Goal: Task Accomplishment & Management: Complete application form

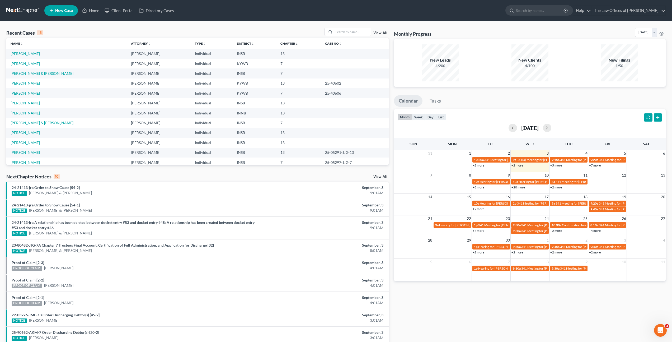
click at [50, 7] on icon at bounding box center [51, 10] width 5 height 6
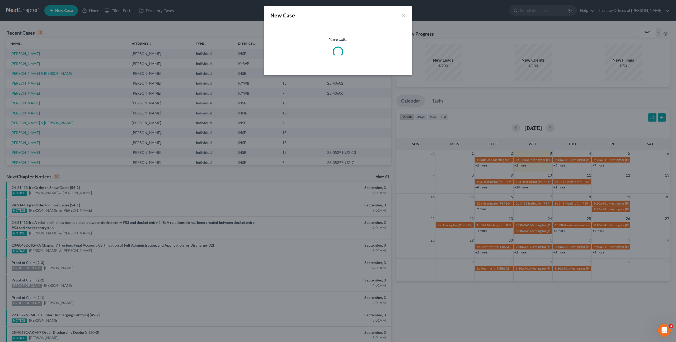
click at [230, 28] on div "New Case × Please wait..." at bounding box center [338, 171] width 676 height 342
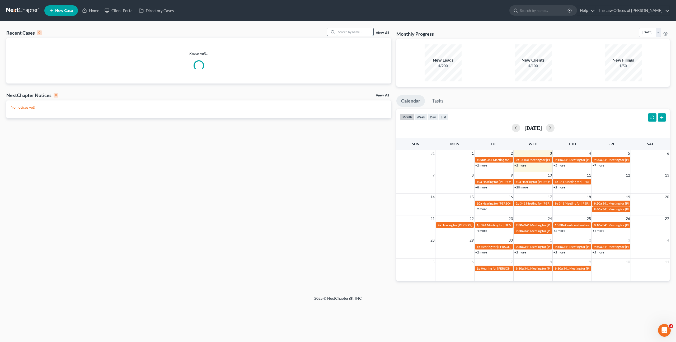
click at [368, 34] on input "search" at bounding box center [354, 32] width 37 height 8
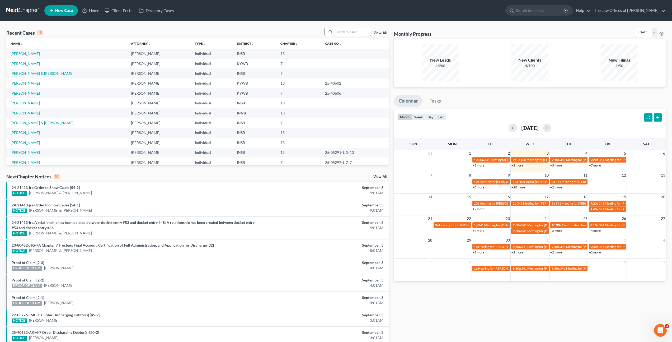
click at [343, 29] on input "search" at bounding box center [352, 32] width 37 height 8
type input "[PERSON_NAME]"
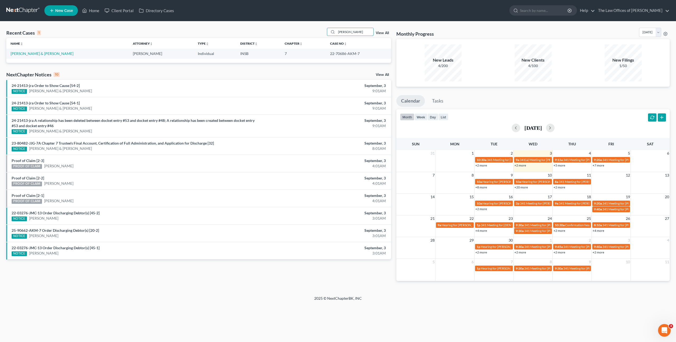
drag, startPoint x: 331, startPoint y: 29, endPoint x: 302, endPoint y: 28, distance: 29.3
click at [302, 28] on div "Recent Cases 1 [PERSON_NAME] View All" at bounding box center [198, 33] width 385 height 10
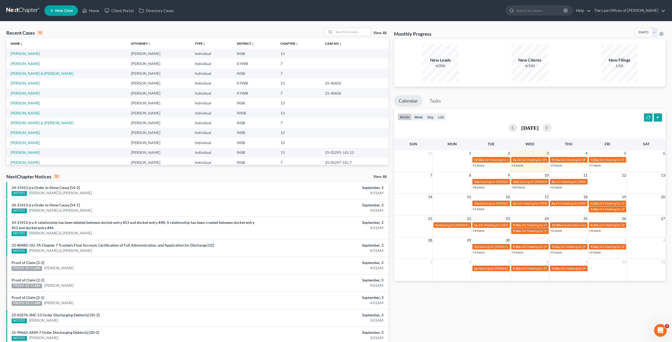
click at [55, 9] on span "New Case" at bounding box center [64, 11] width 18 height 4
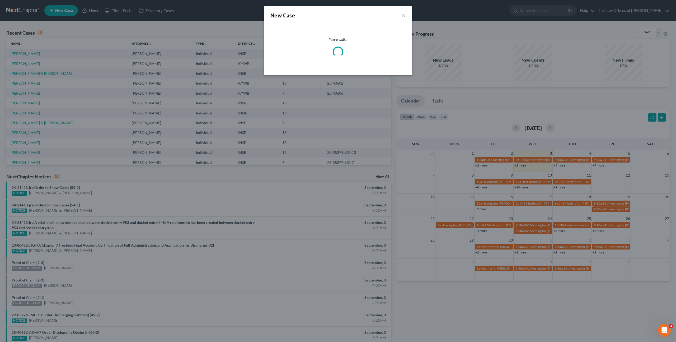
select select "28"
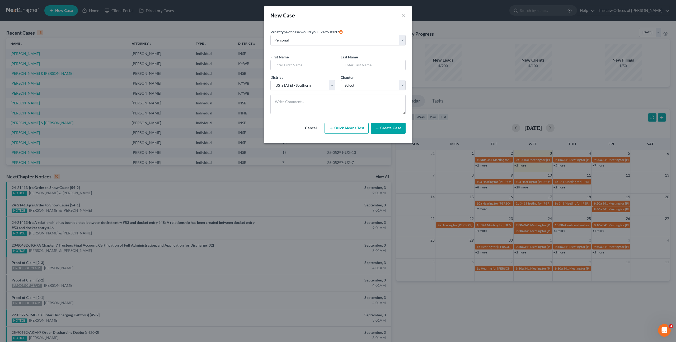
click at [300, 59] on div "First Name *" at bounding box center [303, 62] width 70 height 16
click at [303, 60] on input "text" at bounding box center [303, 65] width 64 height 10
type input "[PERSON_NAME]"
click at [348, 82] on select "Select 7 11 12 13" at bounding box center [373, 85] width 65 height 11
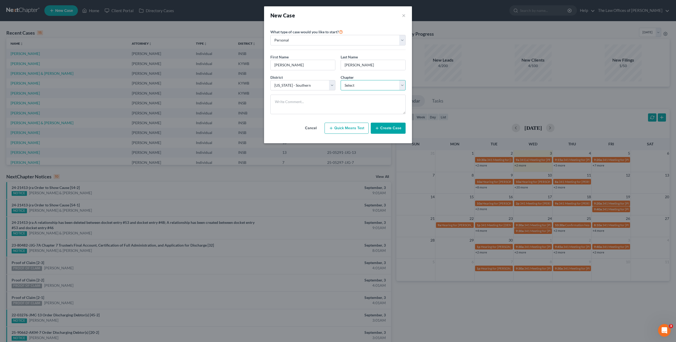
select select "0"
click at [341, 80] on select "Select 7 11 12 13" at bounding box center [373, 85] width 65 height 11
click at [299, 78] on div "District * Select [US_STATE] - [GEOGRAPHIC_DATA] [US_STATE] - [GEOGRAPHIC_DATA]…" at bounding box center [303, 82] width 70 height 16
click at [298, 81] on select "Select [US_STATE] - [GEOGRAPHIC_DATA] [US_STATE] - [GEOGRAPHIC_DATA][US_STATE] …" at bounding box center [302, 85] width 65 height 11
select select "27"
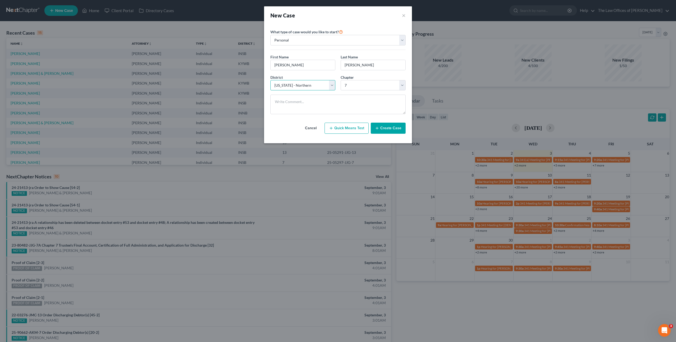
click at [270, 80] on select "Select [US_STATE] - [GEOGRAPHIC_DATA] [US_STATE] - [GEOGRAPHIC_DATA][US_STATE] …" at bounding box center [302, 85] width 65 height 11
click at [391, 130] on button "Create Case" at bounding box center [388, 128] width 35 height 11
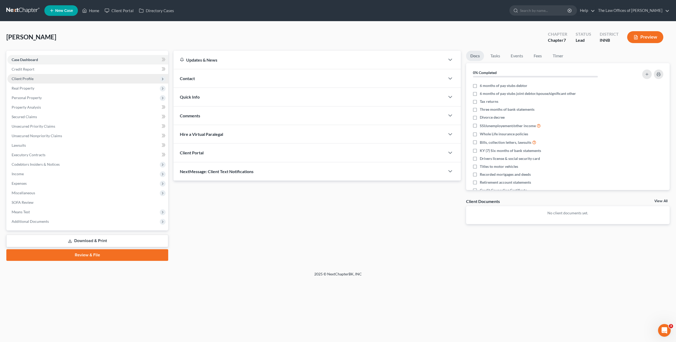
click at [108, 79] on span "Client Profile" at bounding box center [87, 79] width 161 height 10
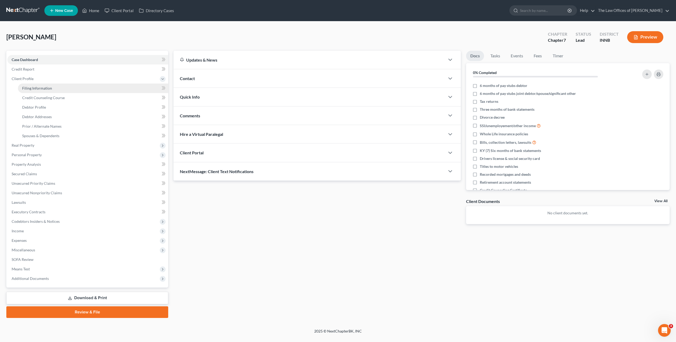
click at [115, 90] on link "Filing Information" at bounding box center [93, 88] width 150 height 10
select select "1"
select select "0"
select select "27"
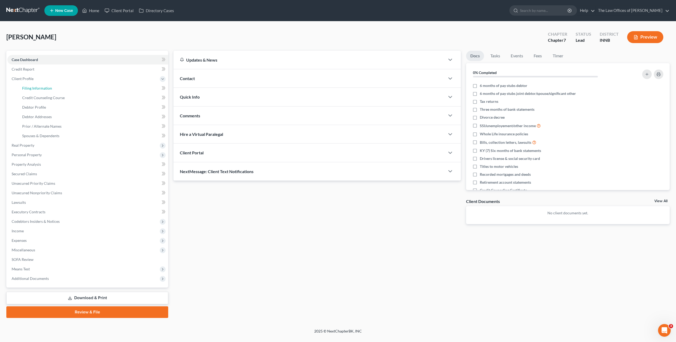
select select "15"
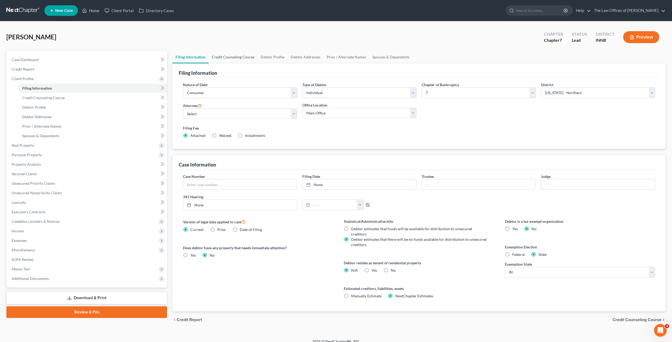
click at [237, 58] on link "Credit Counseling Course" at bounding box center [233, 57] width 49 height 13
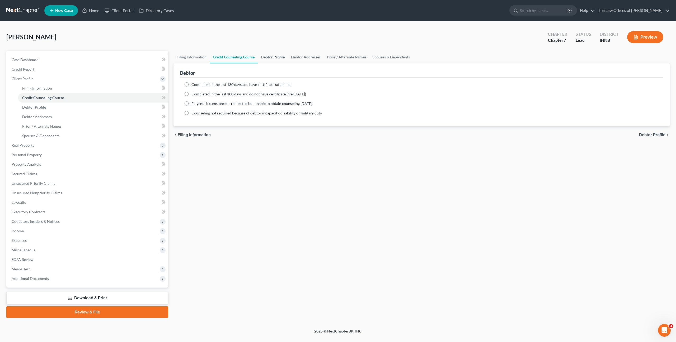
click at [277, 57] on link "Debtor Profile" at bounding box center [273, 57] width 30 height 13
select select "0"
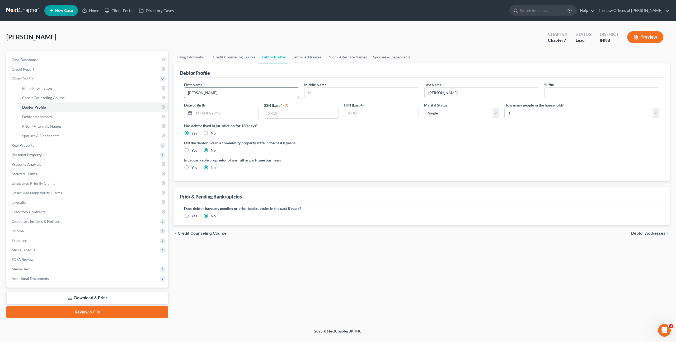
click at [240, 91] on input "[PERSON_NAME]" at bounding box center [241, 93] width 114 height 10
click at [343, 90] on input "text" at bounding box center [361, 93] width 114 height 10
type input "[PERSON_NAME]"
click at [555, 91] on input "text" at bounding box center [602, 93] width 114 height 10
type input "Jr"
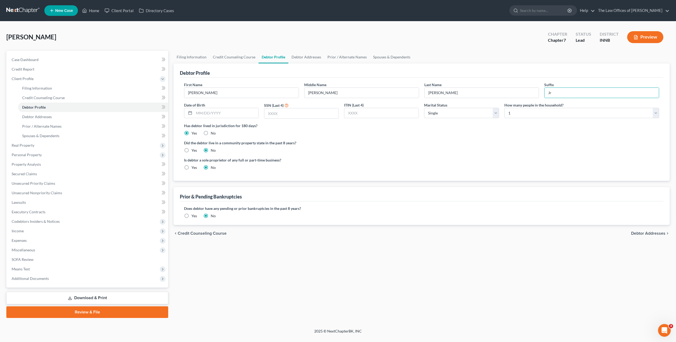
click at [237, 120] on div "First Name [PERSON_NAME] Middle Name [PERSON_NAME] Name [PERSON_NAME] Date of B…" at bounding box center [421, 102] width 480 height 41
click at [237, 116] on input "text" at bounding box center [226, 113] width 64 height 10
click at [218, 112] on input "text" at bounding box center [226, 113] width 64 height 10
type input "[DATE]"
click at [278, 108] on div at bounding box center [301, 113] width 75 height 11
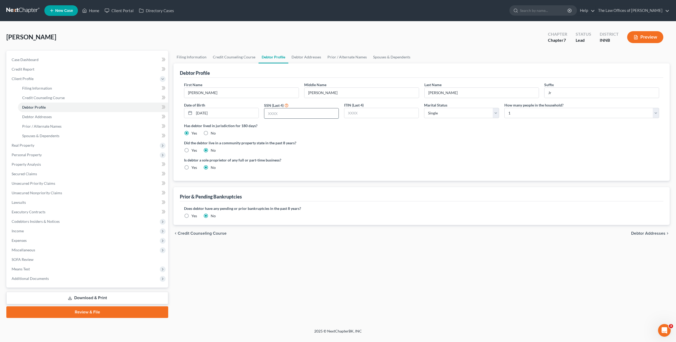
click at [283, 110] on input "text" at bounding box center [301, 113] width 74 height 10
type input "8367"
click at [451, 108] on select "Select Single Married Separated Divorced Widowed" at bounding box center [461, 113] width 75 height 11
select select "3"
click at [424, 108] on select "Select Single Married Separated Divorced Widowed" at bounding box center [461, 113] width 75 height 11
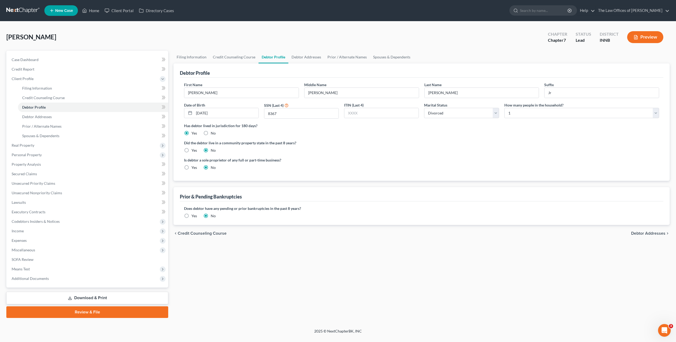
click at [426, 146] on div "Did the debtor live in a community property state in the past 8 years? Yes No" at bounding box center [421, 146] width 475 height 13
click at [301, 60] on link "Debtor Addresses" at bounding box center [306, 57] width 36 height 13
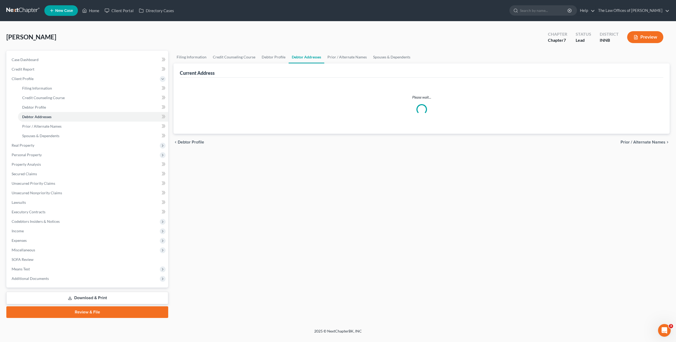
select select "0"
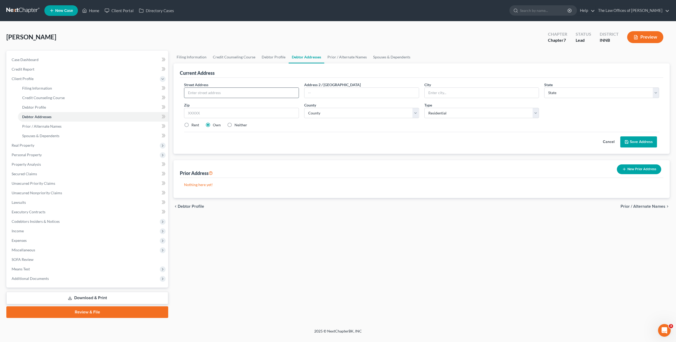
click at [273, 92] on input "text" at bounding box center [241, 93] width 114 height 10
click at [209, 93] on input "text" at bounding box center [241, 93] width 114 height 10
click at [238, 90] on input "text" at bounding box center [241, 93] width 114 height 10
type input "15461 S 680 W"
click at [234, 114] on input "text" at bounding box center [241, 113] width 115 height 11
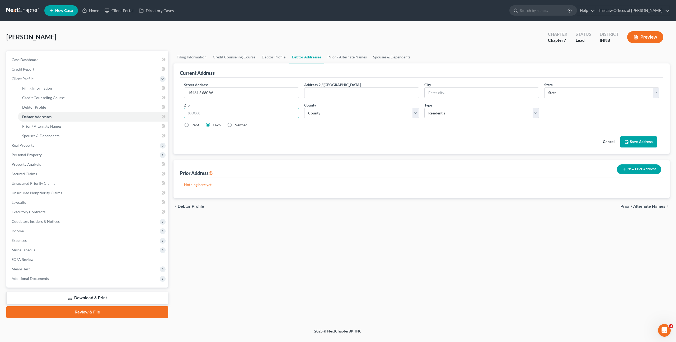
click at [272, 111] on input "text" at bounding box center [241, 113] width 115 height 11
type input "47977"
click at [311, 140] on div "Cancel Save Address" at bounding box center [421, 140] width 475 height 16
type input "Remington"
select select "15"
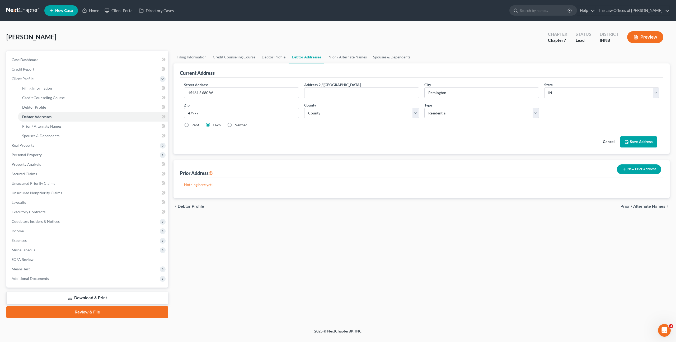
click at [196, 124] on label "Rent" at bounding box center [195, 124] width 8 height 5
click at [196, 124] on input "Rent" at bounding box center [195, 123] width 3 height 3
radio input "true"
drag, startPoint x: 355, startPoint y: 130, endPoint x: 382, endPoint y: 132, distance: 27.5
click at [355, 130] on div "Street Address * 15461 S 680 W Address 2 / [GEOGRAPHIC_DATA] * [GEOGRAPHIC_DATA…" at bounding box center [421, 107] width 480 height 50
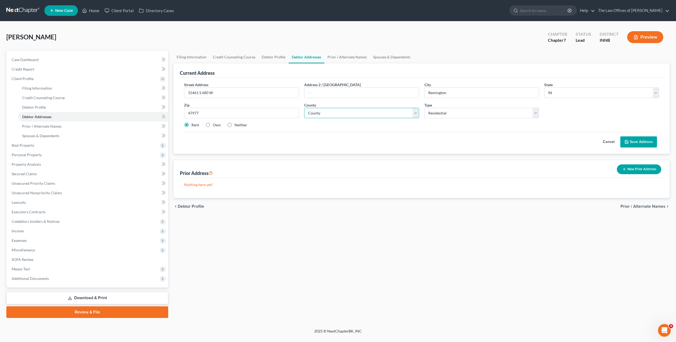
click at [383, 112] on select "County [GEOGRAPHIC_DATA] [GEOGRAPHIC_DATA] [GEOGRAPHIC_DATA] [GEOGRAPHIC_DATA] …" at bounding box center [361, 113] width 115 height 11
select select "36"
click at [304, 108] on select "County [GEOGRAPHIC_DATA] [GEOGRAPHIC_DATA] [GEOGRAPHIC_DATA] [GEOGRAPHIC_DATA] …" at bounding box center [361, 113] width 115 height 11
click at [649, 143] on button "Save Address" at bounding box center [638, 141] width 37 height 11
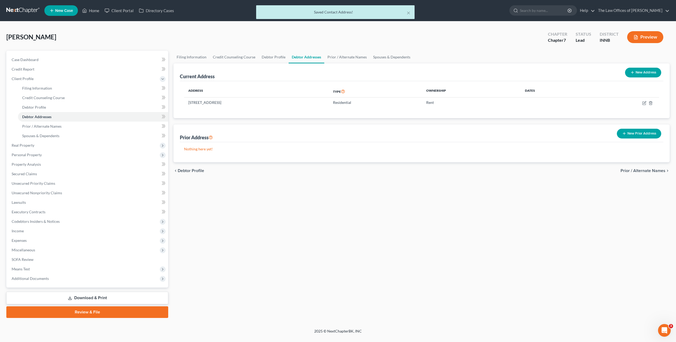
click at [474, 224] on div "Filing Information Credit Counseling Course Debtor Profile Debtor Addresses Pri…" at bounding box center [421, 184] width 501 height 267
click at [165, 119] on icon at bounding box center [164, 116] width 4 height 7
click at [162, 107] on icon at bounding box center [164, 107] width 4 height 7
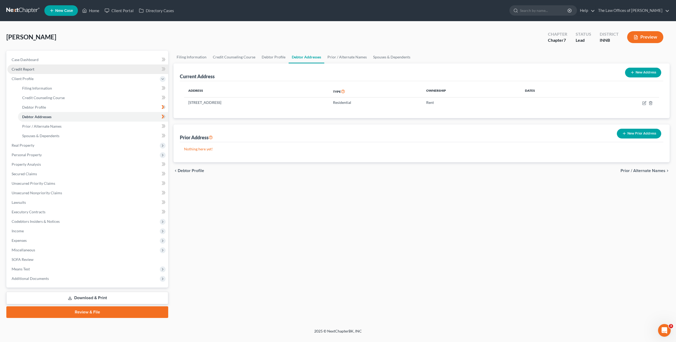
click at [120, 66] on link "Credit Report" at bounding box center [87, 69] width 161 height 10
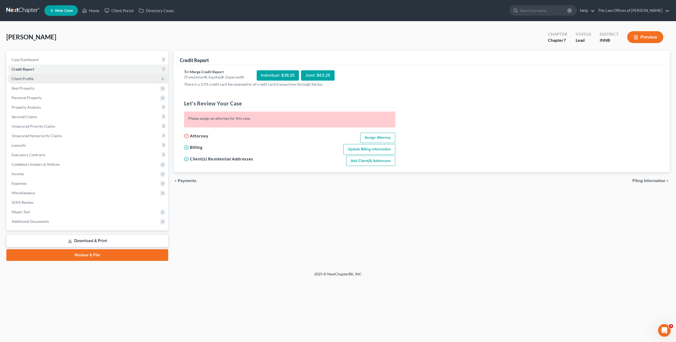
click at [138, 81] on span "Client Profile" at bounding box center [87, 79] width 161 height 10
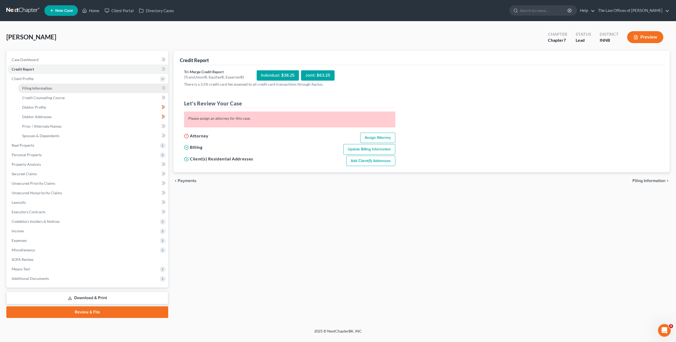
click at [128, 87] on link "Filing Information" at bounding box center [93, 88] width 150 height 10
select select "1"
select select "0"
select select "27"
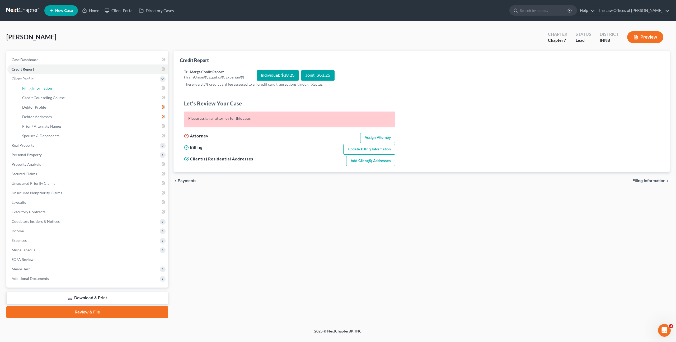
select select "15"
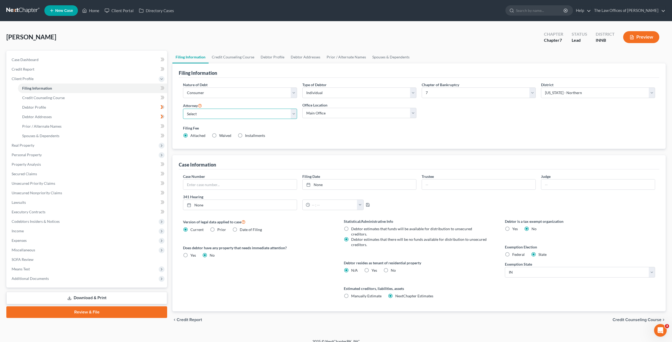
click at [256, 110] on select "Select [PERSON_NAME] - INSB [PERSON_NAME] - INSB [PERSON_NAME] [PERSON_NAME] - …" at bounding box center [240, 114] width 114 height 11
select select "3"
click at [183, 109] on select "Select [PERSON_NAME] - INSB [PERSON_NAME] - INSB [PERSON_NAME] [PERSON_NAME] - …" at bounding box center [240, 114] width 114 height 11
click at [331, 131] on label "Filing Fee" at bounding box center [419, 128] width 472 height 6
click at [60, 69] on link "Credit Report" at bounding box center [87, 69] width 160 height 10
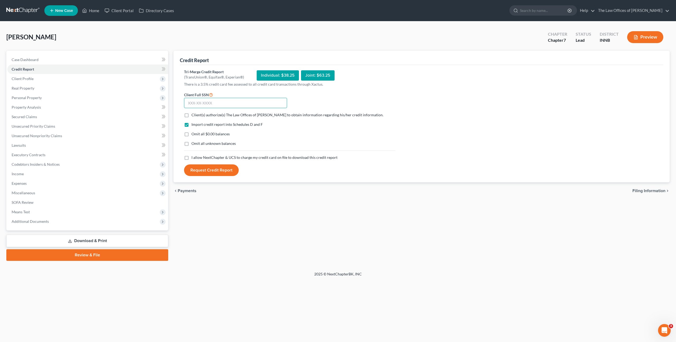
click at [208, 106] on input "text" at bounding box center [235, 103] width 103 height 11
paste input "343-72-8367"
type input "343-72-8367"
click at [191, 112] on label "Client(s) authorize(s) The Law Offices of [PERSON_NAME] to obtain information r…" at bounding box center [287, 114] width 192 height 5
click at [194, 112] on input "Client(s) authorize(s) The Law Offices of [PERSON_NAME] to obtain information r…" at bounding box center [195, 113] width 3 height 3
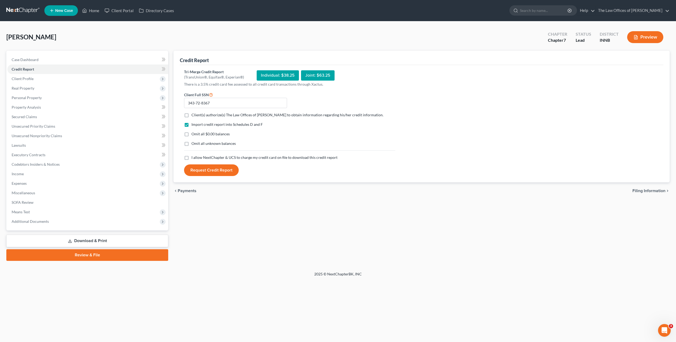
checkbox input "true"
drag, startPoint x: 184, startPoint y: 154, endPoint x: 191, endPoint y: 158, distance: 8.4
click at [191, 156] on label "I allow NextChapter & UCS to charge my credit card on file to download this cre…" at bounding box center [264, 157] width 146 height 5
click at [191, 158] on label "I allow NextChapter & UCS to charge my credit card on file to download this cre…" at bounding box center [264, 157] width 146 height 5
click at [194, 158] on input "I allow NextChapter & UCS to charge my credit card on file to download this cre…" at bounding box center [195, 156] width 3 height 3
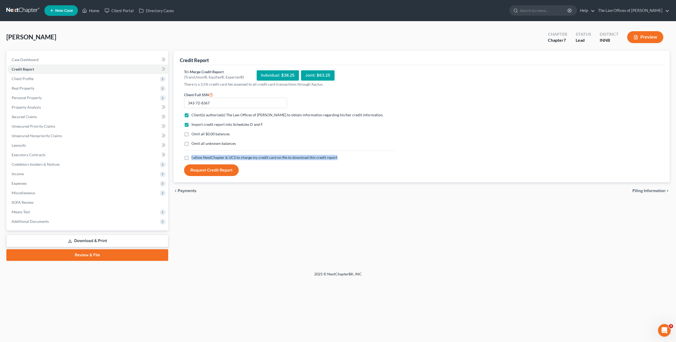
checkbox input "true"
drag, startPoint x: 211, startPoint y: 168, endPoint x: 311, endPoint y: 166, distance: 99.8
click at [212, 168] on button "Request Credit Report" at bounding box center [211, 170] width 55 height 12
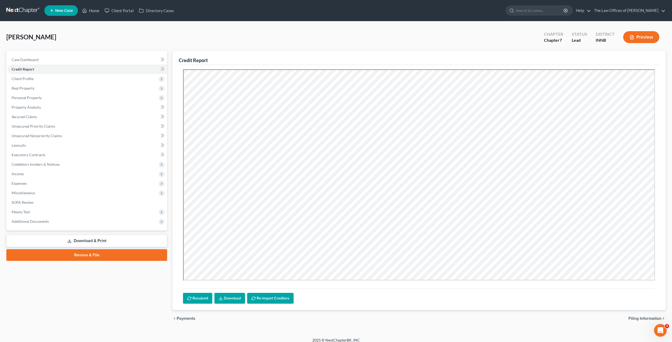
click at [233, 298] on link "Download" at bounding box center [229, 298] width 31 height 11
click at [160, 71] on span at bounding box center [162, 70] width 9 height 8
click at [122, 74] on span "Client Profile" at bounding box center [87, 79] width 160 height 10
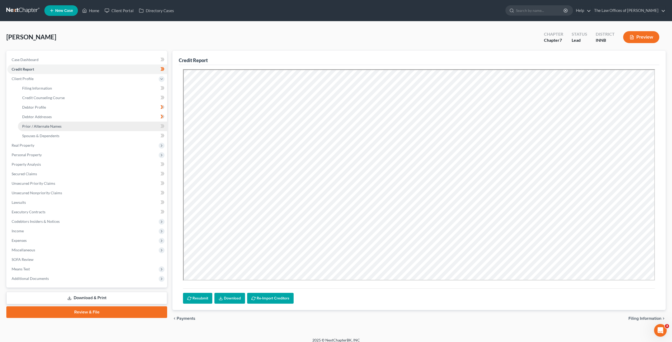
click at [105, 125] on link "Prior / Alternate Names" at bounding box center [92, 126] width 149 height 10
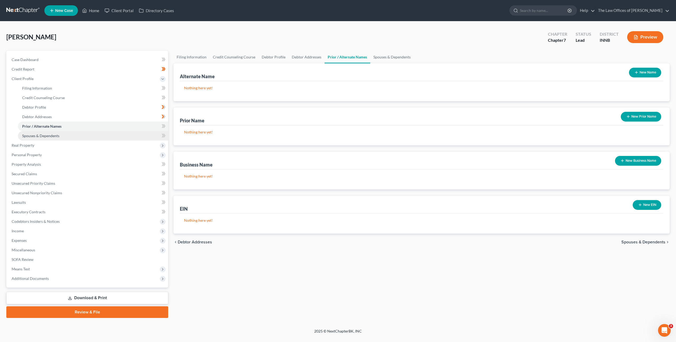
click at [98, 135] on link "Spouses & Dependents" at bounding box center [93, 136] width 150 height 10
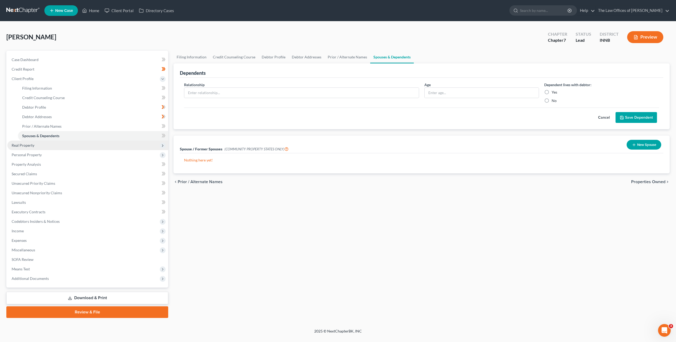
click at [83, 146] on span "Real Property" at bounding box center [87, 145] width 161 height 10
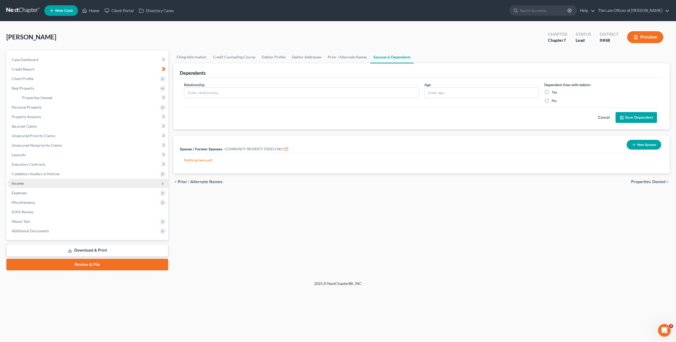
click at [135, 184] on span "Income" at bounding box center [87, 184] width 161 height 10
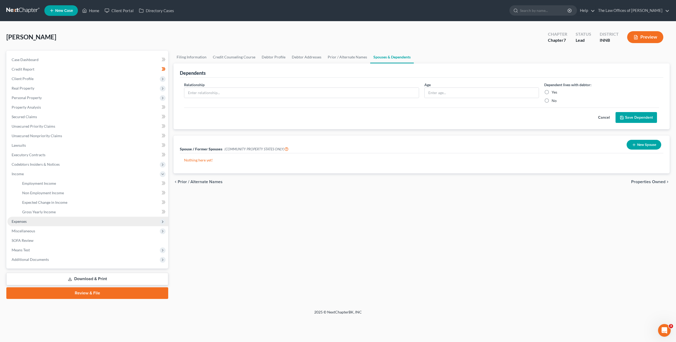
click at [102, 222] on span "Expenses" at bounding box center [87, 222] width 161 height 10
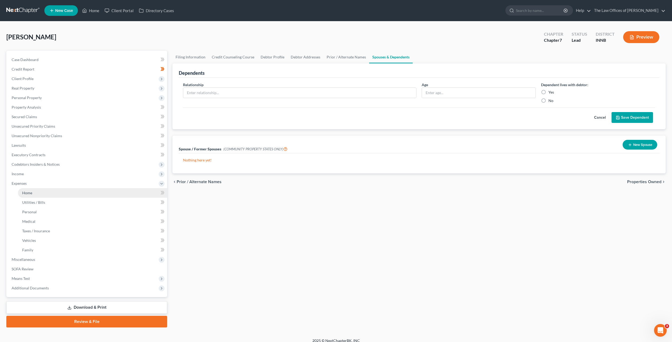
drag, startPoint x: 91, startPoint y: 191, endPoint x: 95, endPoint y: 191, distance: 3.2
click at [91, 191] on link "Home" at bounding box center [92, 193] width 149 height 10
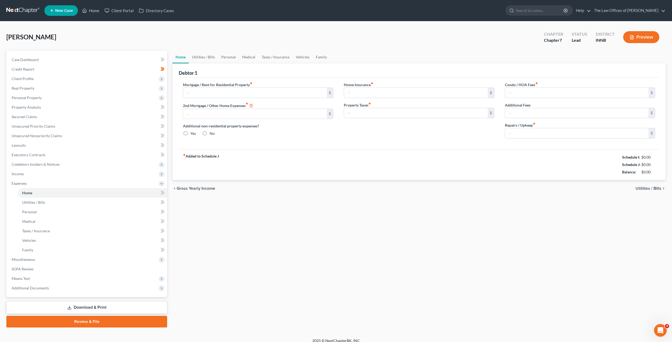
type input "0.00"
radio input "true"
type input "0.00"
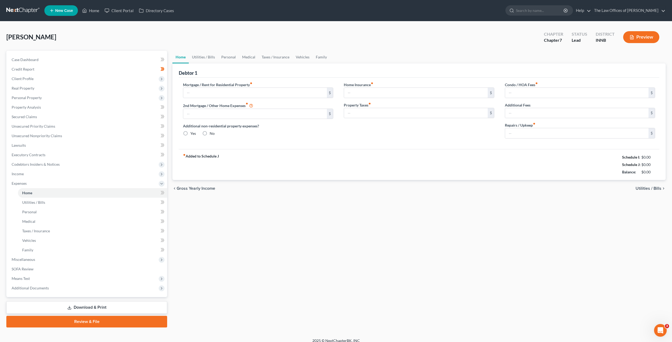
type input "0.00"
click at [128, 174] on span "Income" at bounding box center [87, 174] width 160 height 10
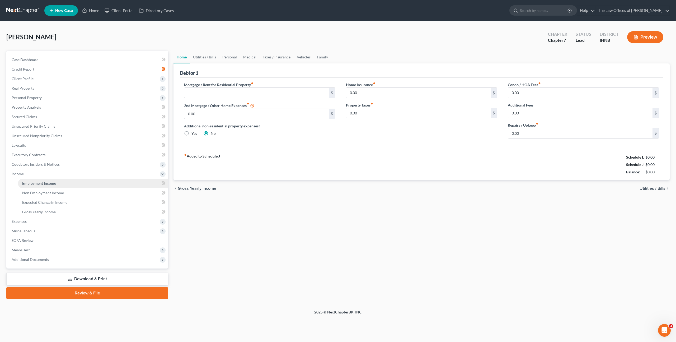
click at [119, 185] on link "Employment Income" at bounding box center [93, 184] width 150 height 10
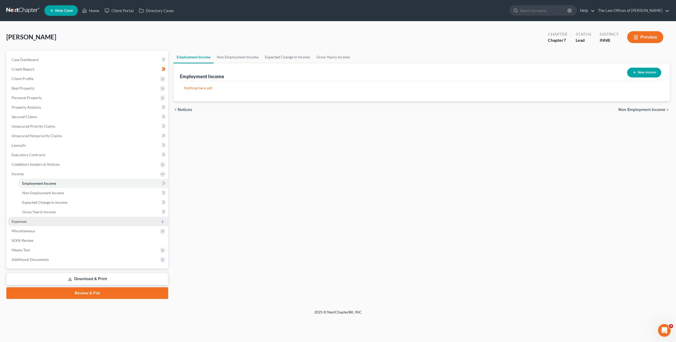
click at [79, 221] on span "Expenses" at bounding box center [87, 222] width 161 height 10
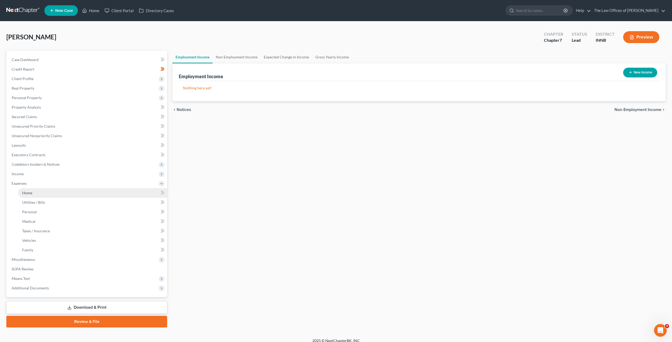
click at [94, 191] on link "Home" at bounding box center [92, 193] width 149 height 10
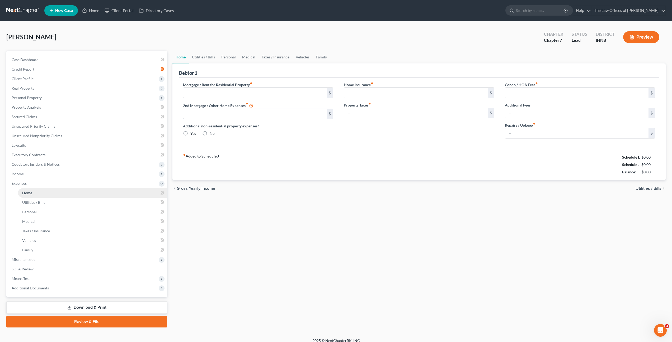
type input "0.00"
radio input "true"
type input "0.00"
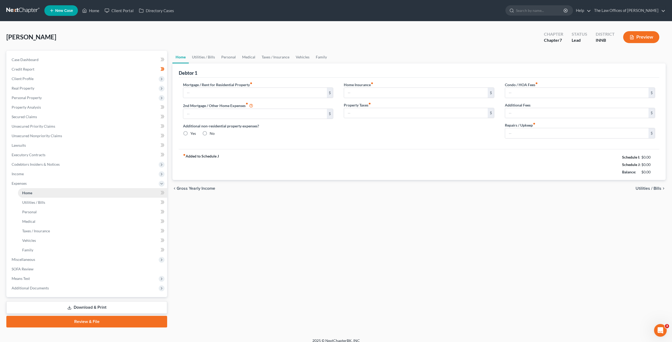
type input "0.00"
click at [88, 170] on span "Income" at bounding box center [87, 174] width 160 height 10
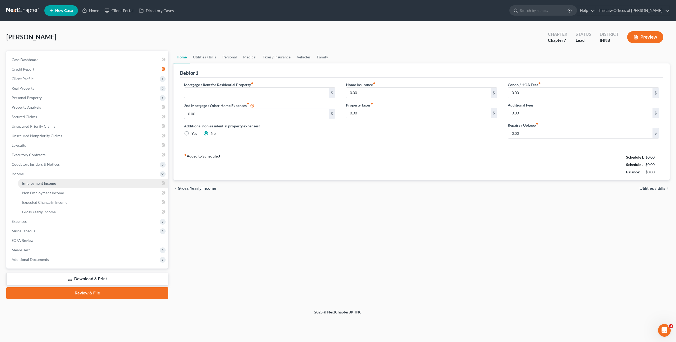
click at [62, 183] on link "Employment Income" at bounding box center [93, 184] width 150 height 10
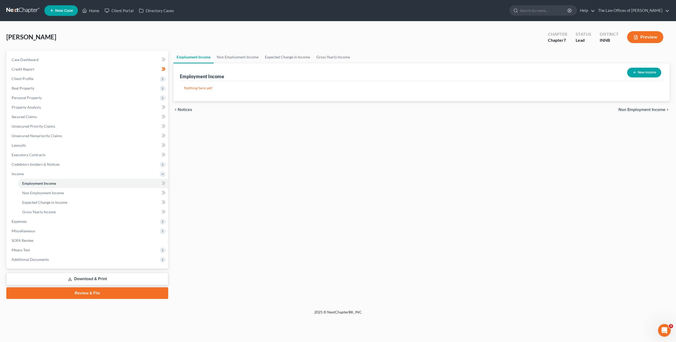
click at [643, 76] on button "New Income" at bounding box center [644, 73] width 34 height 10
select select "0"
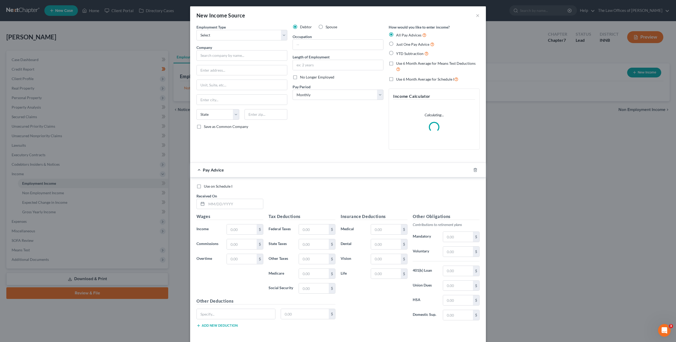
click at [232, 40] on div "Employment Type * Select Full or [DEMOGRAPHIC_DATA] Employment Self Employment …" at bounding box center [242, 88] width 96 height 129
click at [234, 39] on select "Select Full or [DEMOGRAPHIC_DATA] Employment Self Employment" at bounding box center [241, 35] width 91 height 11
select select "0"
click at [196, 30] on select "Select Full or [DEMOGRAPHIC_DATA] Employment Self Employment" at bounding box center [241, 35] width 91 height 11
click at [227, 53] on input "text" at bounding box center [241, 55] width 91 height 11
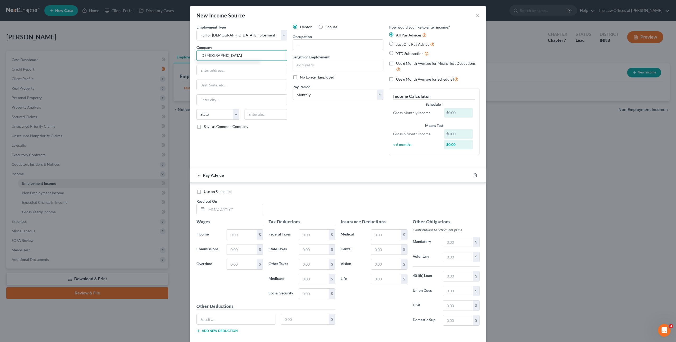
type input "[DEMOGRAPHIC_DATA]"
click at [227, 67] on input "text" at bounding box center [242, 70] width 90 height 10
type input "[STREET_ADDRESS][US_STATE]"
type input "47977"
click at [318, 151] on div "Debtor Spouse Occupation Length of Employment No Longer Employed Pay Period * S…" at bounding box center [338, 91] width 96 height 135
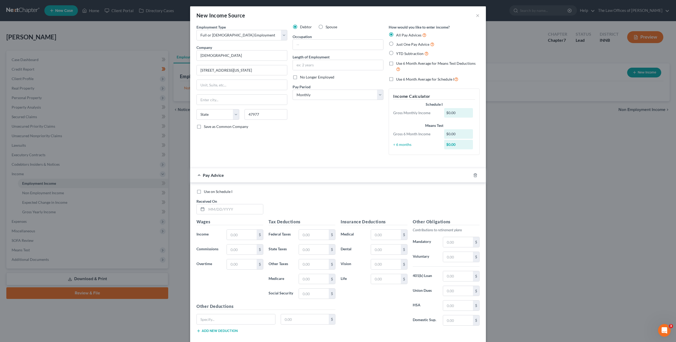
type input "Remington"
select select "15"
click at [318, 46] on input "text" at bounding box center [338, 45] width 90 height 10
type input "Youth [DEMOGRAPHIC_DATA]"
click at [305, 98] on select "Select Monthly Twice Monthly Every Other Week Weekly" at bounding box center [338, 95] width 91 height 11
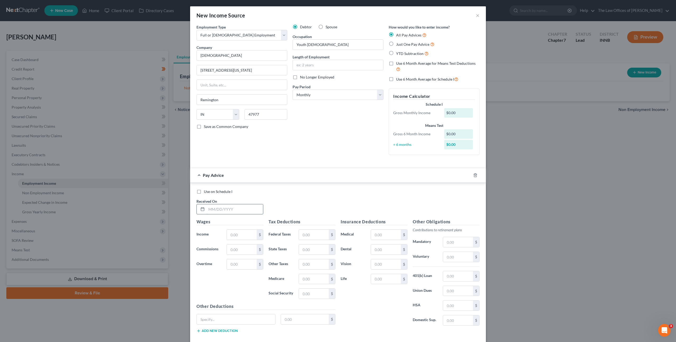
click at [237, 209] on input "text" at bounding box center [235, 209] width 57 height 10
type input "3"
type input "[DATE]"
type input "316.92"
type input "3"
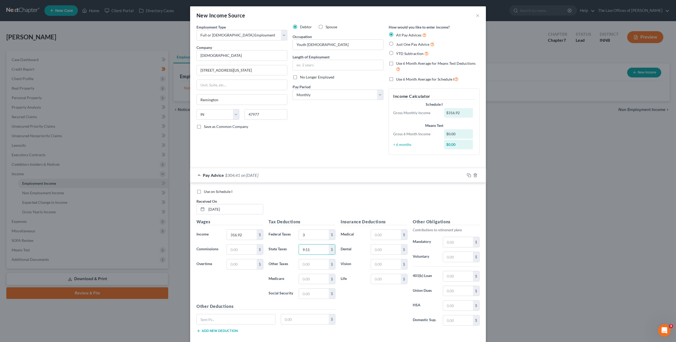
type input "9.51"
type input "9.06"
type input "19.65"
click at [468, 176] on rect "button" at bounding box center [469, 176] width 2 height 2
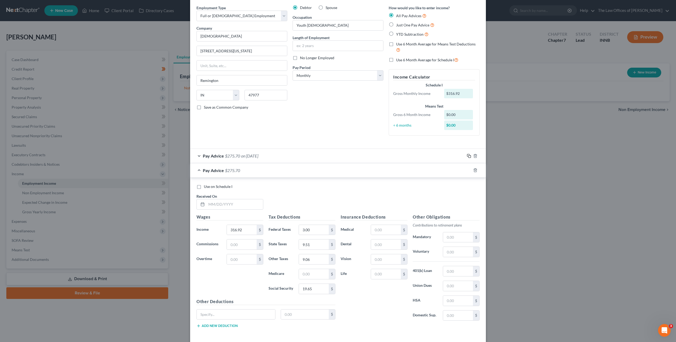
scroll to position [43, 0]
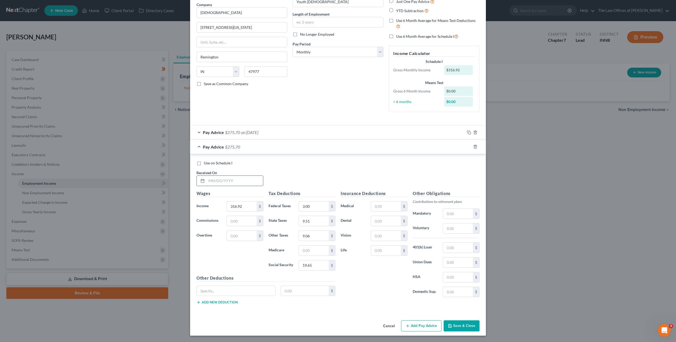
drag, startPoint x: 234, startPoint y: 182, endPoint x: 274, endPoint y: 176, distance: 40.2
click at [234, 182] on input "text" at bounding box center [235, 181] width 57 height 10
type input "[DATE]"
click at [467, 147] on icon "button" at bounding box center [469, 146] width 4 height 4
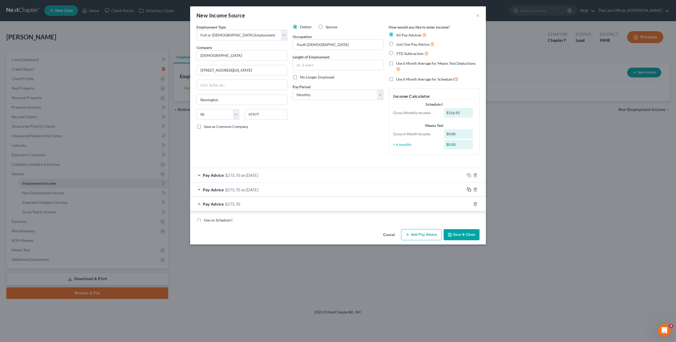
scroll to position [0, 0]
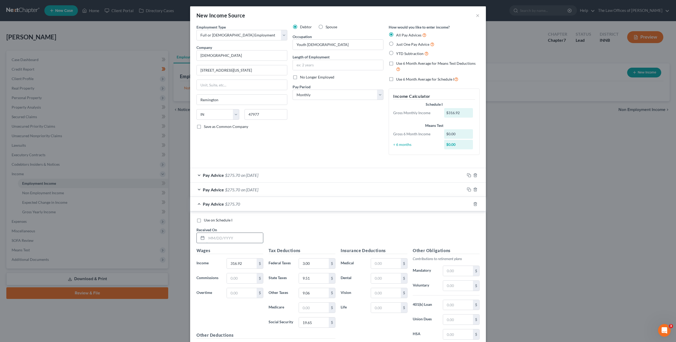
click at [220, 234] on input "text" at bounding box center [235, 238] width 57 height 10
type input "[DATE]"
click at [469, 203] on icon "button" at bounding box center [469, 204] width 4 height 4
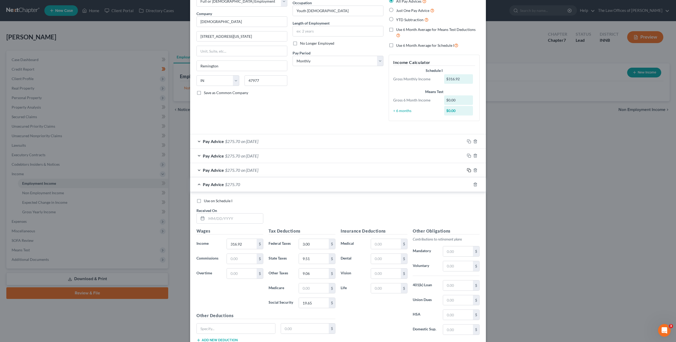
scroll to position [72, 0]
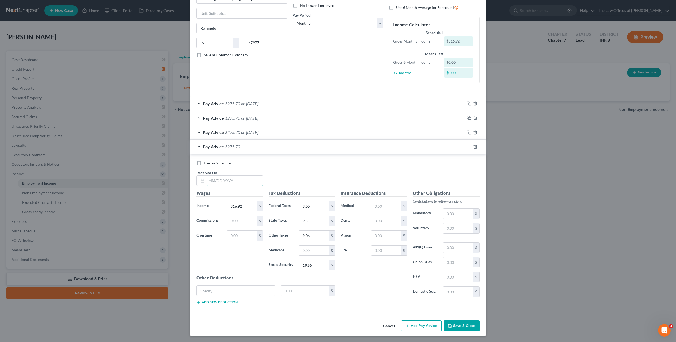
drag, startPoint x: 227, startPoint y: 183, endPoint x: 278, endPoint y: 175, distance: 51.6
click at [227, 183] on input "text" at bounding box center [235, 181] width 57 height 10
type input "[DATE]"
click at [317, 254] on input "text" at bounding box center [314, 250] width 30 height 10
type input "4.59"
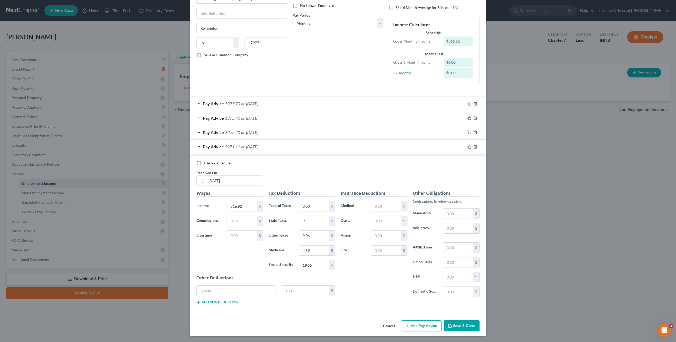
click at [330, 131] on div "Pay Advice $275.70 on [DATE]" at bounding box center [327, 132] width 275 height 14
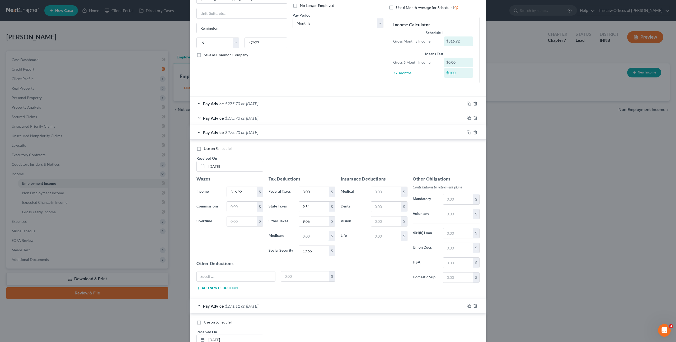
drag, startPoint x: 307, startPoint y: 236, endPoint x: 314, endPoint y: 235, distance: 7.4
click at [307, 236] on input "text" at bounding box center [314, 236] width 30 height 10
type input "4.59"
click at [296, 114] on div "Pay Advice $275.70 on [DATE]" at bounding box center [327, 118] width 275 height 14
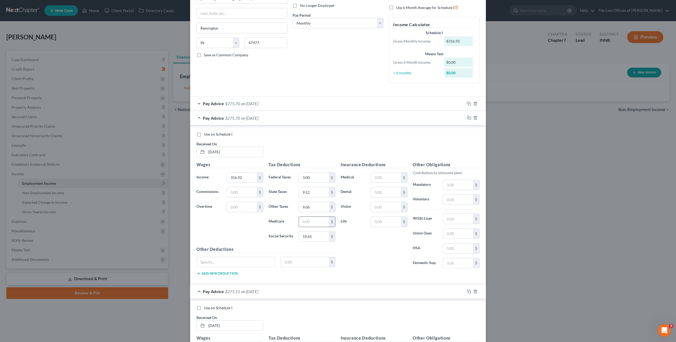
drag, startPoint x: 313, startPoint y: 218, endPoint x: 335, endPoint y: 207, distance: 24.6
click at [314, 218] on input "text" at bounding box center [314, 222] width 30 height 10
type input "4.59"
click at [327, 116] on div "Pay Advice $271.11 on [DATE]" at bounding box center [327, 118] width 275 height 14
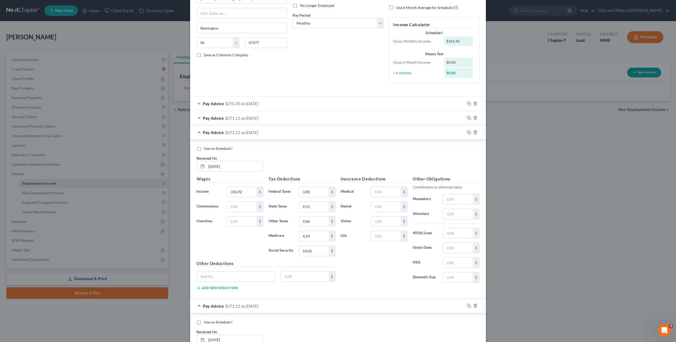
click at [318, 137] on div "Pay Advice $271.11 on [DATE]" at bounding box center [327, 132] width 275 height 14
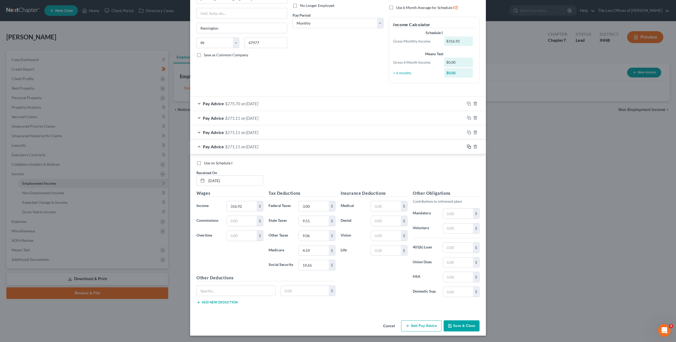
click at [468, 147] on rect "button" at bounding box center [469, 147] width 2 height 2
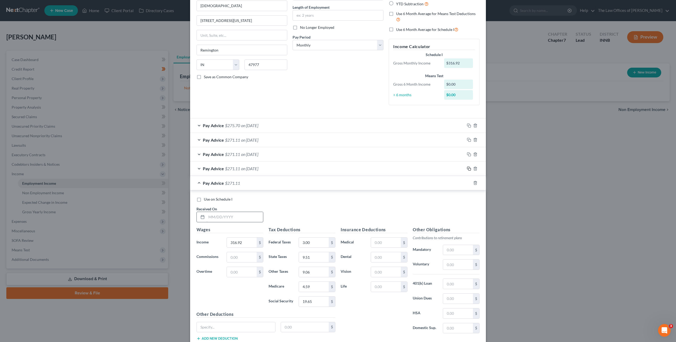
scroll to position [86, 0]
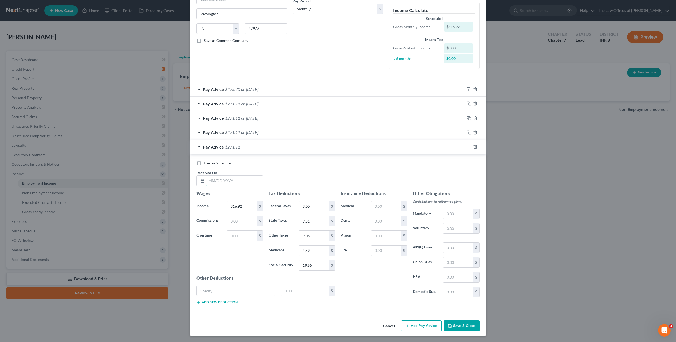
click at [242, 180] on input "text" at bounding box center [235, 181] width 57 height 10
type input "[DATE]"
click at [316, 165] on div "Use on Schedule I" at bounding box center [337, 162] width 283 height 5
click at [468, 147] on icon "button" at bounding box center [469, 146] width 4 height 4
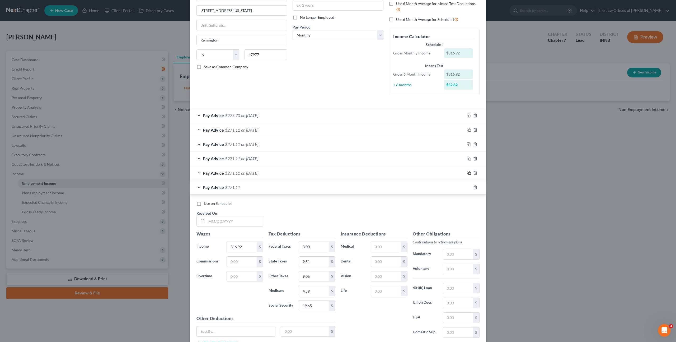
scroll to position [100, 0]
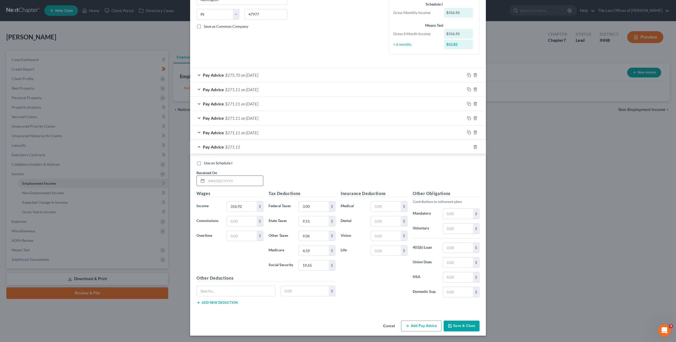
click at [237, 186] on div at bounding box center [229, 180] width 67 height 11
click at [240, 183] on input "text" at bounding box center [235, 181] width 57 height 10
type input "[DATE]"
click at [467, 146] on icon "button" at bounding box center [469, 147] width 4 height 4
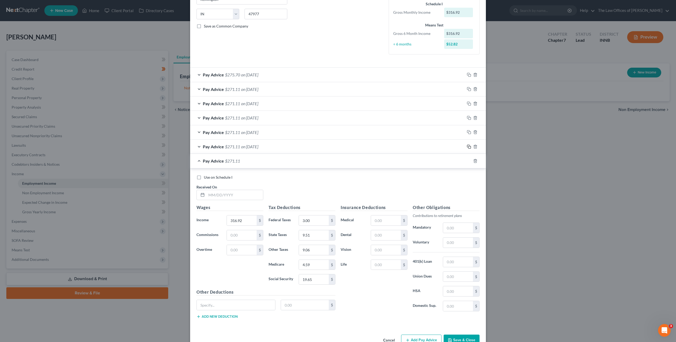
scroll to position [115, 0]
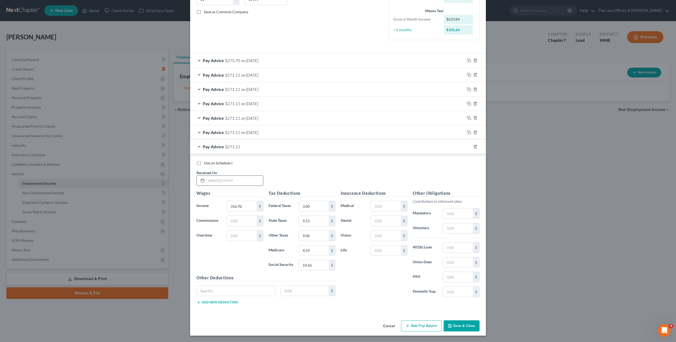
click at [233, 178] on input "text" at bounding box center [235, 181] width 57 height 10
type input "[DATE]"
click at [467, 148] on icon "button" at bounding box center [469, 146] width 4 height 4
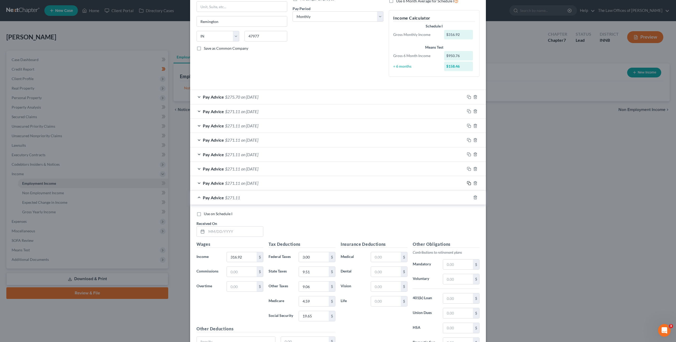
scroll to position [129, 0]
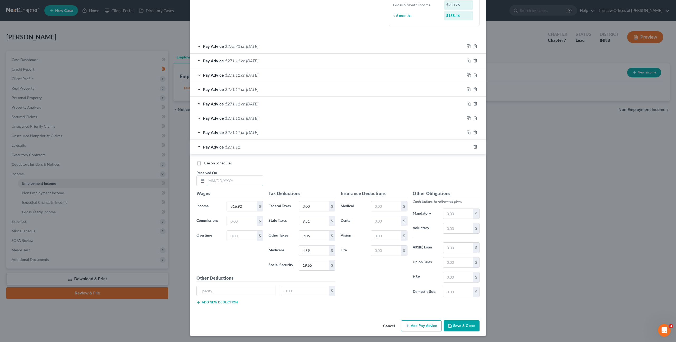
drag, startPoint x: 236, startPoint y: 181, endPoint x: 411, endPoint y: 185, distance: 174.6
click at [242, 180] on input "text" at bounding box center [235, 181] width 57 height 10
type input "[DATE]"
click at [467, 146] on icon "button" at bounding box center [469, 146] width 4 height 4
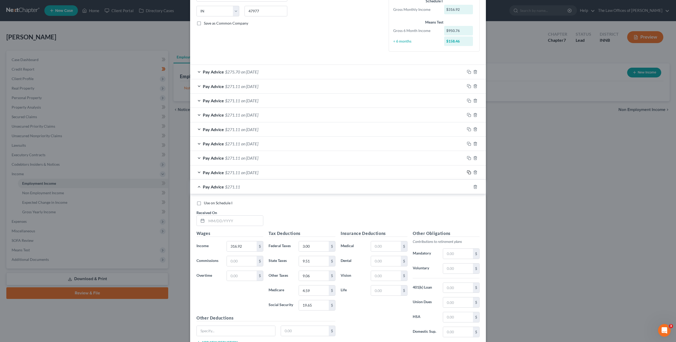
scroll to position [143, 0]
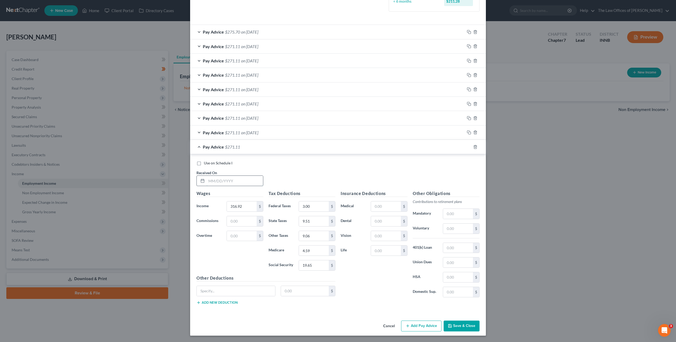
click at [218, 181] on input "text" at bounding box center [235, 181] width 57 height 10
type input "[DATE]"
drag, startPoint x: 363, startPoint y: 174, endPoint x: 376, endPoint y: 175, distance: 13.5
click at [363, 174] on div "Use on Schedule I Received On * [DATE]" at bounding box center [338, 175] width 288 height 30
click at [468, 147] on rect "button" at bounding box center [469, 147] width 2 height 2
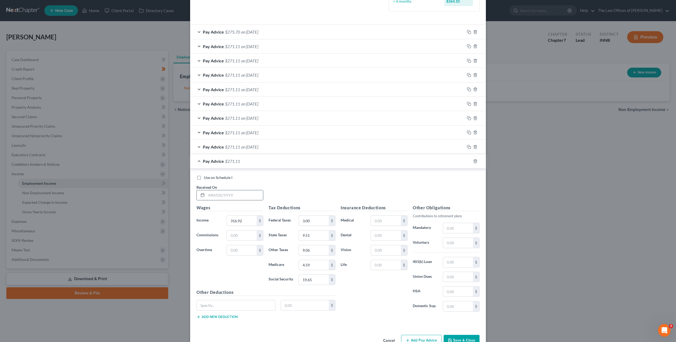
click at [241, 194] on input "text" at bounding box center [235, 195] width 57 height 10
type input "[DATE]"
drag, startPoint x: 467, startPoint y: 160, endPoint x: 429, endPoint y: 160, distance: 37.8
click at [467, 160] on icon "button" at bounding box center [469, 161] width 4 height 4
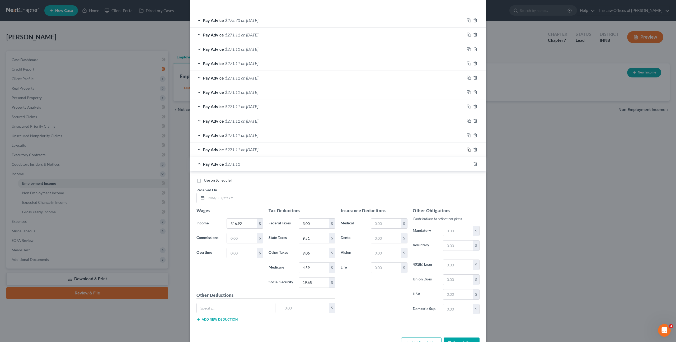
scroll to position [172, 0]
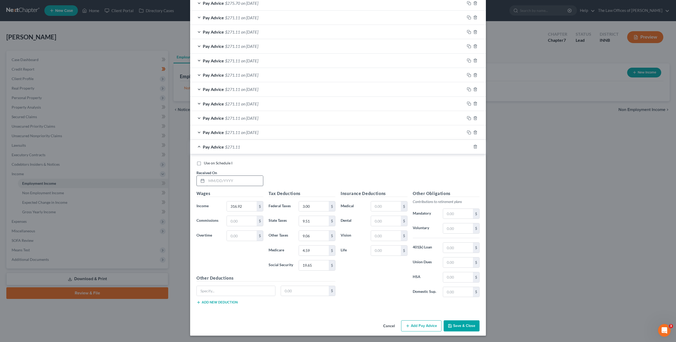
drag, startPoint x: 226, startPoint y: 174, endPoint x: 229, endPoint y: 176, distance: 3.9
click at [226, 174] on div "Received On *" at bounding box center [230, 178] width 72 height 16
drag, startPoint x: 235, startPoint y: 178, endPoint x: 321, endPoint y: 176, distance: 86.1
click at [238, 178] on input "text" at bounding box center [235, 181] width 57 height 10
type input "[DATE]"
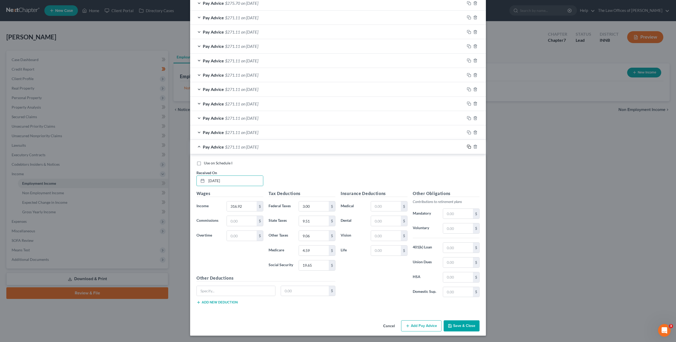
click at [469, 146] on icon "button" at bounding box center [469, 146] width 4 height 4
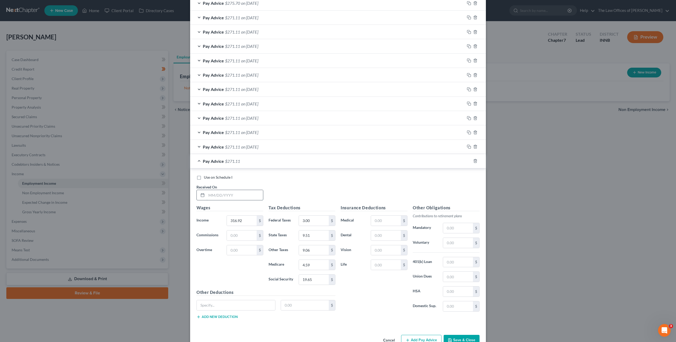
drag, startPoint x: 227, startPoint y: 197, endPoint x: 246, endPoint y: 197, distance: 19.3
click at [228, 197] on input "text" at bounding box center [235, 195] width 57 height 10
type input "[DATE]"
click at [468, 162] on rect "button" at bounding box center [469, 161] width 2 height 2
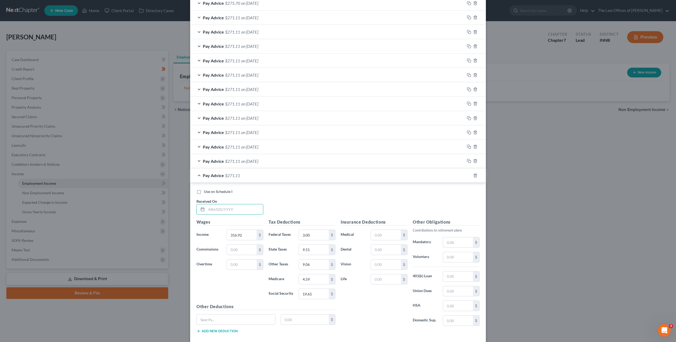
drag, startPoint x: 231, startPoint y: 205, endPoint x: 257, endPoint y: 203, distance: 26.4
click at [232, 204] on input "text" at bounding box center [235, 209] width 57 height 10
type input "[DATE]"
click at [467, 177] on icon "button" at bounding box center [469, 175] width 4 height 4
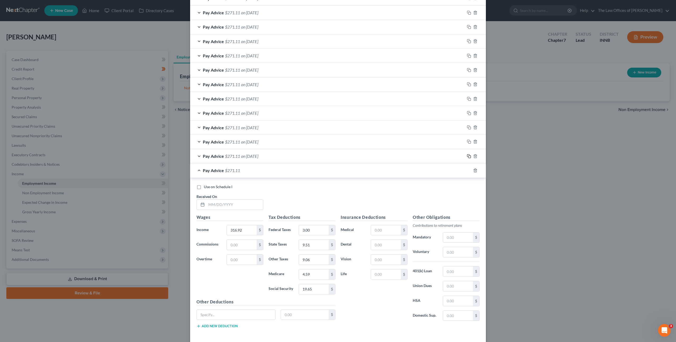
scroll to position [215, 0]
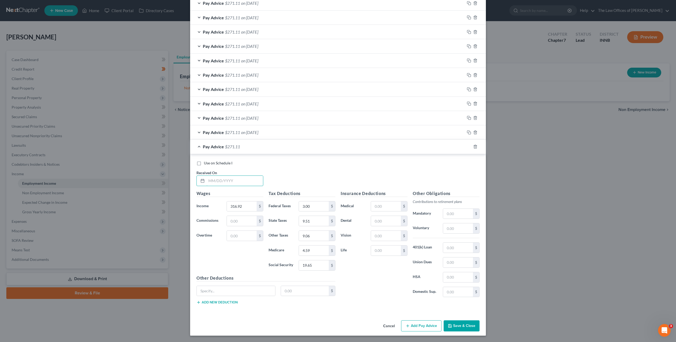
drag, startPoint x: 227, startPoint y: 181, endPoint x: 263, endPoint y: 180, distance: 36.2
click at [229, 182] on input "text" at bounding box center [235, 181] width 57 height 10
type input "[DATE]"
click at [467, 145] on icon "button" at bounding box center [469, 146] width 4 height 4
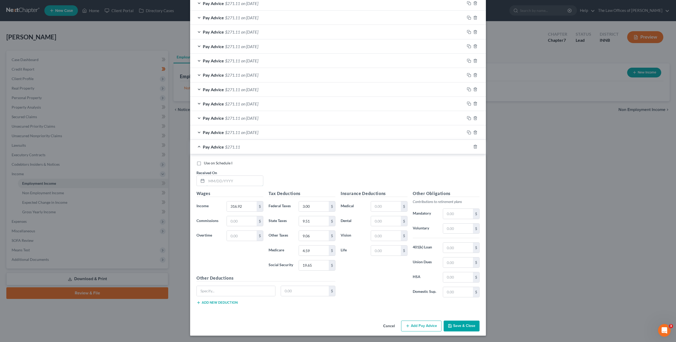
click at [225, 181] on input "text" at bounding box center [235, 181] width 57 height 10
type input "[DATE]"
click at [467, 146] on icon "button" at bounding box center [469, 146] width 4 height 4
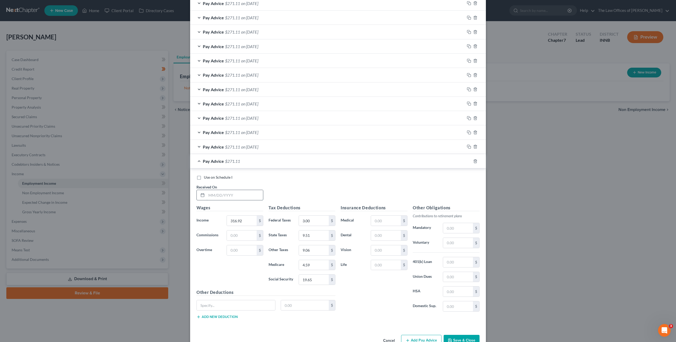
drag, startPoint x: 248, startPoint y: 194, endPoint x: 307, endPoint y: 189, distance: 58.3
click at [249, 194] on input "text" at bounding box center [235, 195] width 57 height 10
type input "[DATE]"
click at [468, 162] on icon "button" at bounding box center [469, 161] width 4 height 4
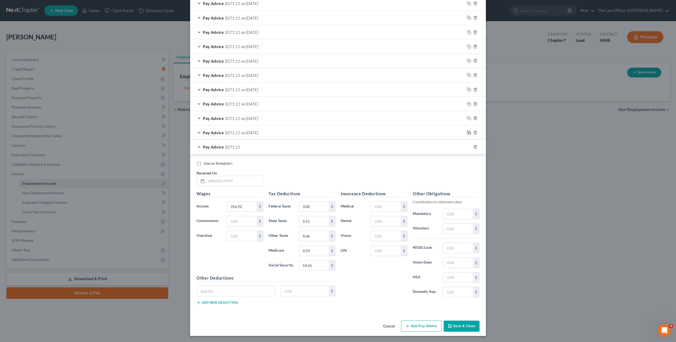
scroll to position [258, 0]
drag, startPoint x: 217, startPoint y: 177, endPoint x: 220, endPoint y: 178, distance: 3.0
click at [217, 177] on input "text" at bounding box center [235, 181] width 57 height 10
type input "[DATE]"
click at [467, 146] on icon "button" at bounding box center [469, 146] width 4 height 4
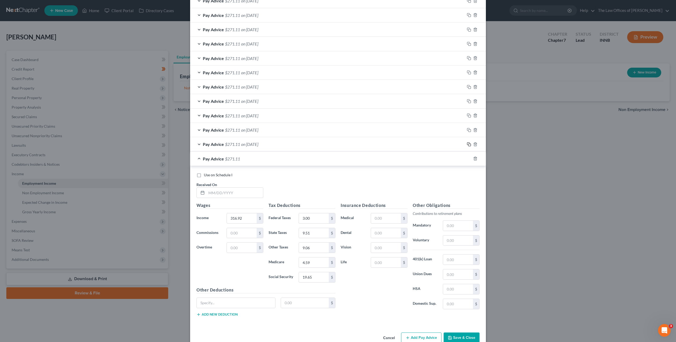
scroll to position [272, 0]
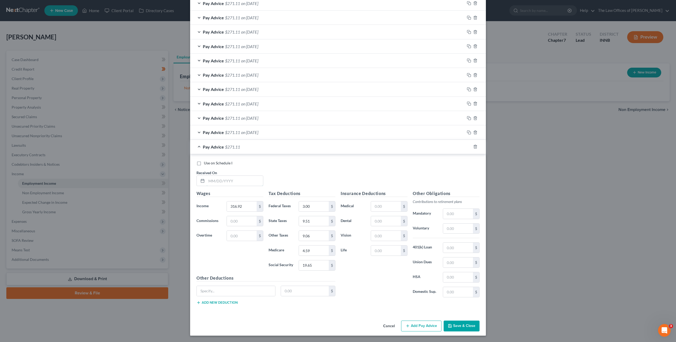
drag, startPoint x: 247, startPoint y: 180, endPoint x: 349, endPoint y: 162, distance: 103.1
click at [249, 180] on input "text" at bounding box center [235, 181] width 57 height 10
type input "[DATE]"
click at [467, 147] on icon "button" at bounding box center [469, 146] width 4 height 4
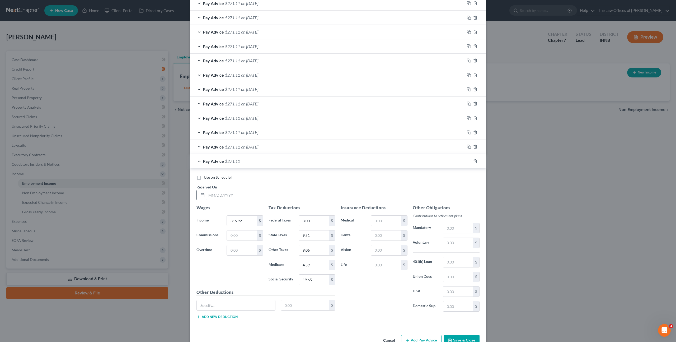
click at [242, 192] on input "text" at bounding box center [235, 195] width 57 height 10
type input "[DATE]"
click at [468, 161] on icon "button" at bounding box center [469, 161] width 4 height 4
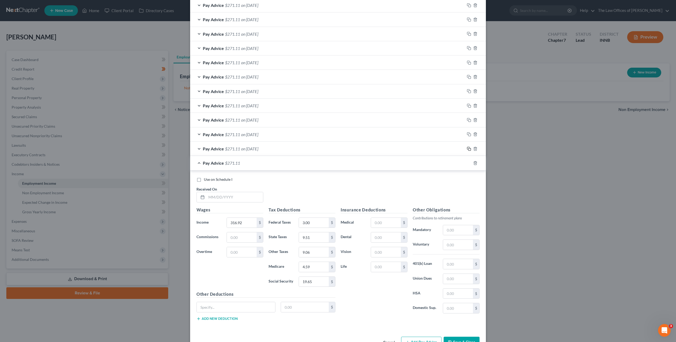
scroll to position [301, 0]
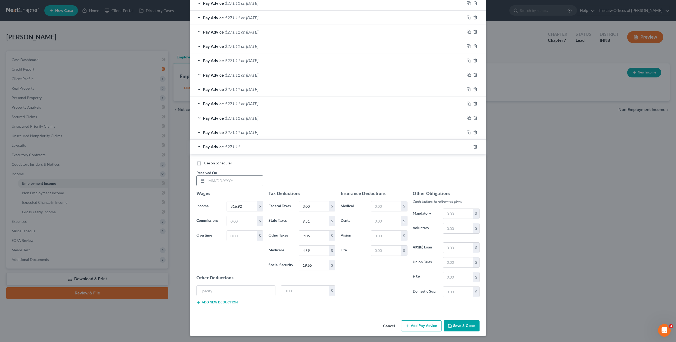
click at [261, 178] on div at bounding box center [229, 180] width 67 height 11
click at [244, 179] on input "text" at bounding box center [235, 181] width 57 height 10
click at [222, 182] on input "text" at bounding box center [235, 181] width 57 height 10
type input "06//30/25"
type input "326.44"
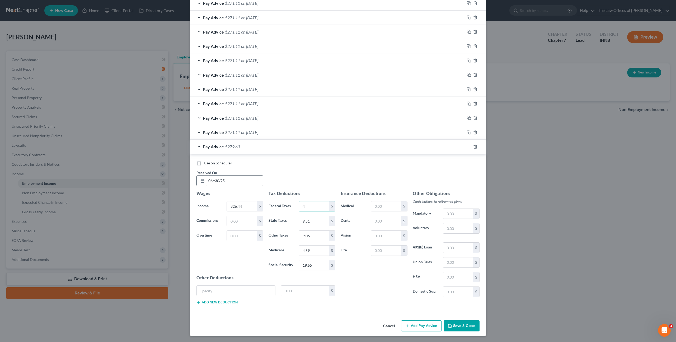
type input "4"
type input "9.79"
type input "9.34"
type input "0"
type input "20.24"
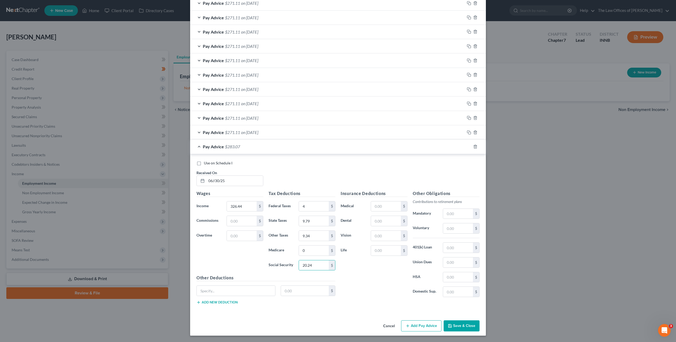
click at [327, 162] on div "Use on Schedule I" at bounding box center [337, 162] width 283 height 5
click at [330, 180] on div "Use on Schedule I Received On * 06//30/25" at bounding box center [338, 175] width 288 height 30
click at [317, 264] on input "20.24" at bounding box center [314, 265] width 30 height 10
drag, startPoint x: 309, startPoint y: 251, endPoint x: 331, endPoint y: 246, distance: 22.6
click at [312, 250] on input "0" at bounding box center [314, 250] width 30 height 10
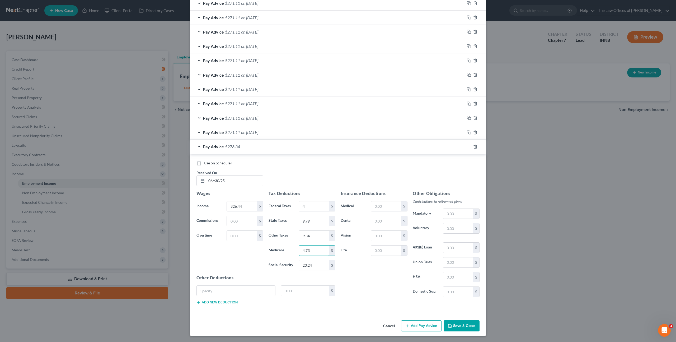
type input "4.73"
click at [365, 266] on div "Insurance Deductions Medical $ Dental $ Vision $ Life $" at bounding box center [374, 245] width 72 height 111
click at [309, 146] on div "Pay Advice $278.34" at bounding box center [330, 146] width 281 height 14
click at [236, 177] on input "06//30/25" at bounding box center [235, 181] width 57 height 10
drag, startPoint x: 213, startPoint y: 177, endPoint x: 171, endPoint y: 166, distance: 43.6
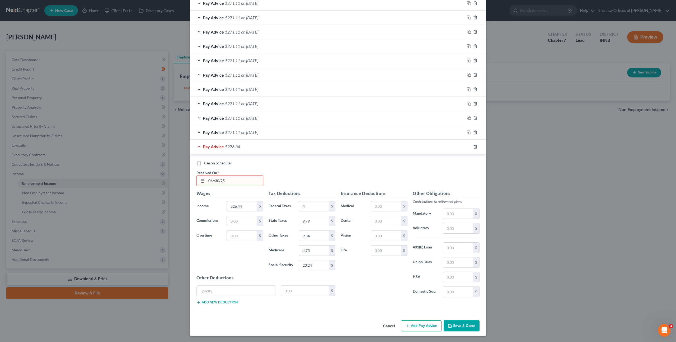
click at [194, 172] on div "Received On * 06//30/25" at bounding box center [230, 178] width 72 height 16
type input "[DATE]"
click at [459, 325] on button "Save & Close" at bounding box center [462, 325] width 36 height 11
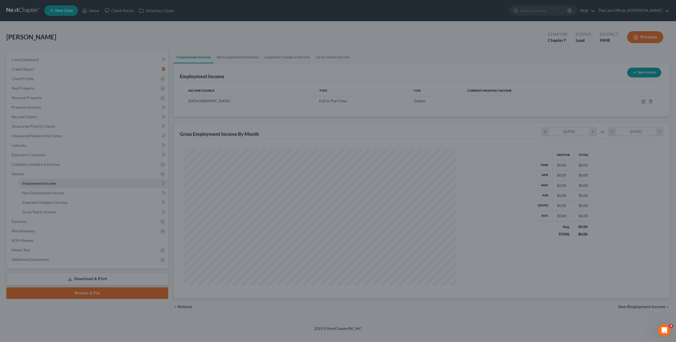
scroll to position [136, 283]
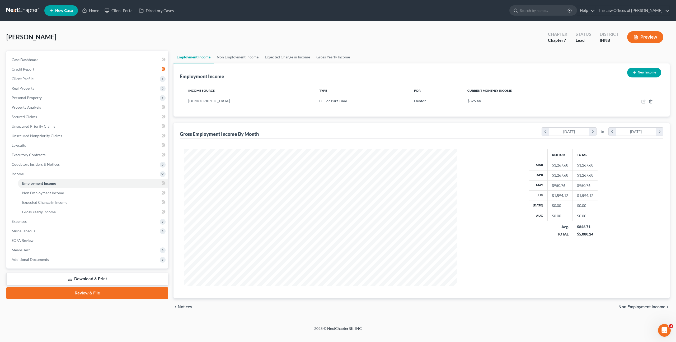
click at [314, 131] on div "Gross Employment Income By Month chevron_left [DATE] chevron_right to chevron_l…" at bounding box center [422, 131] width 484 height 16
click at [162, 182] on icon at bounding box center [163, 183] width 2 height 4
click at [72, 76] on span "Client Profile" at bounding box center [87, 79] width 161 height 10
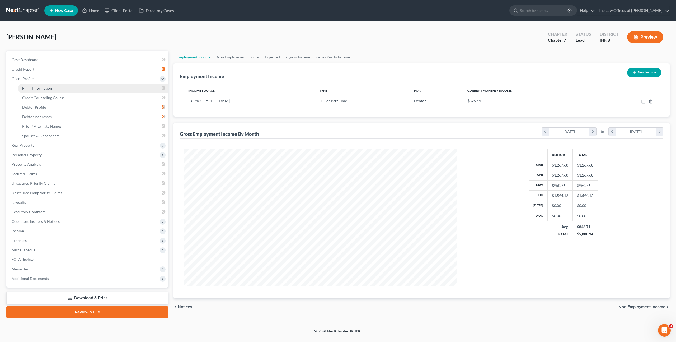
click at [82, 91] on link "Filing Information" at bounding box center [93, 88] width 150 height 10
select select "1"
select select "0"
select select "27"
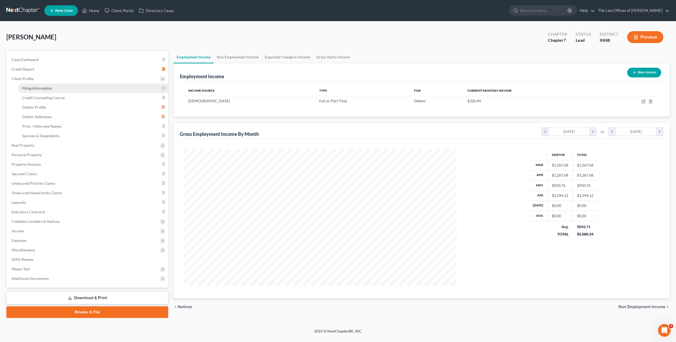
select select "3"
select select "15"
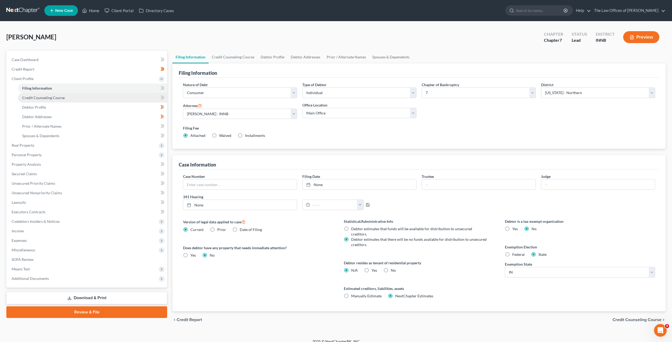
click at [109, 97] on link "Credit Counseling Course" at bounding box center [92, 98] width 149 height 10
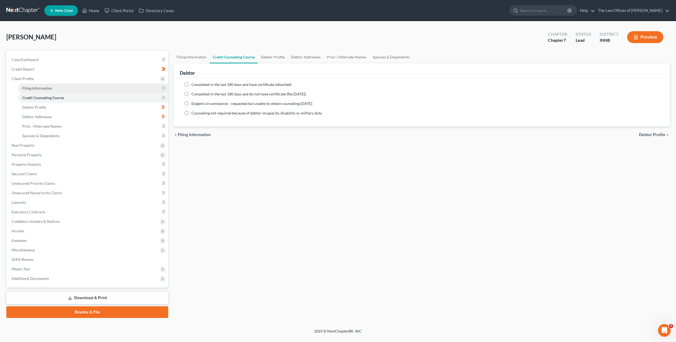
click at [96, 90] on link "Filing Information" at bounding box center [93, 88] width 150 height 10
select select "1"
select select "0"
select select "27"
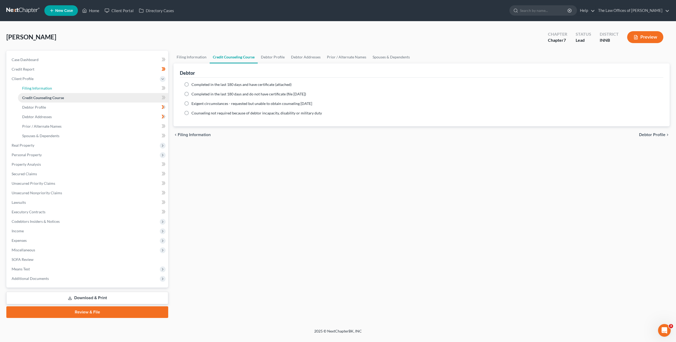
select select "3"
select select "15"
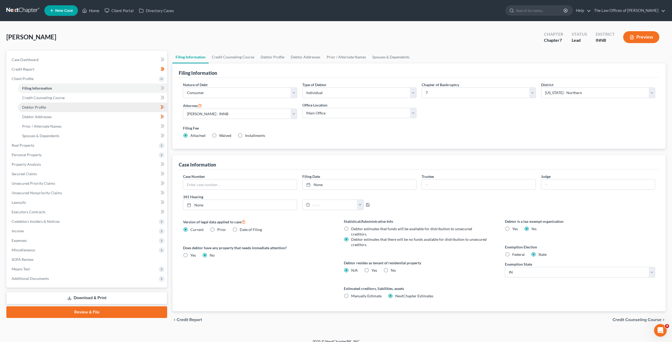
click at [69, 111] on link "Debtor Profile" at bounding box center [92, 107] width 149 height 10
select select "3"
select select "0"
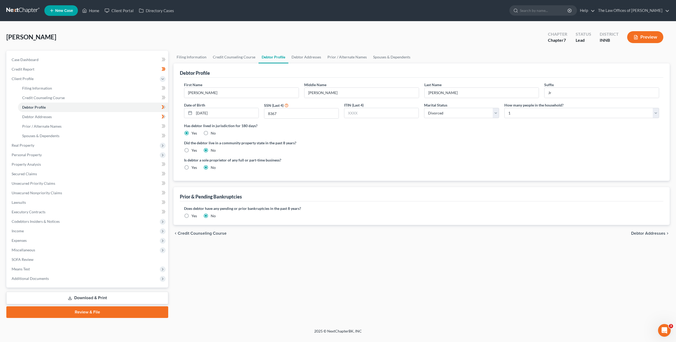
click at [389, 159] on label "Is debtor a sole proprietor of any full or part-time business?" at bounding box center [301, 160] width 235 height 6
click at [85, 96] on link "Credit Counseling Course" at bounding box center [93, 98] width 150 height 10
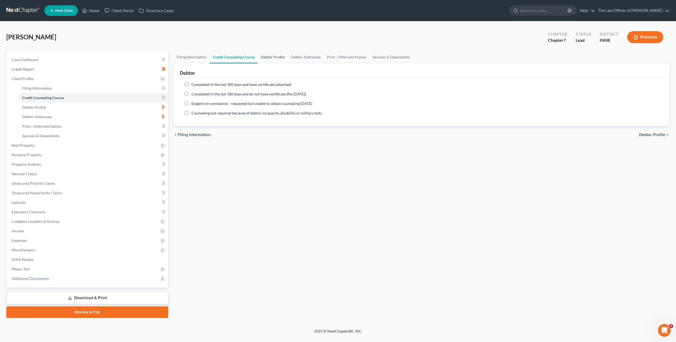
click at [276, 57] on link "Debtor Profile" at bounding box center [273, 57] width 30 height 13
select select "3"
select select "0"
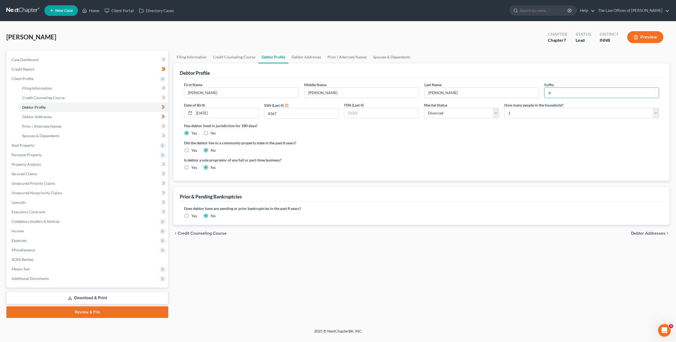
drag, startPoint x: 552, startPoint y: 92, endPoint x: 528, endPoint y: 103, distance: 25.9
click at [546, 91] on input "Jr" at bounding box center [602, 93] width 114 height 10
drag, startPoint x: 472, startPoint y: 161, endPoint x: 454, endPoint y: 154, distance: 18.9
click at [472, 161] on div "Is debtor a sole proprietor of any full or part-time business? Yes No" at bounding box center [421, 165] width 480 height 17
click at [368, 149] on div "Did the debtor live in a community property state in the past 8 years? Yes No" at bounding box center [421, 146] width 475 height 13
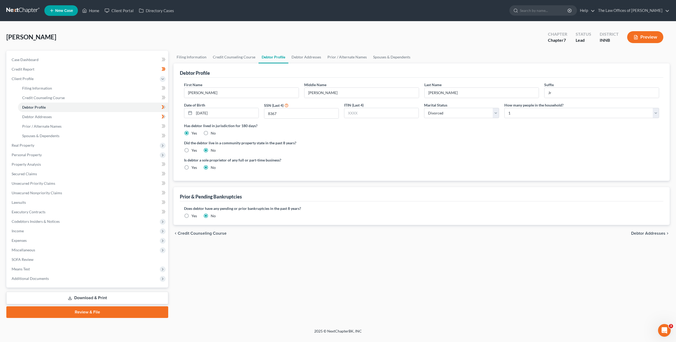
click at [350, 140] on label "Did the debtor live in a community property state in the past 8 years?" at bounding box center [421, 143] width 475 height 6
click at [297, 51] on link "Debtor Addresses" at bounding box center [306, 57] width 36 height 13
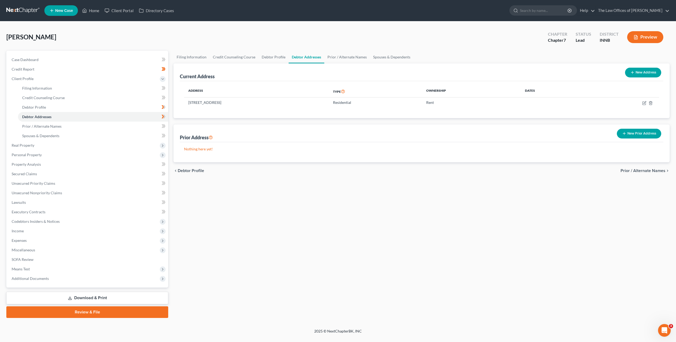
click at [504, 210] on div "Filing Information Credit Counseling Course Debtor Profile Debtor Addresses Pri…" at bounding box center [421, 184] width 501 height 267
click at [633, 131] on button "New Prior Address" at bounding box center [639, 134] width 44 height 10
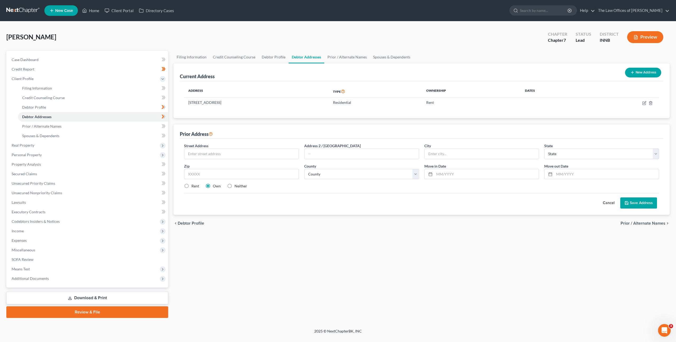
click at [607, 201] on button "Cancel" at bounding box center [608, 203] width 23 height 11
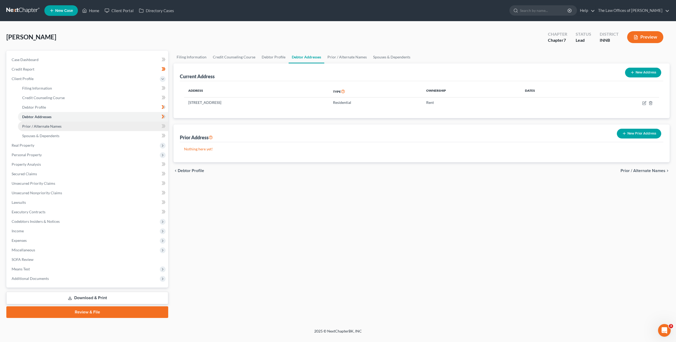
click at [139, 123] on link "Prior / Alternate Names" at bounding box center [93, 126] width 150 height 10
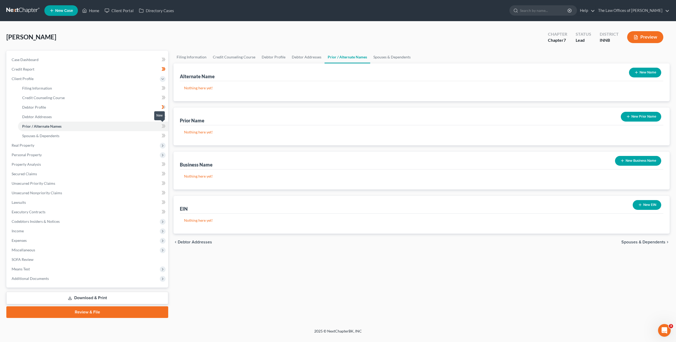
click at [164, 127] on icon at bounding box center [164, 126] width 2 height 4
click at [162, 116] on icon at bounding box center [164, 116] width 4 height 7
click at [139, 131] on link "Spouses & Dependents" at bounding box center [93, 136] width 150 height 10
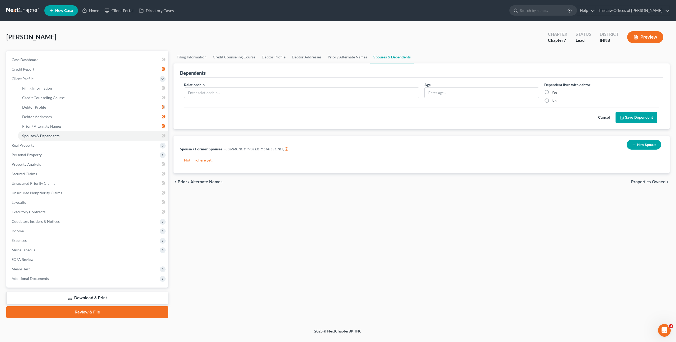
click at [276, 107] on div "Cancel Save Dependent" at bounding box center [421, 115] width 475 height 16
click at [278, 93] on input "text" at bounding box center [301, 93] width 234 height 10
click at [90, 91] on link "Filing Information" at bounding box center [93, 88] width 150 height 10
select select "1"
select select "0"
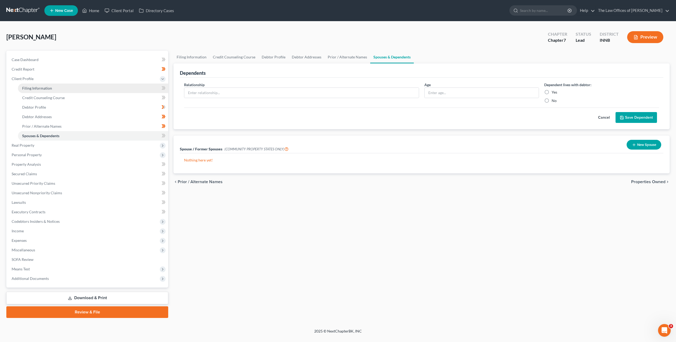
select select "0"
select select "27"
select select "3"
select select "15"
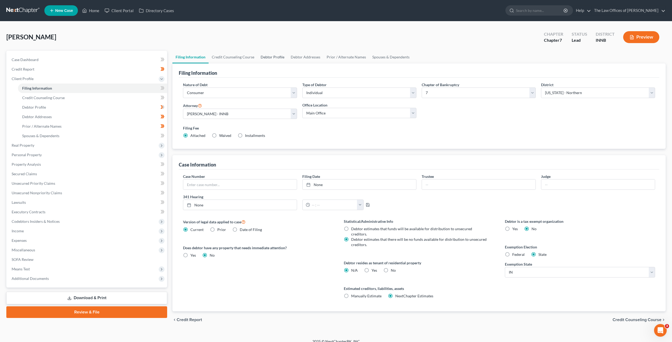
click at [275, 58] on link "Debtor Profile" at bounding box center [272, 57] width 30 height 13
select select "3"
select select "0"
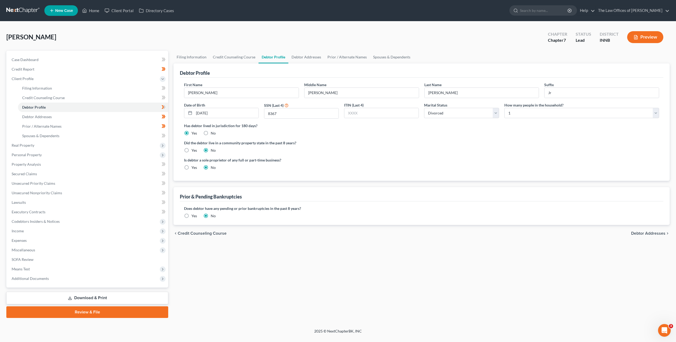
drag, startPoint x: 443, startPoint y: 157, endPoint x: 301, endPoint y: 141, distance: 143.6
click at [442, 157] on div "Is debtor a sole proprietor of any full or part-time business? Yes No" at bounding box center [421, 165] width 480 height 17
click at [162, 104] on icon at bounding box center [164, 107] width 4 height 7
click at [146, 133] on link "Spouses & Dependents" at bounding box center [93, 136] width 150 height 10
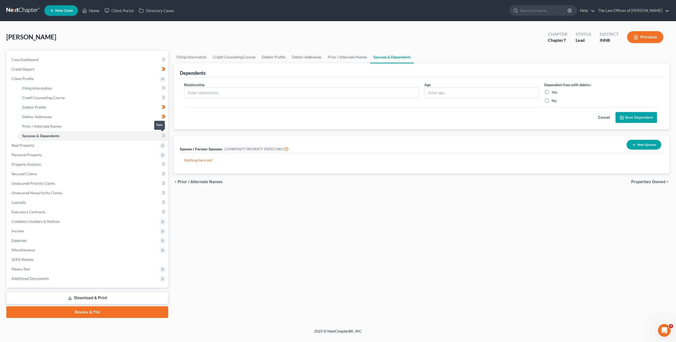
click at [168, 135] on span at bounding box center [163, 136] width 9 height 8
click at [128, 145] on span "Real Property" at bounding box center [87, 145] width 161 height 10
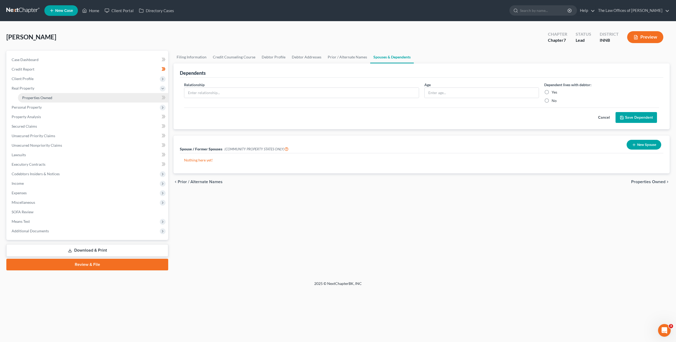
click at [114, 96] on link "Properties Owned" at bounding box center [93, 98] width 150 height 10
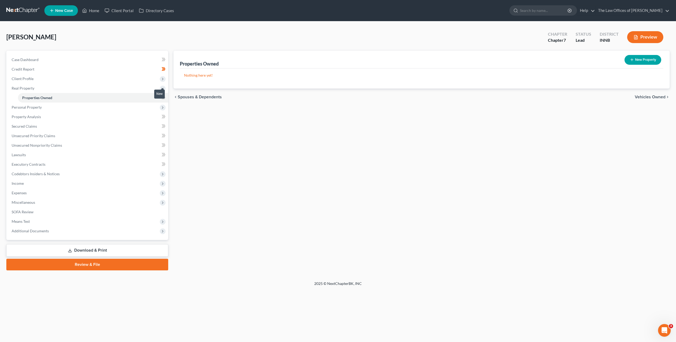
click at [163, 100] on icon at bounding box center [164, 97] width 4 height 7
click at [147, 108] on span "Personal Property" at bounding box center [87, 107] width 161 height 10
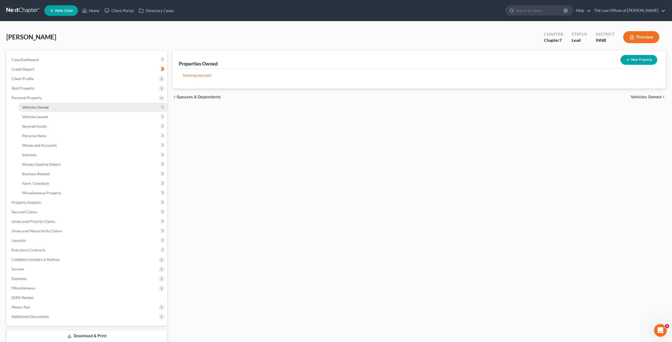
click at [129, 106] on link "Vehicles Owned" at bounding box center [92, 107] width 149 height 10
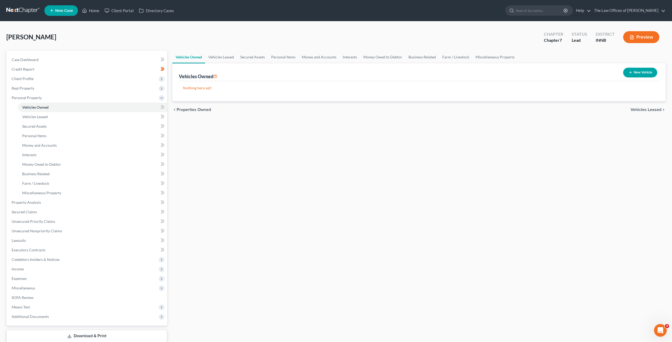
click at [311, 134] on div "Vehicles Owned Vehicles Leased Secured Assets Personal Items Money and Accounts…" at bounding box center [419, 203] width 499 height 305
click at [632, 74] on button "New Vehicle" at bounding box center [640, 73] width 34 height 10
select select "0"
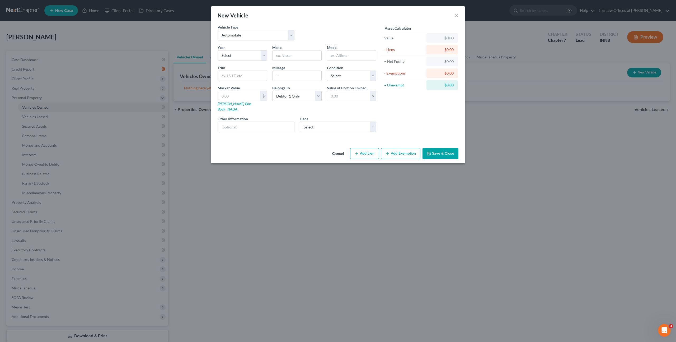
click at [237, 107] on link "NADA" at bounding box center [232, 109] width 10 height 4
click at [236, 54] on select "Select 2026 2025 2024 2023 2022 2021 2020 2019 2018 2017 2016 2015 2014 2013 20…" at bounding box center [242, 55] width 49 height 11
select select "27"
click at [218, 50] on select "Select 2026 2025 2024 2023 2022 2021 2020 2019 2018 2017 2016 2015 2014 2013 20…" at bounding box center [242, 55] width 49 height 11
click at [288, 62] on div "Year Select 2026 2025 2024 2023 2022 2021 2020 2019 2018 2017 2016 2015 2014 20…" at bounding box center [297, 91] width 164 height 92
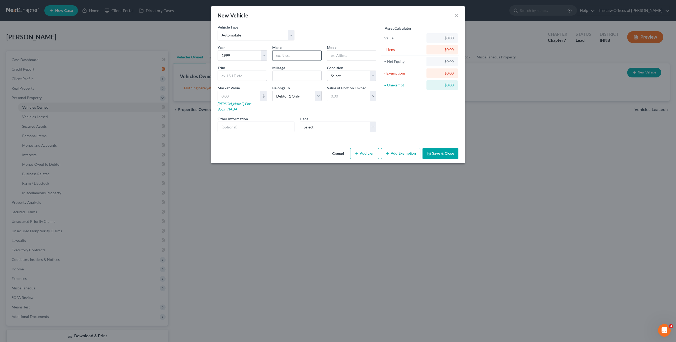
drag, startPoint x: 292, startPoint y: 57, endPoint x: 302, endPoint y: 54, distance: 10.4
click at [292, 57] on input "text" at bounding box center [297, 55] width 49 height 10
type input "Chevrolet"
type input "K2500"
click at [238, 76] on input "text" at bounding box center [242, 76] width 49 height 10
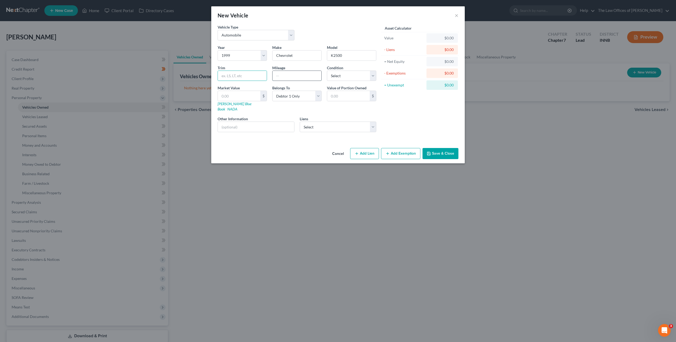
drag, startPoint x: 275, startPoint y: 73, endPoint x: 287, endPoint y: 72, distance: 11.4
click at [276, 73] on input "text" at bounding box center [297, 76] width 49 height 10
type input "200,000"
click at [336, 69] on label "Condition" at bounding box center [335, 68] width 16 height 6
click at [345, 75] on select "Select Excellent Very Good Good Fair Poor" at bounding box center [351, 76] width 49 height 11
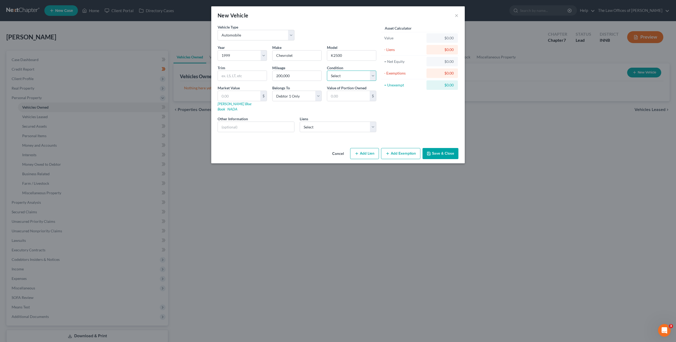
select select "3"
click at [327, 71] on select "Select Excellent Very Good Good Fair Poor" at bounding box center [351, 76] width 49 height 11
click at [242, 94] on input "text" at bounding box center [239, 96] width 43 height 10
click at [447, 110] on div "Asset Calculator Value $0.00 - Liens $0.00 = Net Equity $0.00 - Exemptions $0.0…" at bounding box center [420, 80] width 82 height 112
click at [350, 121] on select "Select Creditacpt - $25,207.00 Onemain - $0.00" at bounding box center [338, 126] width 77 height 11
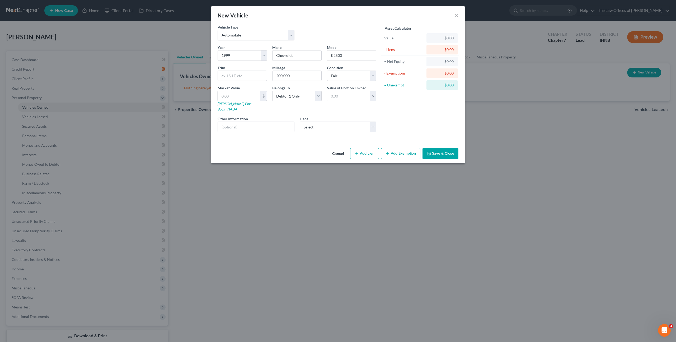
click at [250, 95] on input "text" at bounding box center [239, 96] width 43 height 10
type input "2"
type input "2.00"
type input "20"
type input "20.00"
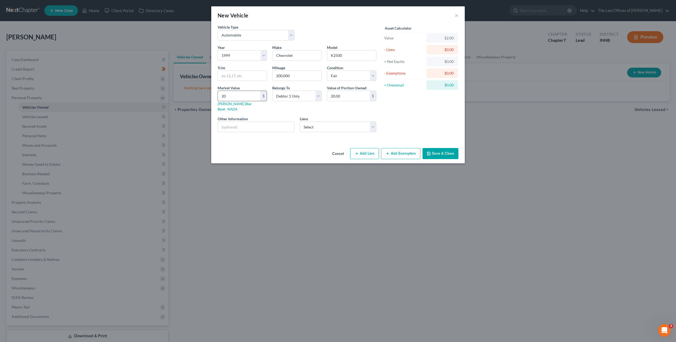
type input "200"
type input "200.00"
type input "2000"
type input "2,000.00"
type input "2,000"
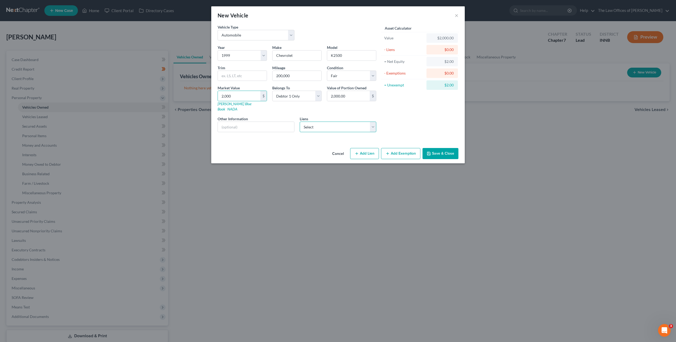
click at [310, 121] on select "Select Creditacpt - $25,207.00 Onemain - $0.00" at bounding box center [338, 126] width 77 height 11
click at [393, 148] on button "Add Exemption" at bounding box center [400, 153] width 39 height 11
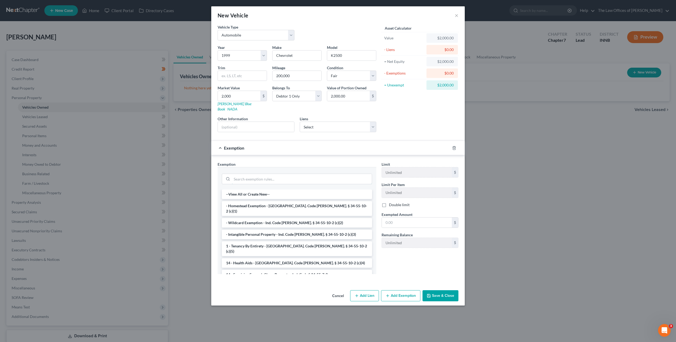
click at [315, 174] on input "search" at bounding box center [302, 179] width 140 height 10
click at [357, 218] on li "- Wildcard Exemption - Ind. Code [PERSON_NAME]. § 34-55-10-2 (c)(2)" at bounding box center [297, 223] width 150 height 10
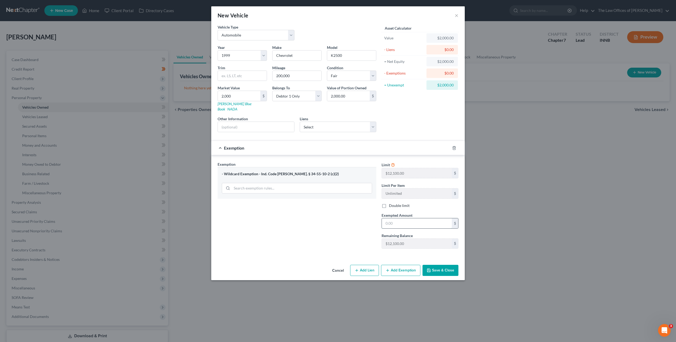
click at [412, 220] on input "text" at bounding box center [417, 223] width 70 height 10
type input "2,000"
click at [444, 265] on button "Save & Close" at bounding box center [441, 270] width 36 height 11
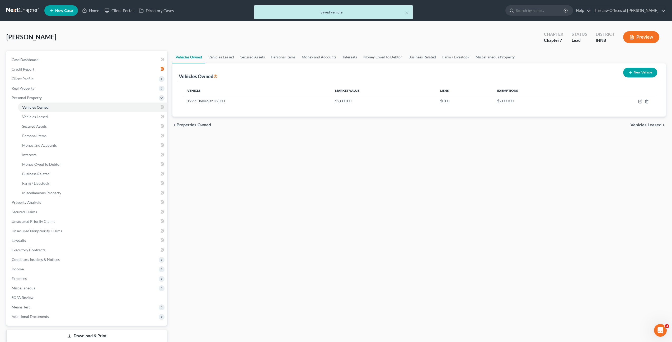
click at [218, 196] on div "Vehicles Owned Vehicles Leased Secured Assets Personal Items Money and Accounts…" at bounding box center [419, 203] width 499 height 305
click at [164, 107] on icon at bounding box center [163, 107] width 4 height 7
click at [139, 115] on link "Vehicles Leased" at bounding box center [92, 117] width 149 height 10
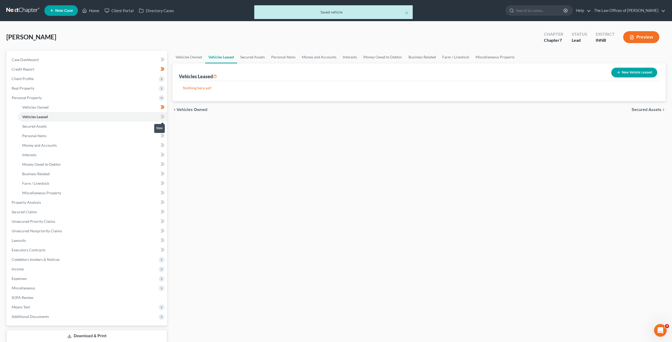
click at [164, 115] on icon at bounding box center [163, 116] width 4 height 7
click at [153, 123] on link "Secured Assets" at bounding box center [92, 126] width 149 height 10
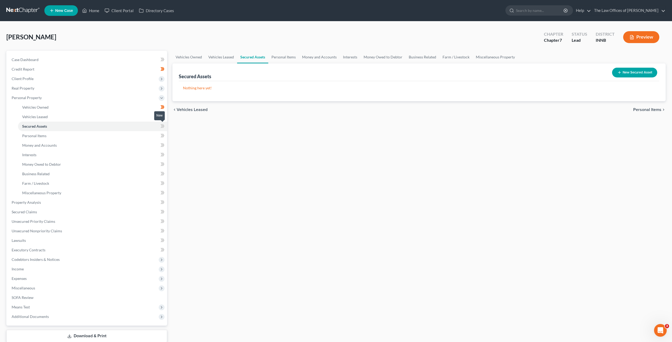
click at [159, 125] on span at bounding box center [162, 127] width 9 height 8
click at [140, 107] on link "Vehicles Owned" at bounding box center [92, 107] width 149 height 10
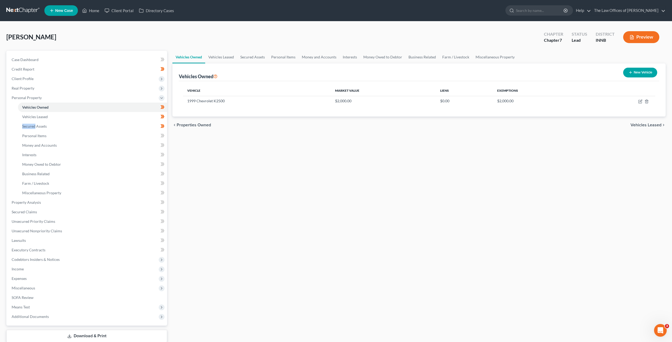
click at [628, 75] on button "New Vehicle" at bounding box center [640, 73] width 34 height 10
select select "0"
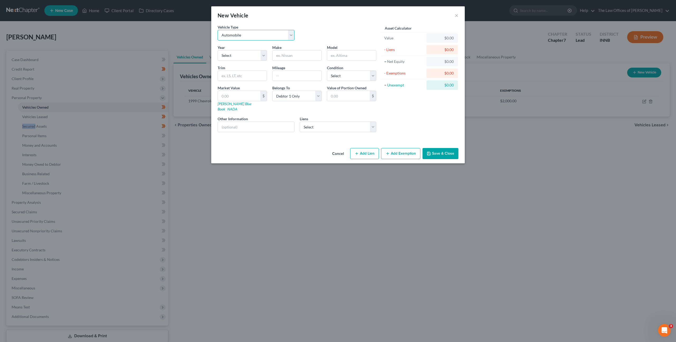
click at [262, 30] on select "Select Automobile Truck Trailer Watercraft Aircraft Motor Home Atv Other Vehicle" at bounding box center [256, 35] width 77 height 11
click at [255, 55] on select "Select 2026 2025 2024 2023 2022 2021 2020 2019 2018 2017 2016 2015 2014 2013 20…" at bounding box center [242, 55] width 49 height 11
click at [292, 57] on input "text" at bounding box center [297, 55] width 49 height 10
type input "Nissan"
click at [228, 51] on select "Select 2026 2025 2024 2023 2022 2021 2020 2019 2018 2017 2016 2015 2014 2013 20…" at bounding box center [242, 55] width 49 height 11
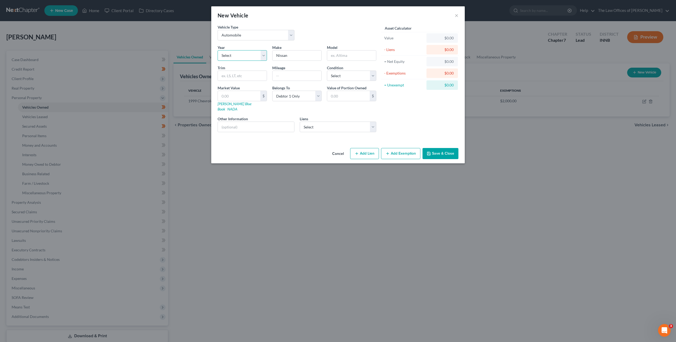
select select "10"
click at [218, 50] on select "Select 2026 2025 2024 2023 2022 2021 2020 2019 2018 2017 2016 2015 2014 2013 20…" at bounding box center [242, 55] width 49 height 11
drag, startPoint x: 331, startPoint y: 56, endPoint x: 352, endPoint y: 57, distance: 21.2
click at [332, 56] on input "text" at bounding box center [351, 55] width 49 height 10
type input "Sentra"
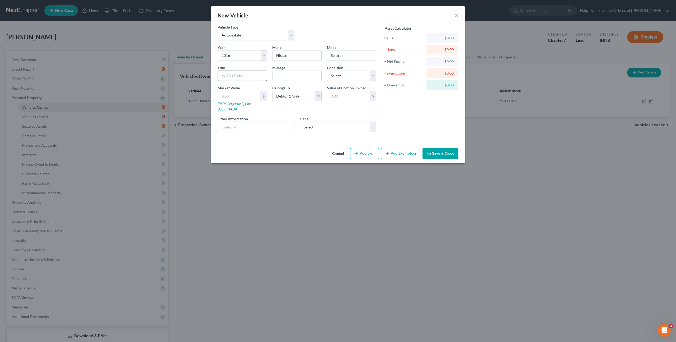
click at [244, 72] on input "text" at bounding box center [242, 76] width 49 height 10
type input "S"
click at [277, 76] on input "text" at bounding box center [297, 76] width 49 height 10
type input "113000"
click at [365, 122] on select "Select Creditacpt - $25,207.00 Onemain - $0.00" at bounding box center [338, 126] width 77 height 11
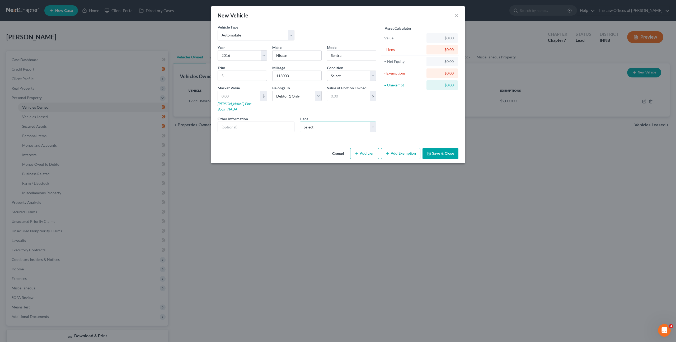
select select "0"
click at [300, 121] on select "Select Creditacpt - $25,207.00 Onemain - $0.00" at bounding box center [338, 126] width 77 height 11
select select
select select "23"
select select "0"
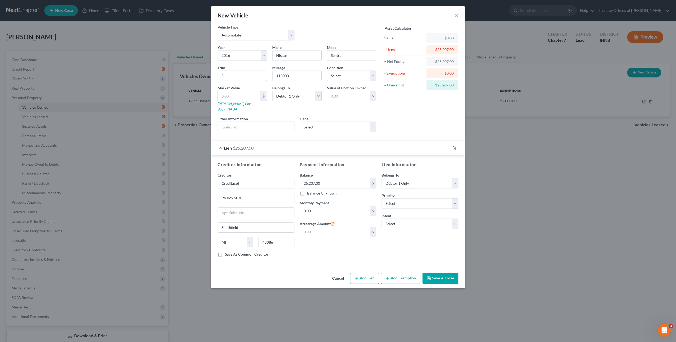
drag, startPoint x: 234, startPoint y: 90, endPoint x: 254, endPoint y: 95, distance: 20.4
click at [234, 90] on label "Market Value" at bounding box center [229, 88] width 22 height 6
click at [245, 97] on input "text" at bounding box center [239, 96] width 43 height 10
type input "3"
type input "3.00"
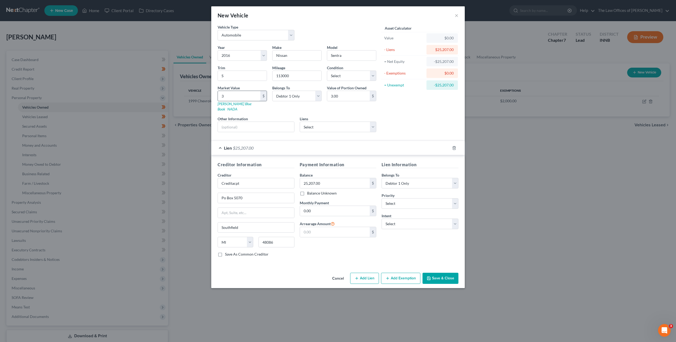
type input "30"
type input "30.00"
type input "300"
type input "300.00"
type input "3000"
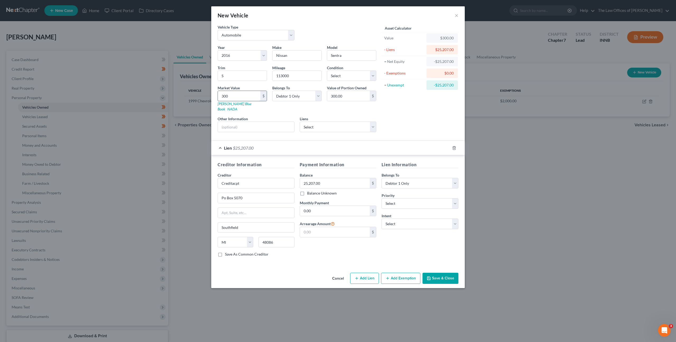
type input "3,000.00"
type input "3,000"
click at [344, 75] on select "Select Excellent Very Good Good Fair Poor" at bounding box center [351, 76] width 49 height 11
select select "2"
click at [327, 71] on select "Select Excellent Very Good Good Fair Poor" at bounding box center [351, 76] width 49 height 11
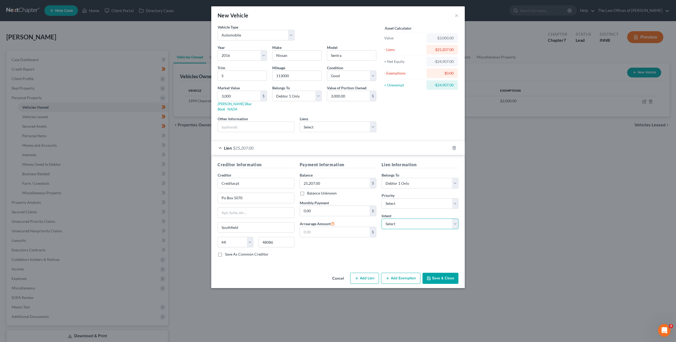
click at [401, 223] on select "Select Surrender Redeem Reaffirm Avoid Other" at bounding box center [420, 223] width 77 height 11
select select "0"
click at [382, 218] on select "Select Surrender Redeem Reaffirm Avoid Other" at bounding box center [420, 223] width 77 height 11
click at [382, 247] on div "Lien Information Belongs To * Select Debtor 1 Only Debtor 2 Only Debtor 1 And D…" at bounding box center [420, 211] width 82 height 100
click at [449, 274] on button "Save & Close" at bounding box center [441, 278] width 36 height 11
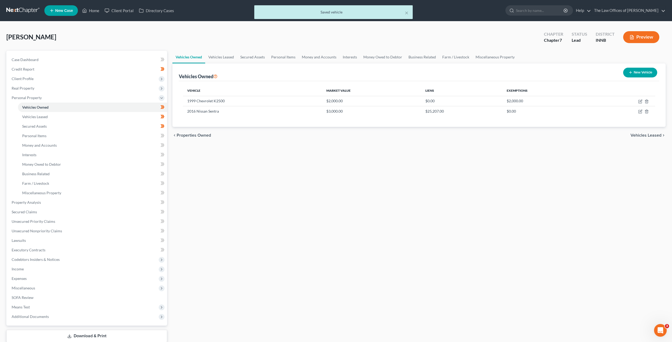
drag, startPoint x: 361, startPoint y: 220, endPoint x: 266, endPoint y: 187, distance: 100.6
click at [359, 219] on div "Vehicles Owned Vehicles Leased Secured Assets Personal Items Money and Accounts…" at bounding box center [419, 203] width 499 height 305
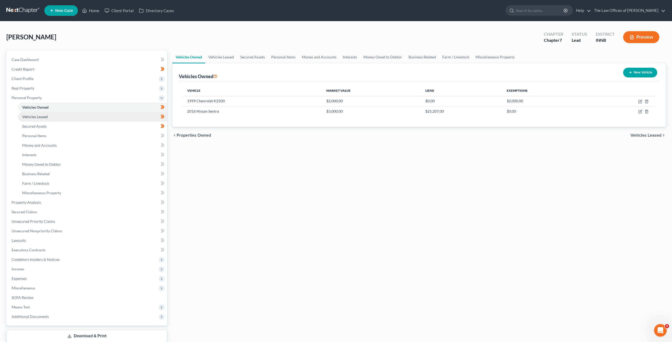
click at [76, 116] on link "Vehicles Leased" at bounding box center [92, 117] width 149 height 10
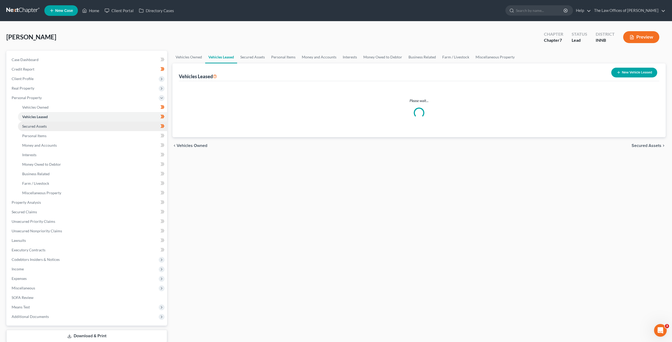
click at [75, 121] on link "Secured Assets" at bounding box center [92, 126] width 149 height 10
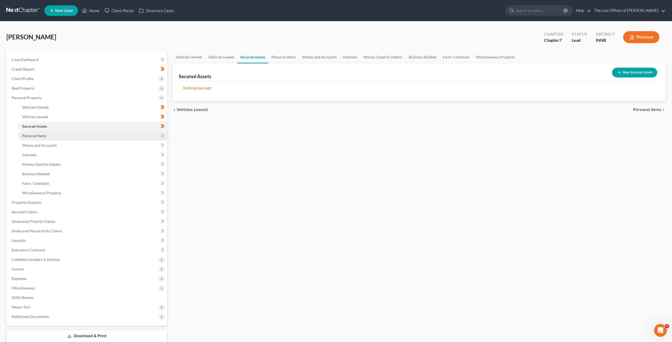
click at [71, 134] on link "Personal Items" at bounding box center [92, 136] width 149 height 10
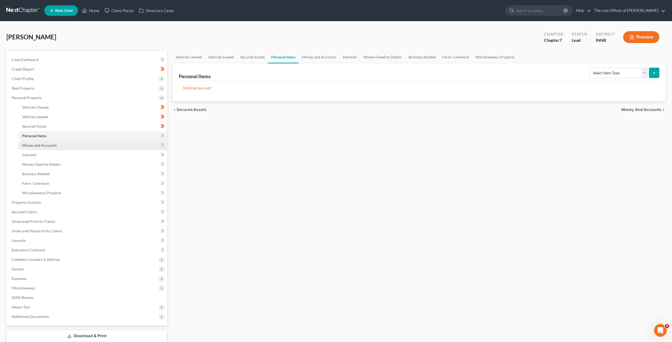
click at [75, 141] on link "Money and Accounts" at bounding box center [92, 145] width 149 height 10
click at [61, 133] on link "Personal Items" at bounding box center [92, 136] width 149 height 10
click at [594, 72] on select "Select Item Type Clothing Collectibles Of Value Electronics Firearms Household …" at bounding box center [618, 73] width 59 height 11
select select "clothing"
click at [590, 68] on select "Select Item Type Clothing Collectibles Of Value Electronics Firearms Household …" at bounding box center [618, 73] width 59 height 11
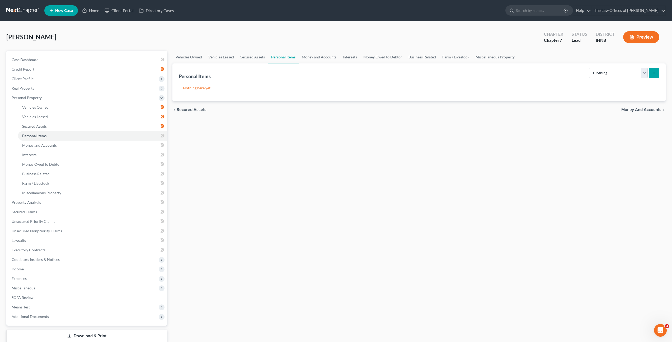
click at [557, 158] on div "Vehicles Owned Vehicles Leased Secured Assets Personal Items Money and Accounts…" at bounding box center [419, 203] width 499 height 305
click at [655, 70] on button "submit" at bounding box center [654, 73] width 10 height 10
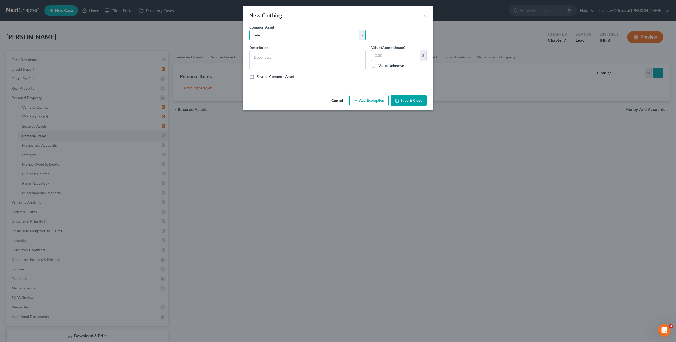
click at [273, 34] on select "Select Debtor's Clothing Joint Debtor's Clothing" at bounding box center [307, 35] width 116 height 11
select select "0"
click at [249, 30] on select "Select Debtor's Clothing Joint Debtor's Clothing" at bounding box center [307, 35] width 116 height 11
type textarea "Debtor's Clothing"
click at [353, 98] on button "Add Exemption" at bounding box center [368, 100] width 39 height 11
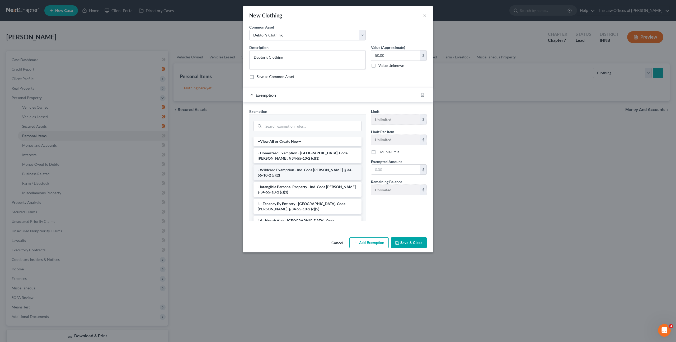
click at [312, 166] on li "- Wildcard Exemption - Ind. Code [PERSON_NAME]. § 34-55-10-2 (c)(2)" at bounding box center [308, 172] width 108 height 15
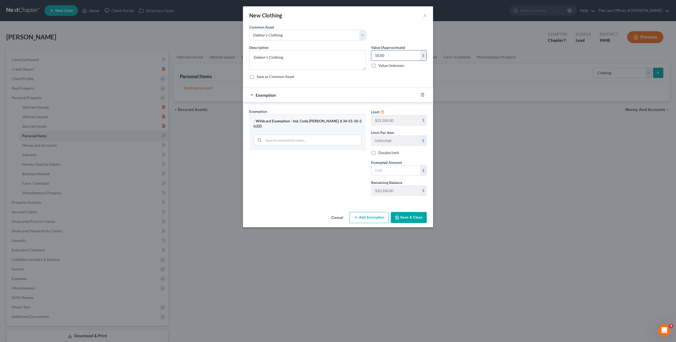
click at [392, 56] on input "50.00" at bounding box center [395, 55] width 49 height 10
type input "150"
click at [397, 170] on input "text" at bounding box center [395, 170] width 49 height 10
type input "150"
click at [408, 217] on button "Save & Close" at bounding box center [409, 217] width 36 height 11
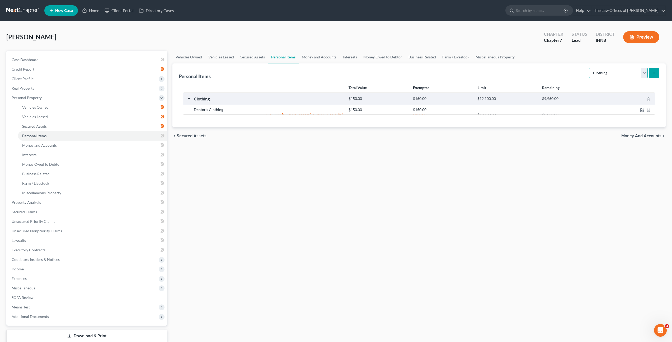
click at [618, 76] on select "Select Item Type Clothing Collectibles Of Value Electronics Firearms Household …" at bounding box center [618, 73] width 59 height 11
click at [590, 68] on select "Select Item Type Clothing Collectibles Of Value Electronics Firearms Household …" at bounding box center [618, 73] width 59 height 11
click at [654, 72] on icon "submit" at bounding box center [654, 73] width 4 height 4
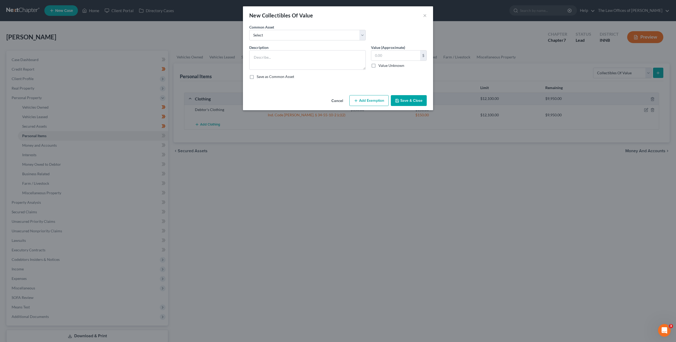
click at [337, 100] on button "Cancel" at bounding box center [337, 101] width 20 height 11
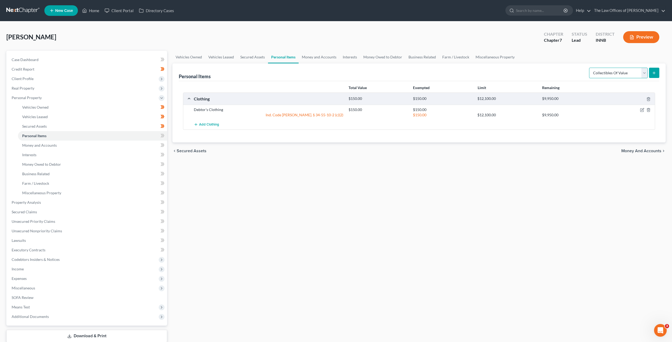
click at [599, 72] on select "Select Item Type Clothing Collectibles Of Value Electronics Firearms Household …" at bounding box center [618, 73] width 59 height 11
select select "electronics"
click at [590, 68] on select "Select Item Type Clothing Collectibles Of Value Electronics Firearms Household …" at bounding box center [618, 73] width 59 height 11
click at [653, 72] on icon "submit" at bounding box center [654, 73] width 4 height 4
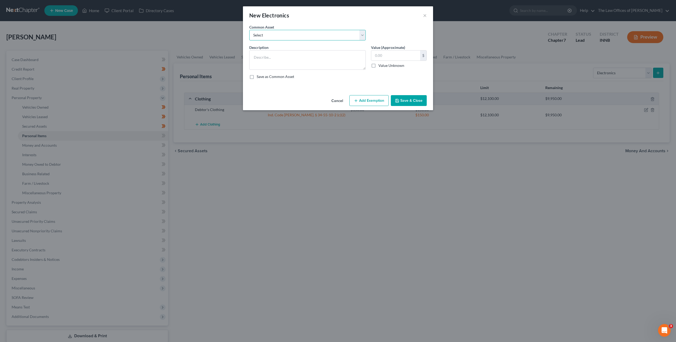
click at [285, 40] on select "Select Cell Phone (1), Television (2), Desktop Computer (1)" at bounding box center [307, 35] width 116 height 11
select select "0"
click at [249, 30] on select "Select Cell Phone (1), Television (2), Desktop Computer (1)" at bounding box center [307, 35] width 116 height 11
click at [371, 101] on button "Add Exemption" at bounding box center [368, 100] width 39 height 11
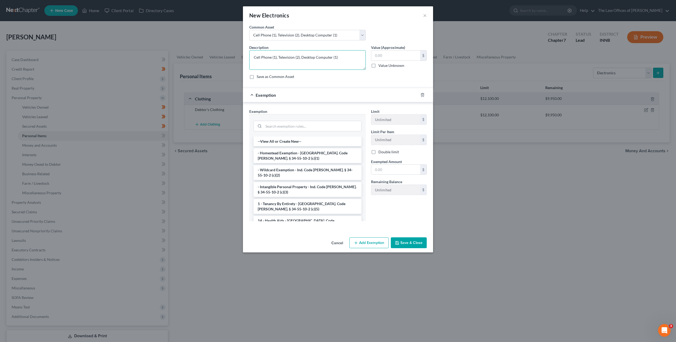
drag, startPoint x: 331, startPoint y: 56, endPoint x: 279, endPoint y: 56, distance: 52.5
click at [279, 56] on textarea "Cell Phone (1), Television (2), Desktop Computer (1)" at bounding box center [307, 60] width 116 height 20
type textarea "Cell Phone (1), Television (1)"
click at [397, 58] on input "text" at bounding box center [395, 55] width 49 height 10
type input "400"
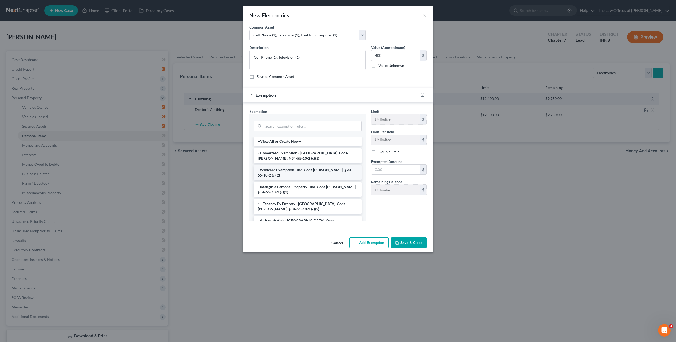
click at [312, 171] on li "- Wildcard Exemption - Ind. Code [PERSON_NAME]. § 34-55-10-2 (c)(2)" at bounding box center [308, 172] width 108 height 15
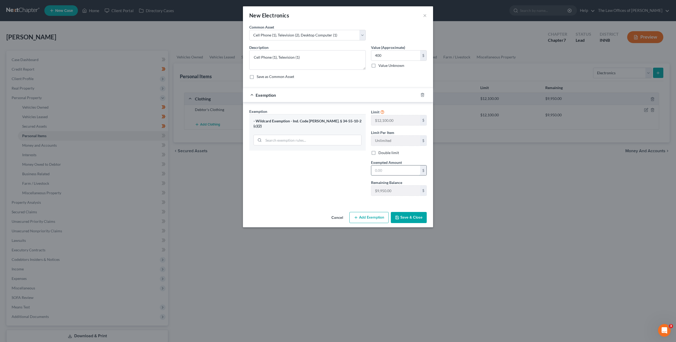
click at [383, 168] on input "text" at bounding box center [395, 170] width 49 height 10
type input "400"
click at [403, 216] on button "Save & Close" at bounding box center [409, 217] width 36 height 11
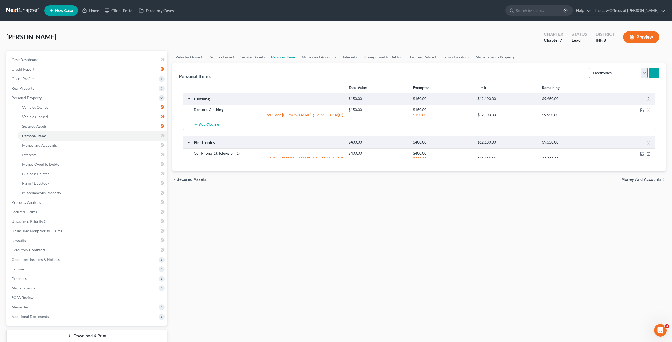
click at [602, 72] on select "Select Item Type Clothing Collectibles Of Value Electronics Firearms Household …" at bounding box center [618, 73] width 59 height 11
click at [590, 68] on select "Select Item Type Clothing Collectibles Of Value Electronics Firearms Household …" at bounding box center [618, 73] width 59 height 11
click at [654, 75] on icon "submit" at bounding box center [654, 73] width 4 height 4
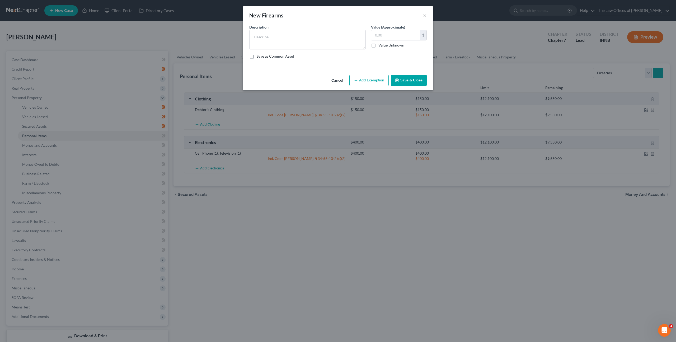
click at [339, 80] on button "Cancel" at bounding box center [337, 80] width 20 height 11
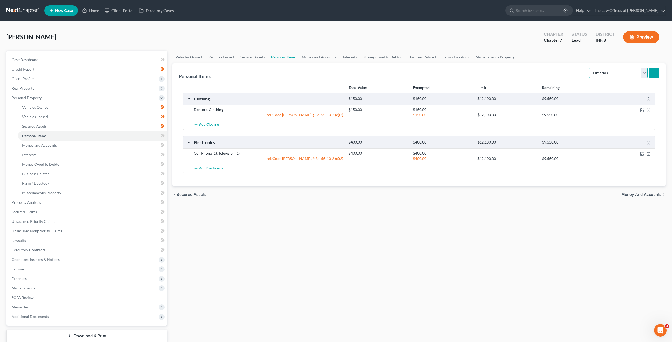
click at [594, 72] on select "Select Item Type Clothing Collectibles Of Value Electronics Firearms Household …" at bounding box center [618, 73] width 59 height 11
click at [590, 68] on select "Select Item Type Clothing Collectibles Of Value Electronics Firearms Household …" at bounding box center [618, 73] width 59 height 11
click at [652, 73] on icon "submit" at bounding box center [654, 73] width 4 height 4
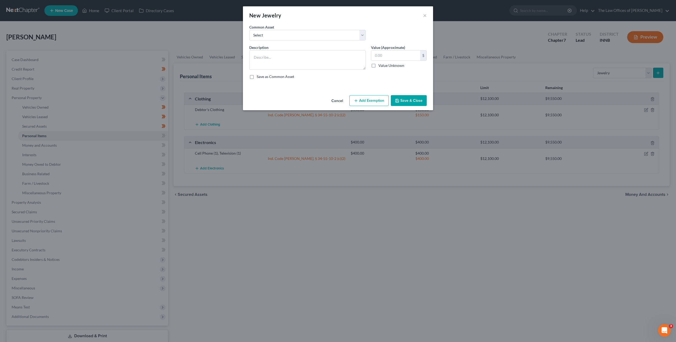
drag, startPoint x: 338, startPoint y: 99, endPoint x: 355, endPoint y: 95, distance: 18.2
click at [338, 99] on button "Cancel" at bounding box center [337, 101] width 20 height 11
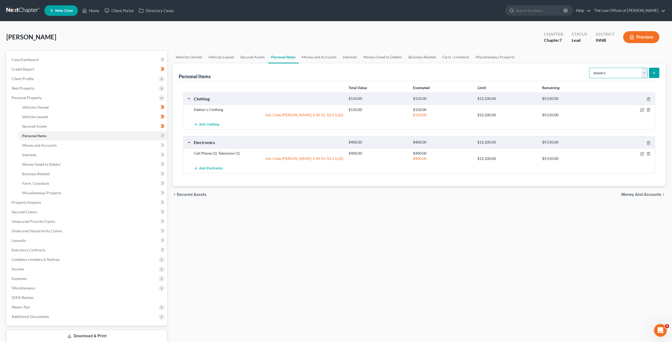
click at [636, 75] on select "Select Item Type Clothing Collectibles Of Value Electronics Firearms Household …" at bounding box center [618, 73] width 59 height 11
select select "pets"
click at [590, 68] on select "Select Item Type Clothing Collectibles Of Value Electronics Firearms Household …" at bounding box center [618, 73] width 59 height 11
click at [651, 74] on button "submit" at bounding box center [654, 73] width 10 height 10
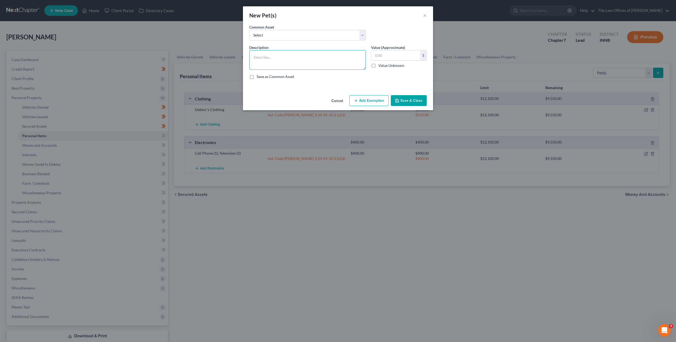
drag, startPoint x: 280, startPoint y: 57, endPoint x: 298, endPoint y: 55, distance: 17.4
click at [282, 56] on textarea at bounding box center [307, 60] width 116 height 20
type textarea "Dog (1)"
drag, startPoint x: 404, startPoint y: 103, endPoint x: 413, endPoint y: 99, distance: 9.8
click at [404, 103] on button "Save & Close" at bounding box center [409, 100] width 36 height 11
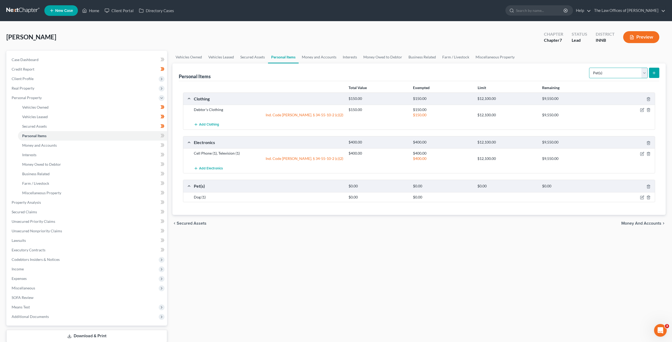
click at [606, 76] on select "Select Item Type Clothing Collectibles Of Value Electronics Firearms Household …" at bounding box center [618, 73] width 59 height 11
select select "household_goods"
click at [590, 68] on select "Select Item Type Clothing Collectibles Of Value Electronics Firearms Household …" at bounding box center [618, 73] width 59 height 11
click at [656, 73] on icon "submit" at bounding box center [654, 73] width 4 height 4
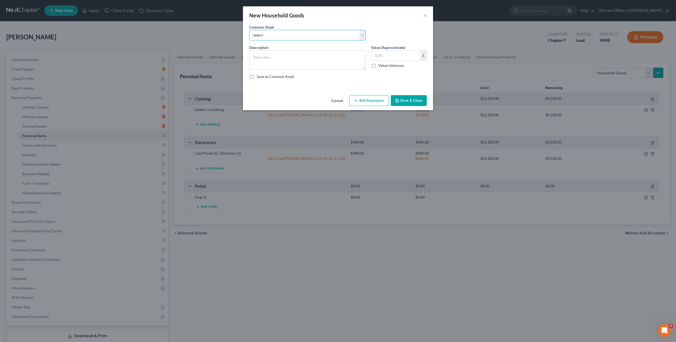
click at [281, 32] on select "Select Living Room Suite, Dining Room Suite, Bedroom Suite, Washer, Dryer, Refr…" at bounding box center [307, 35] width 116 height 11
select select "0"
click at [249, 30] on select "Select Living Room Suite, Dining Room Suite, Bedroom Suite, Washer, Dryer, Refr…" at bounding box center [307, 35] width 116 height 11
type textarea "Living Room Suite, Dining Room Suite, Bedroom Suite, Washer, Dryer, Refrigerato…"
type input "300.00"
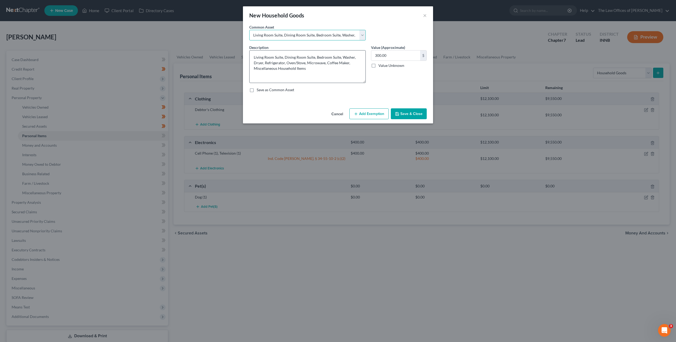
drag, startPoint x: 364, startPoint y: 68, endPoint x: 360, endPoint y: 82, distance: 14.0
click at [360, 82] on textarea "Living Room Suite, Dining Room Suite, Bedroom Suite, Washer, Dryer, Refrigerato…" at bounding box center [307, 66] width 116 height 33
drag, startPoint x: 306, startPoint y: 62, endPoint x: 250, endPoint y: 56, distance: 56.3
click at [250, 56] on textarea "Living Room Suite, Dining Room Suite, Bedroom Suite, Washer, Dryer, Refrigerato…" at bounding box center [307, 66] width 116 height 33
type textarea "Microwave, Miscellaneous Household Items"
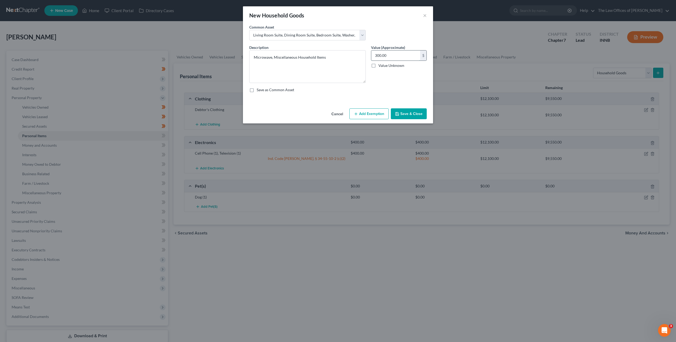
click at [395, 56] on input "300.00" at bounding box center [395, 55] width 49 height 10
type input "150"
click at [366, 116] on button "Add Exemption" at bounding box center [368, 113] width 39 height 11
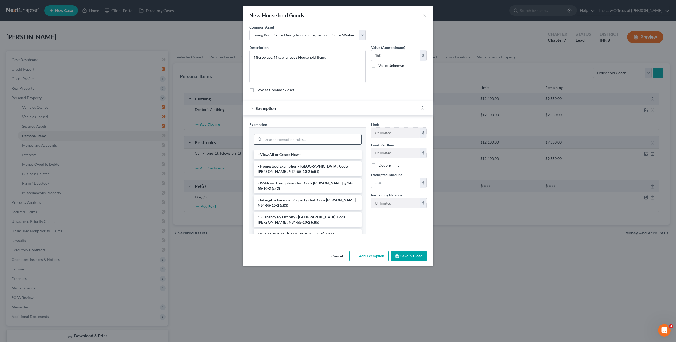
click at [291, 139] on input "search" at bounding box center [313, 139] width 98 height 10
click at [287, 184] on li "- Wildcard Exemption - Ind. Code [PERSON_NAME]. § 34-55-10-2 (c)(2)" at bounding box center [308, 185] width 108 height 15
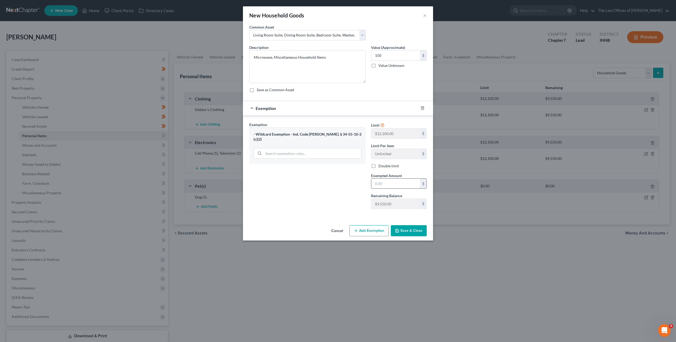
click at [400, 184] on input "text" at bounding box center [395, 184] width 49 height 10
type input "150"
click at [404, 230] on button "Save & Close" at bounding box center [409, 230] width 36 height 11
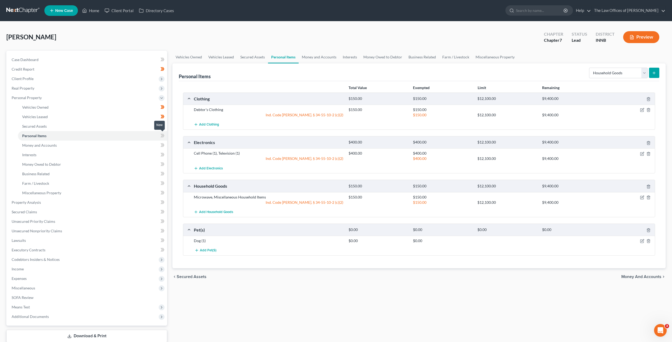
click at [167, 136] on div "Case Dashboard Payments Invoices Payments Payments Credit Report Client Profile" at bounding box center [87, 203] width 166 height 305
click at [161, 135] on icon at bounding box center [163, 135] width 4 height 7
click at [140, 143] on link "Money and Accounts" at bounding box center [92, 145] width 149 height 10
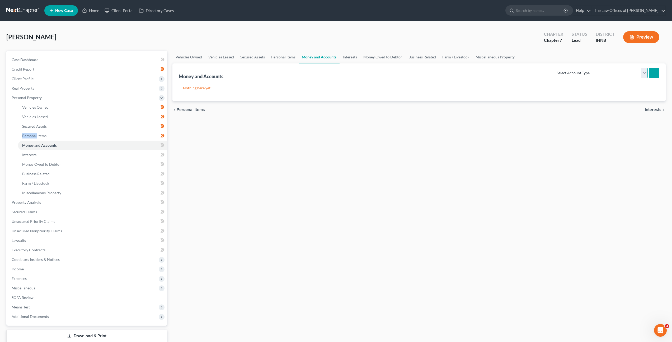
click at [595, 77] on select "Select Account Type Brokerage Cash on Hand Certificates of Deposit Checking Acc…" at bounding box center [600, 73] width 95 height 11
select select "checking"
click at [554, 68] on select "Select Account Type Brokerage Cash on Hand Certificates of Deposit Checking Acc…" at bounding box center [600, 73] width 95 height 11
click at [566, 128] on div "Vehicles Owned Vehicles Leased Secured Assets Personal Items Money and Accounts…" at bounding box center [419, 203] width 499 height 305
click at [651, 73] on button "submit" at bounding box center [654, 73] width 10 height 10
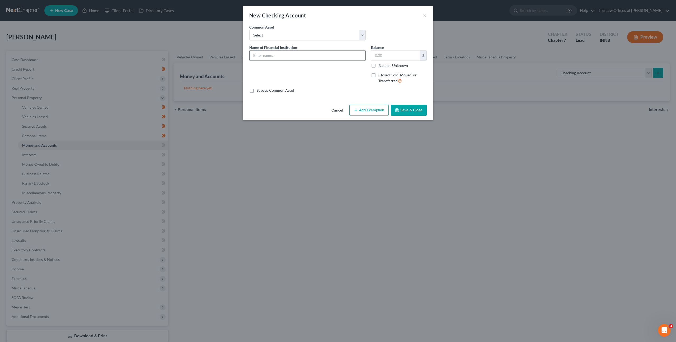
click at [300, 51] on input "text" at bounding box center [308, 55] width 116 height 10
click at [295, 33] on select "Select PNC Bank Woodforest National Bank Heritage Federal Credit Union Account …" at bounding box center [307, 35] width 116 height 11
click at [288, 57] on input "text" at bounding box center [308, 55] width 116 height 10
drag, startPoint x: 332, startPoint y: 56, endPoint x: 288, endPoint y: 74, distance: 48.1
click at [237, 58] on div "New Checking Account × An exemption set must first be selected from the Filing …" at bounding box center [338, 171] width 676 height 342
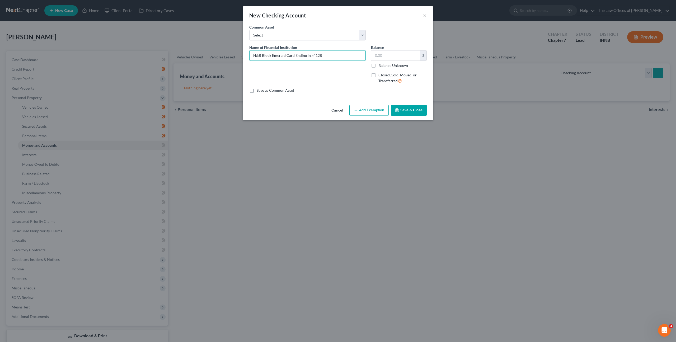
type input "H&R Block Emerald Card Ending in x4128"
click at [362, 83] on div "Name of Financial Institution * H&R Block Emerald Card Ending in x4128" at bounding box center [308, 66] width 122 height 43
click at [421, 112] on button "Save & Close" at bounding box center [409, 110] width 36 height 11
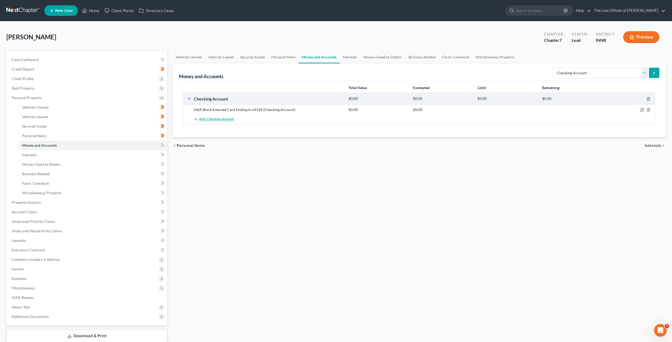
click at [224, 119] on span "Add Checking Account" at bounding box center [216, 119] width 35 height 4
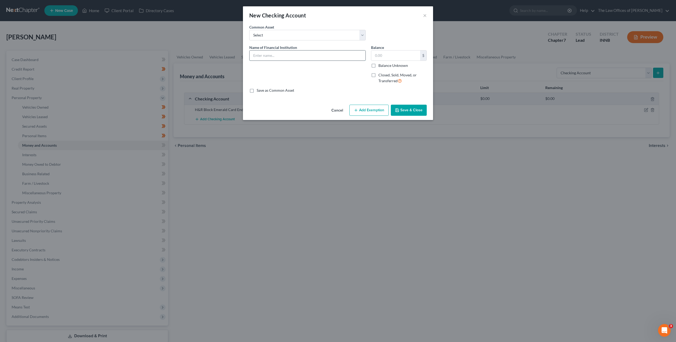
click at [298, 56] on input "text" at bounding box center [308, 55] width 116 height 10
paste input "H&R Block Emerald Card Ending in x4128"
type input "H&R Block Emerald Card Ending in x6689"
click at [409, 108] on button "Save & Close" at bounding box center [409, 110] width 36 height 11
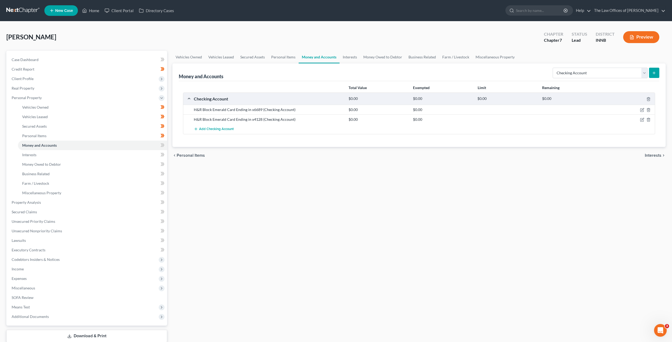
drag, startPoint x: 345, startPoint y: 184, endPoint x: 309, endPoint y: 172, distance: 37.9
click at [345, 184] on div "Vehicles Owned Vehicles Leased Secured Assets Personal Items Money and Accounts…" at bounding box center [419, 203] width 499 height 305
click at [161, 144] on icon at bounding box center [163, 145] width 4 height 7
click at [143, 154] on link "Interests" at bounding box center [92, 155] width 149 height 10
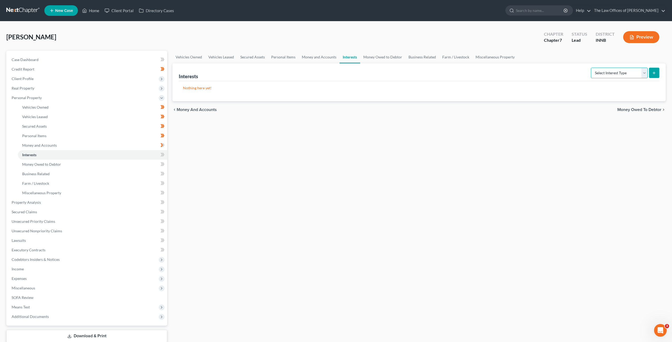
click at [626, 75] on select "Select Interest Type 401K Annuity Bond Education IRA Government Bond Government…" at bounding box center [619, 73] width 57 height 11
click at [160, 155] on span at bounding box center [162, 155] width 9 height 8
click at [132, 165] on link "Money Owed to Debtor" at bounding box center [92, 164] width 149 height 10
click at [577, 76] on select "Select Type of Money Owed Accounts Receivable Alimony Child Support Claims Agai…" at bounding box center [607, 73] width 81 height 11
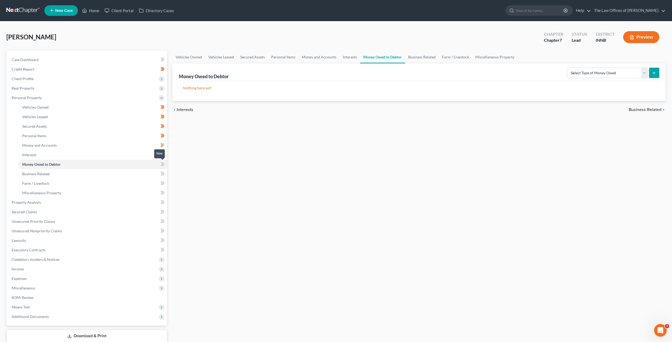
click at [163, 162] on icon at bounding box center [163, 164] width 4 height 7
drag, startPoint x: 163, startPoint y: 162, endPoint x: 166, endPoint y: 162, distance: 2.9
click at [163, 162] on icon at bounding box center [163, 164] width 4 height 7
click at [204, 175] on div "Vehicles Owned Vehicles Leased Secured Assets Personal Items Money and Accounts…" at bounding box center [419, 203] width 499 height 305
click at [139, 172] on link "Business Related" at bounding box center [92, 174] width 149 height 10
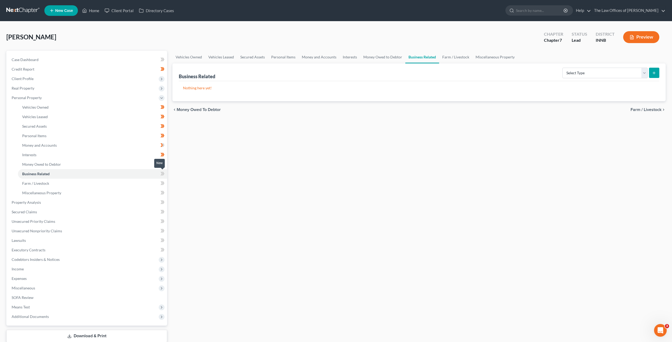
click at [165, 173] on span at bounding box center [162, 174] width 9 height 8
click at [150, 182] on link "Farm / Livestock" at bounding box center [92, 184] width 149 height 10
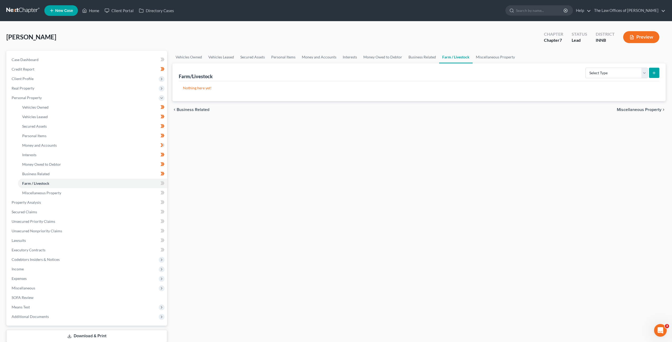
click at [307, 175] on div "Vehicles Owned Vehicles Leased Secured Assets Personal Items Money and Accounts…" at bounding box center [419, 203] width 499 height 305
click at [162, 182] on icon at bounding box center [162, 183] width 2 height 4
click at [144, 192] on link "Miscellaneous Property" at bounding box center [92, 193] width 149 height 10
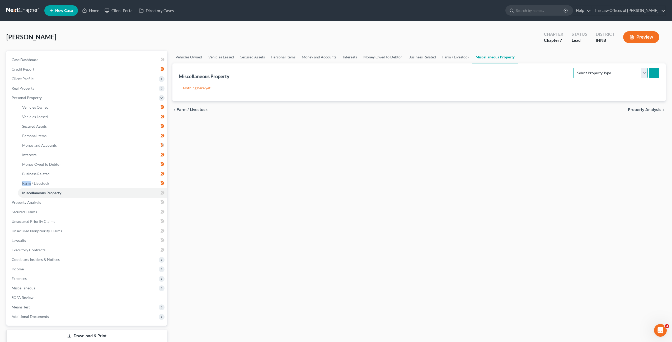
click at [587, 74] on select "Select Property Type Assigned for Creditor Benefit [DATE] Holding for Another N…" at bounding box center [610, 73] width 74 height 11
select select "stored_within_1_year"
click at [573, 68] on select "Select Property Type Assigned for Creditor Benefit [DATE] Holding for Another N…" at bounding box center [610, 73] width 74 height 11
click at [520, 141] on div "Vehicles Owned Vehicles Leased Secured Assets Personal Items Money and Accounts…" at bounding box center [419, 203] width 499 height 305
click at [653, 72] on icon "submit" at bounding box center [654, 73] width 4 height 4
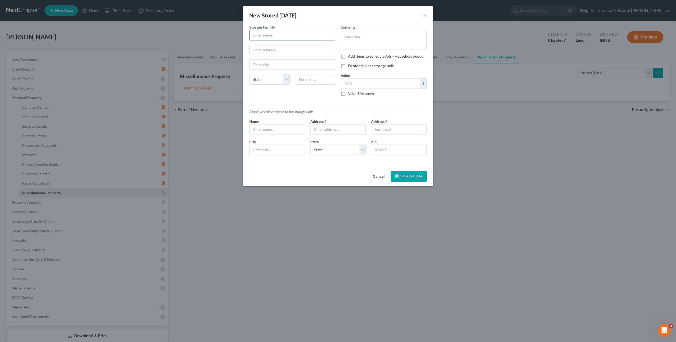
drag, startPoint x: 273, startPoint y: 34, endPoint x: 313, endPoint y: 38, distance: 40.3
click at [276, 34] on input "text" at bounding box center [293, 35] width 86 height 10
type input "[PERSON_NAME] Mini-Storage"
type input "1490 N 900 W"
click at [301, 78] on input "text" at bounding box center [315, 79] width 40 height 11
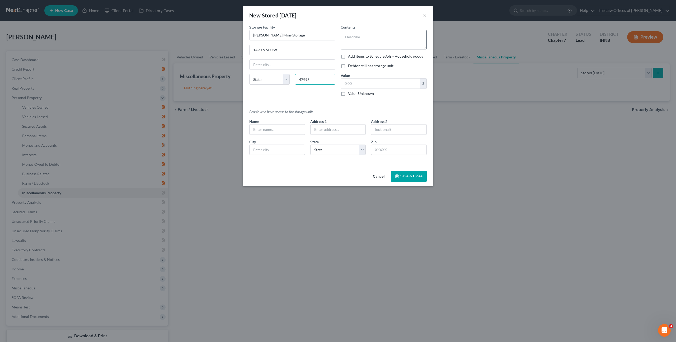
type input "47995"
click at [353, 42] on textarea at bounding box center [384, 40] width 86 height 20
type input "[PERSON_NAME]"
select select "15"
type textarea "k"
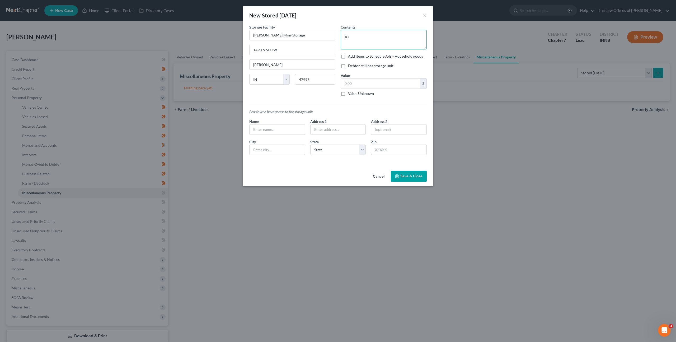
type textarea "K"
type textarea "Debtor has a king sized bed and two dressers stored."
click at [348, 58] on label "Add items to Schedule A/B - Household goods" at bounding box center [385, 56] width 75 height 5
click at [350, 57] on input "Add items to Schedule A/B - Household goods" at bounding box center [351, 55] width 3 height 3
checkbox input "true"
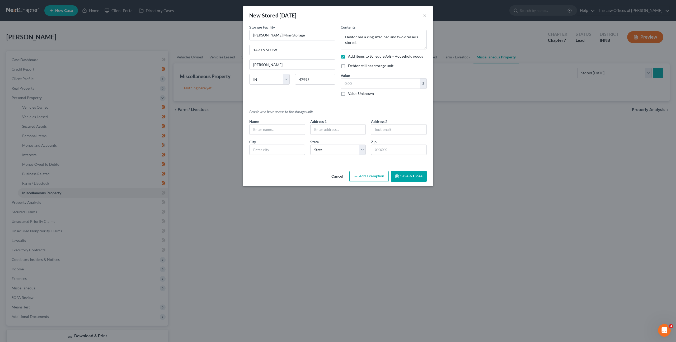
click at [348, 66] on label "Debtor still has storage unit" at bounding box center [370, 65] width 45 height 5
click at [350, 66] on input "Debtor still has storage unit" at bounding box center [351, 64] width 3 height 3
checkbox input "true"
click at [357, 84] on input "text" at bounding box center [380, 83] width 79 height 10
type input "400"
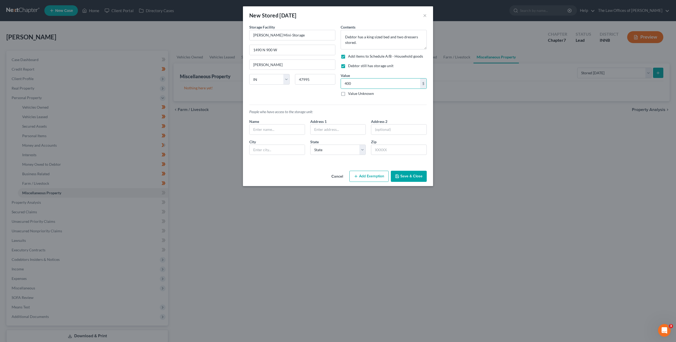
click at [309, 99] on div "Storage Facility [PERSON_NAME] Mini-Storage 1490 N 900 W [PERSON_NAME][GEOGRAPH…" at bounding box center [292, 62] width 91 height 76
click at [411, 176] on button "Save & Close" at bounding box center [409, 176] width 36 height 11
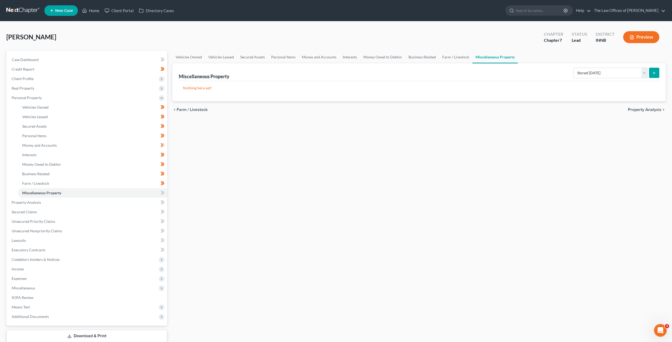
drag, startPoint x: 293, startPoint y: 166, endPoint x: 288, endPoint y: 167, distance: 5.9
click at [293, 166] on div "Vehicles Owned Vehicles Leased Secured Assets Personal Items Money and Accounts…" at bounding box center [419, 203] width 499 height 305
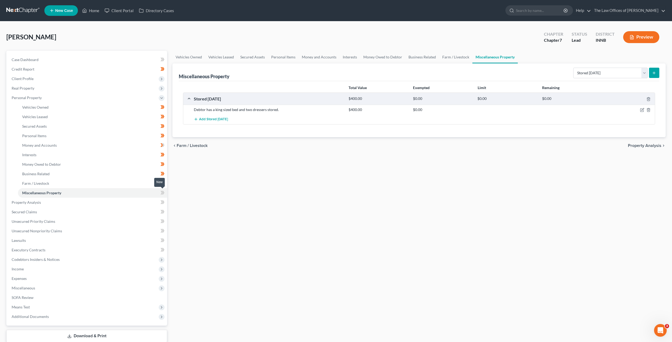
click at [163, 194] on icon at bounding box center [163, 193] width 2 height 4
click at [254, 190] on div "Vehicles Owned Vehicles Leased Secured Assets Personal Items Money and Accounts…" at bounding box center [419, 203] width 499 height 305
click at [131, 198] on link "Property Analysis" at bounding box center [87, 203] width 160 height 10
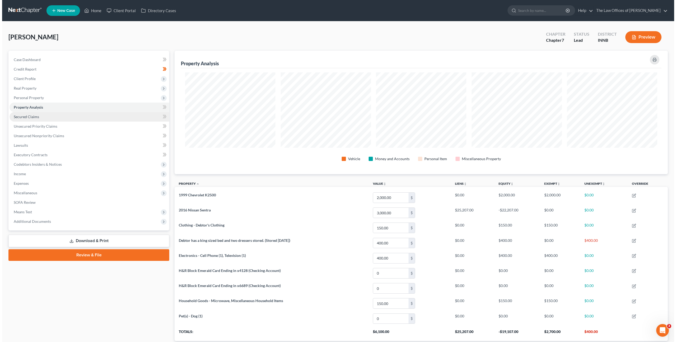
scroll to position [123, 493]
drag, startPoint x: 134, startPoint y: 115, endPoint x: 132, endPoint y: 120, distance: 5.6
click at [133, 115] on link "Secured Claims" at bounding box center [87, 117] width 160 height 10
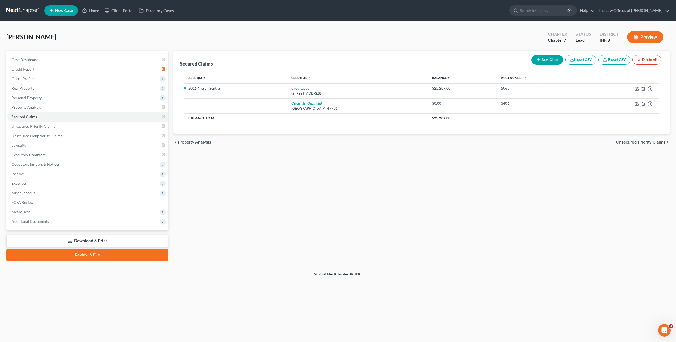
click at [291, 164] on div "Secured Claims New Claim Import CSV Export CSV Delete All Asset(s) expand_more …" at bounding box center [421, 156] width 501 height 210
click at [652, 91] on icon "button" at bounding box center [649, 88] width 5 height 5
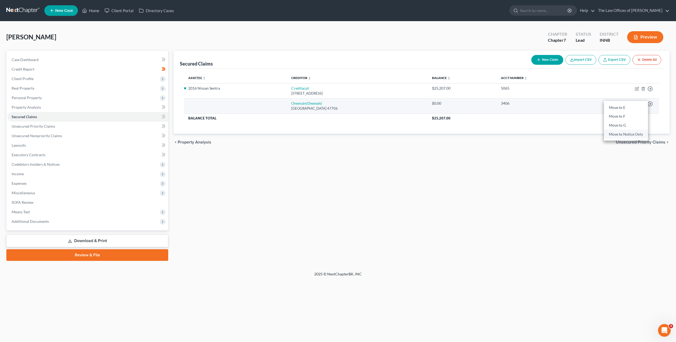
click at [624, 134] on link "Move to Notice Only" at bounding box center [626, 134] width 44 height 9
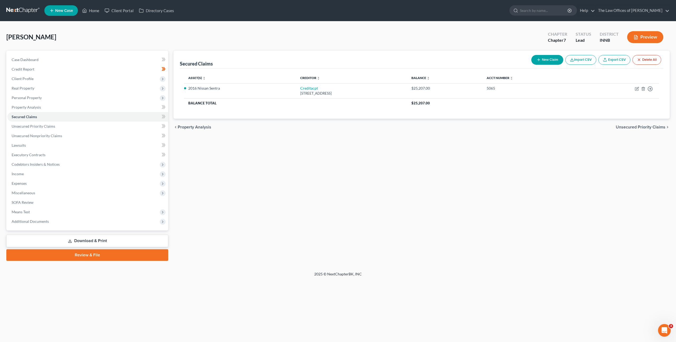
drag, startPoint x: 382, startPoint y: 192, endPoint x: 249, endPoint y: 171, distance: 134.2
click at [376, 191] on div "Secured Claims New Claim Import CSV Export CSV Delete All Asset(s) expand_more …" at bounding box center [421, 156] width 501 height 210
click at [164, 116] on icon at bounding box center [164, 116] width 4 height 7
click at [294, 154] on div "Secured Claims New Claim Import CSV Export CSV Delete All Asset(s) expand_more …" at bounding box center [421, 156] width 501 height 210
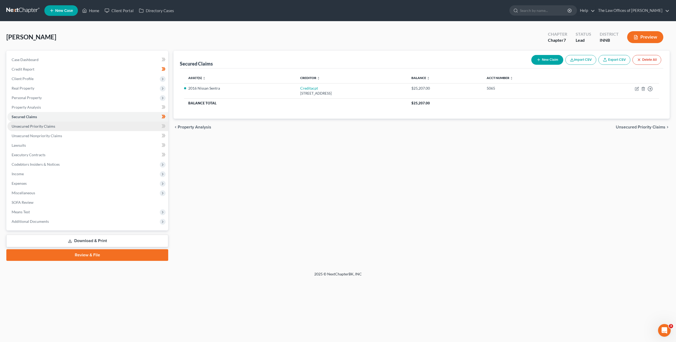
click at [51, 127] on span "Unsecured Priority Claims" at bounding box center [34, 126] width 44 height 4
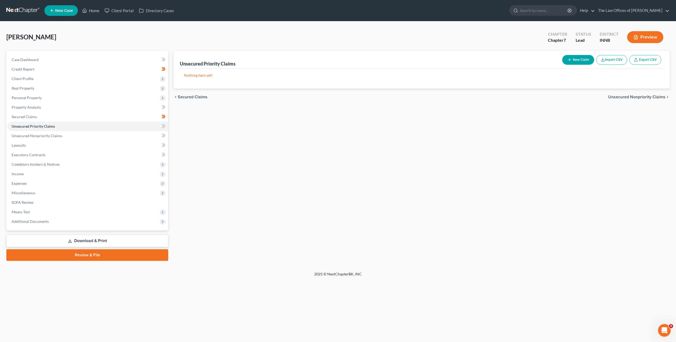
click at [572, 62] on button "New Claim" at bounding box center [578, 60] width 32 height 10
select select "0"
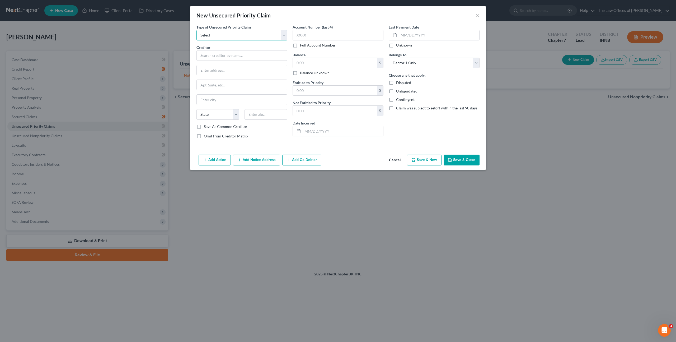
click at [281, 38] on select "Select Taxes & Other Government Units Domestic Support Obligations Extensions o…" at bounding box center [241, 35] width 91 height 11
click at [390, 161] on button "Cancel" at bounding box center [395, 160] width 20 height 11
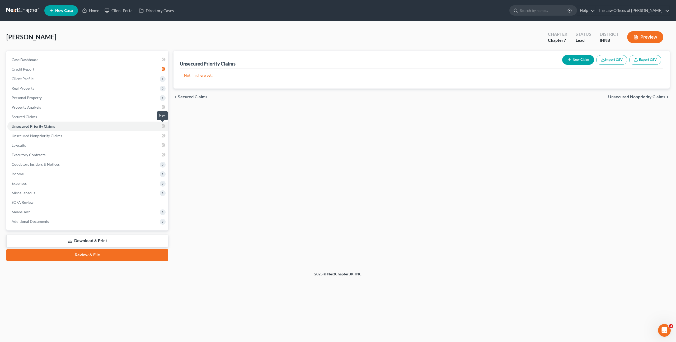
click at [166, 126] on span at bounding box center [163, 127] width 9 height 8
click at [153, 132] on link "Unsecured Nonpriority Claims" at bounding box center [87, 136] width 161 height 10
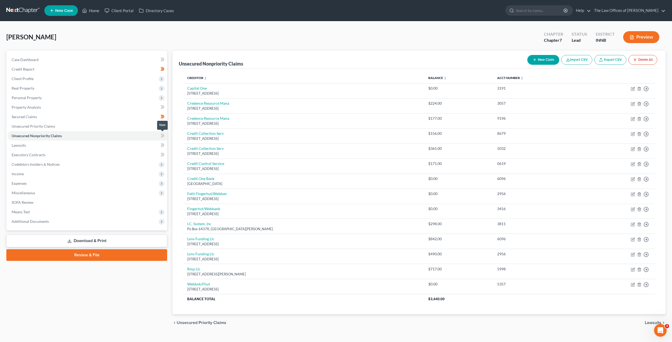
click at [165, 138] on span at bounding box center [162, 136] width 9 height 8
click at [138, 141] on link "Lawsuits" at bounding box center [87, 145] width 160 height 10
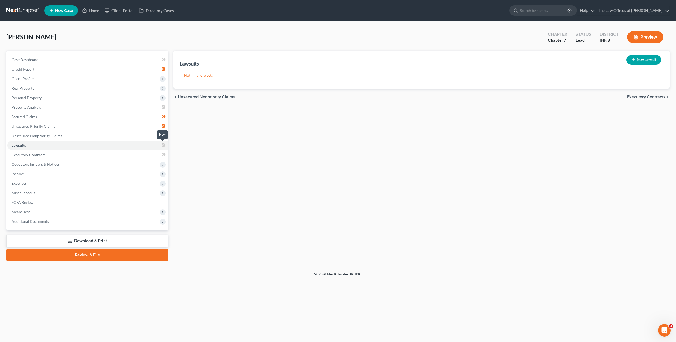
click at [163, 147] on icon at bounding box center [164, 145] width 2 height 4
click at [236, 149] on div "Lawsuits New Lawsuit Nothing here yet! Court Name Date Filed Status Creditor Na…" at bounding box center [421, 156] width 501 height 210
click at [97, 157] on link "Executory Contracts" at bounding box center [87, 155] width 161 height 10
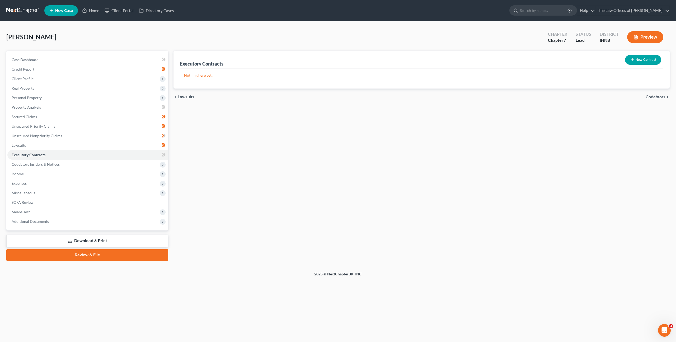
click at [632, 63] on button "New Contract" at bounding box center [643, 60] width 36 height 10
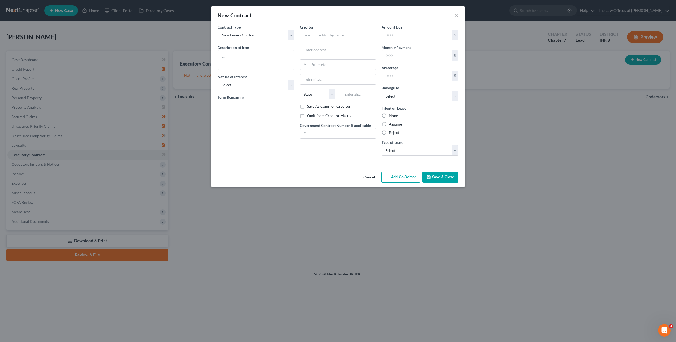
click at [247, 32] on select "New Lease / Contract New Timeshare" at bounding box center [256, 35] width 77 height 11
click at [246, 61] on textarea at bounding box center [256, 60] width 77 height 20
type textarea "R"
click at [376, 180] on button "Cancel" at bounding box center [369, 177] width 20 height 11
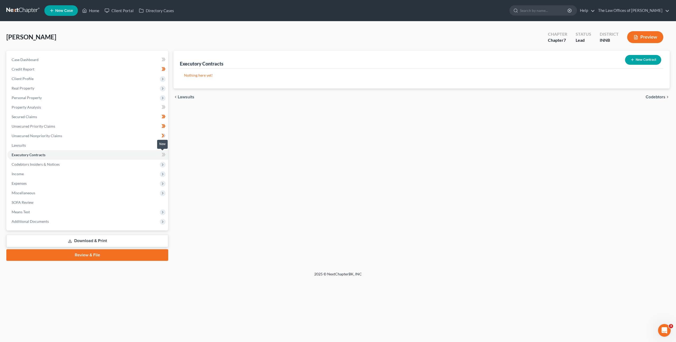
click at [161, 153] on span at bounding box center [163, 155] width 9 height 8
click at [121, 162] on span "Codebtors Insiders & Notices" at bounding box center [87, 164] width 161 height 10
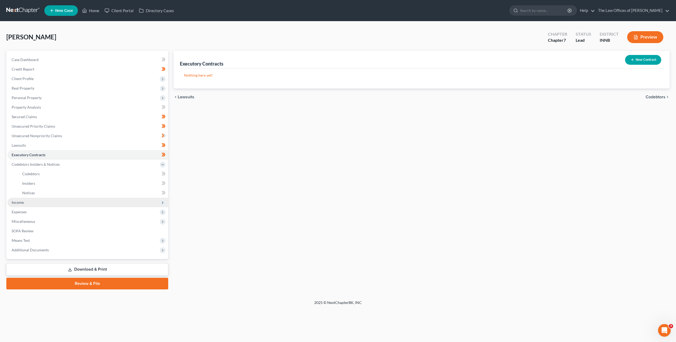
click at [88, 203] on span "Income" at bounding box center [87, 203] width 161 height 10
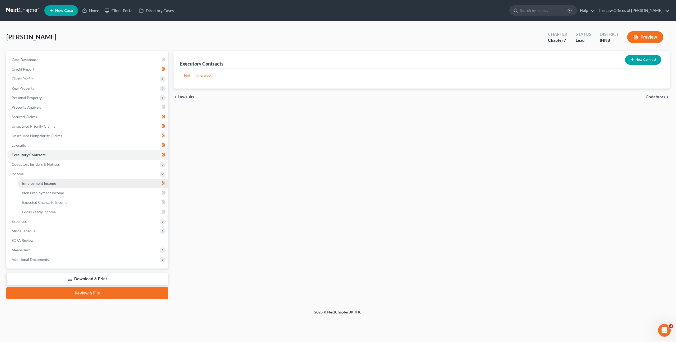
click at [74, 185] on link "Employment Income" at bounding box center [93, 184] width 150 height 10
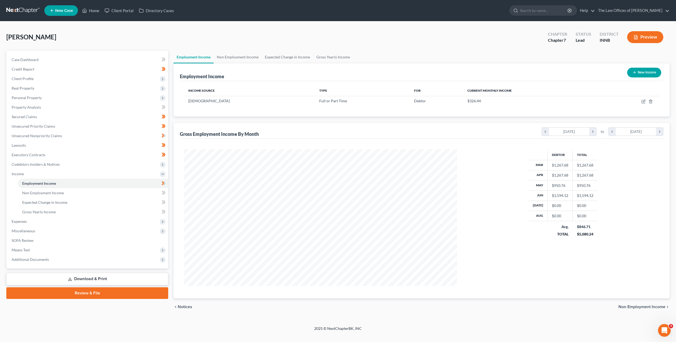
scroll to position [136, 283]
click at [643, 103] on icon "button" at bounding box center [643, 101] width 3 height 3
select select "0"
select select "15"
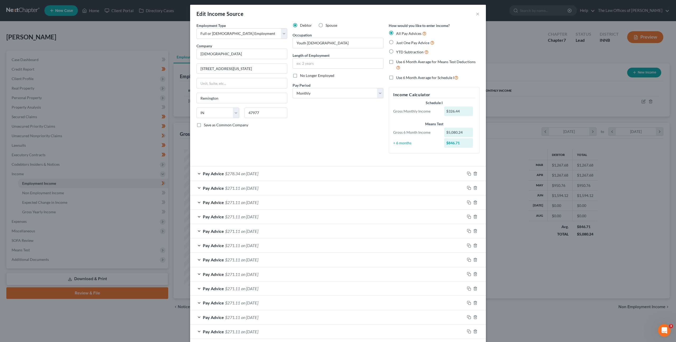
scroll to position [0, 0]
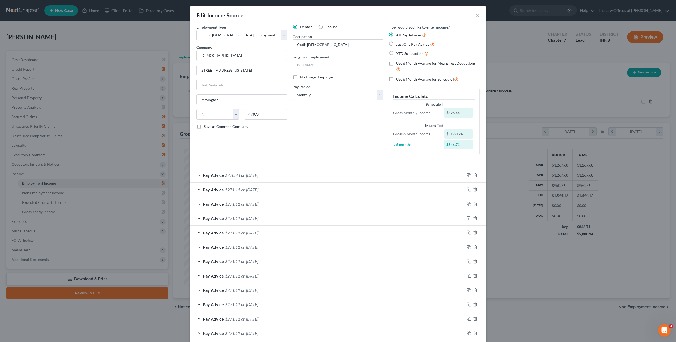
click at [328, 65] on input "text" at bounding box center [338, 65] width 90 height 10
click at [322, 96] on select "Select Monthly Twice Monthly Every Other Week Weekly" at bounding box center [338, 95] width 91 height 11
select select "3"
click at [293, 90] on select "Select Monthly Twice Monthly Every Other Week Weekly" at bounding box center [338, 95] width 91 height 11
click at [333, 66] on input "text" at bounding box center [338, 65] width 90 height 10
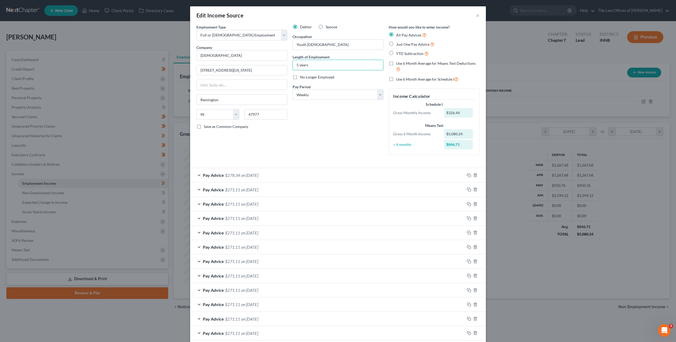
type input "5 years"
click at [321, 120] on div "Debtor Spouse Occupation Youth Pastor Length of Employment 5 years No Longer Em…" at bounding box center [338, 91] width 96 height 135
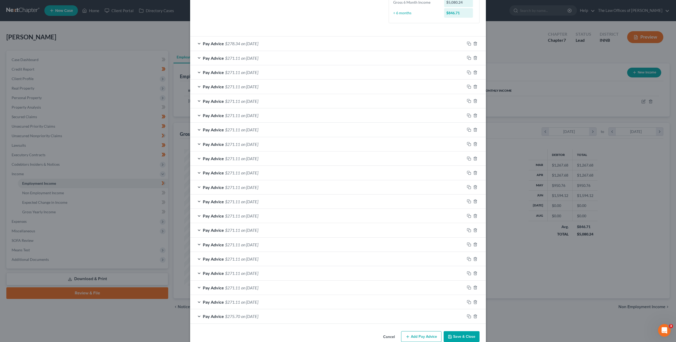
scroll to position [153, 0]
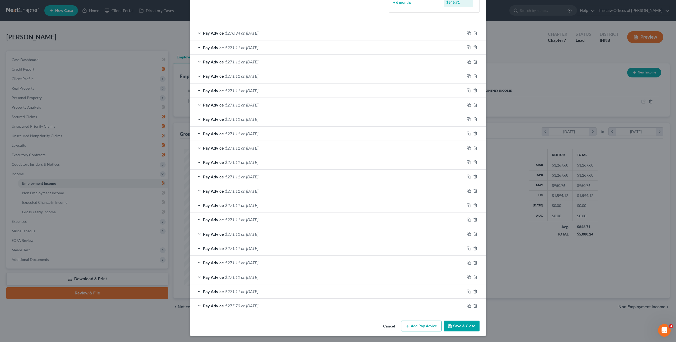
drag, startPoint x: 465, startPoint y: 322, endPoint x: 498, endPoint y: 259, distance: 71.0
click at [465, 322] on button "Save & Close" at bounding box center [462, 325] width 36 height 11
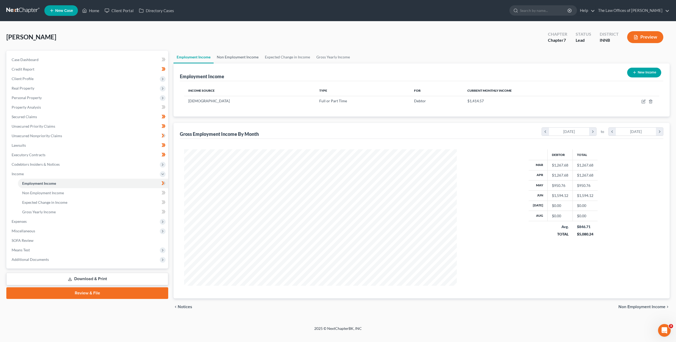
click at [253, 60] on link "Non Employment Income" at bounding box center [238, 57] width 48 height 13
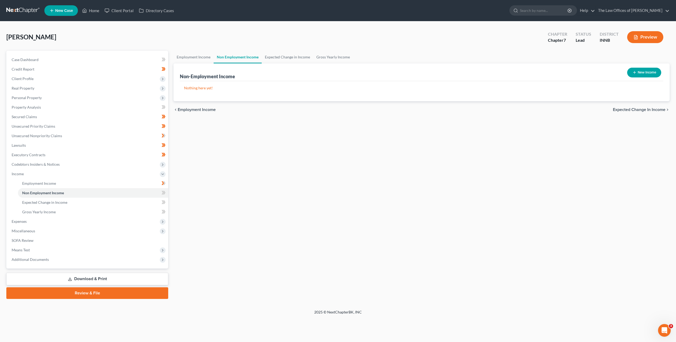
click at [647, 73] on button "New Income" at bounding box center [644, 73] width 34 height 10
select select "0"
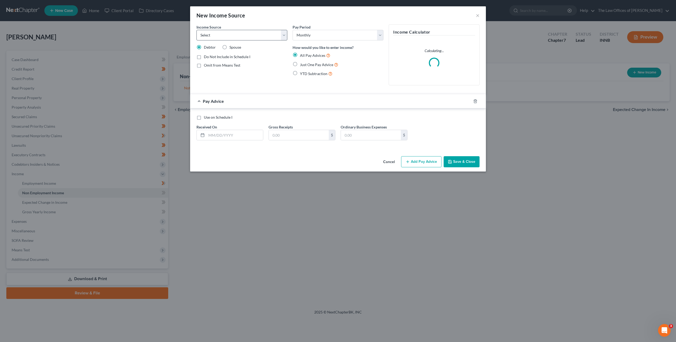
click at [257, 41] on div "Income Source * Select Unemployment Disability (from employer) Pension Retireme…" at bounding box center [242, 56] width 96 height 65
click at [257, 39] on select "Select Unemployment Disability (from employer) Pension Retirement Social Securi…" at bounding box center [241, 35] width 91 height 11
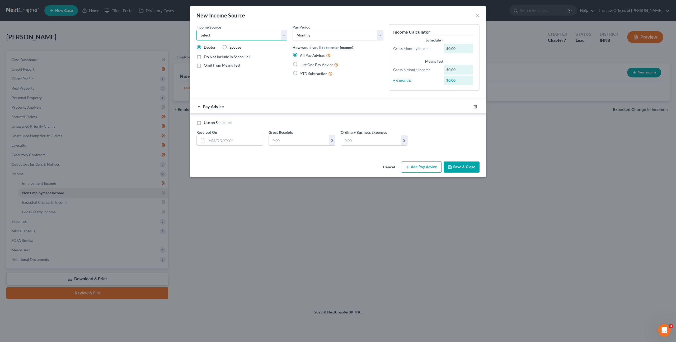
select select "4"
click at [196, 30] on select "Select Unemployment Disability (from employer) Pension Retirement Social Securi…" at bounding box center [241, 35] width 91 height 11
click at [243, 139] on input "text" at bounding box center [235, 140] width 57 height 10
click at [290, 98] on form "Income Source * Select Unemployment Disability (from employer) Pension Retireme…" at bounding box center [337, 89] width 283 height 130
click at [458, 168] on button "Save & Close" at bounding box center [462, 166] width 36 height 11
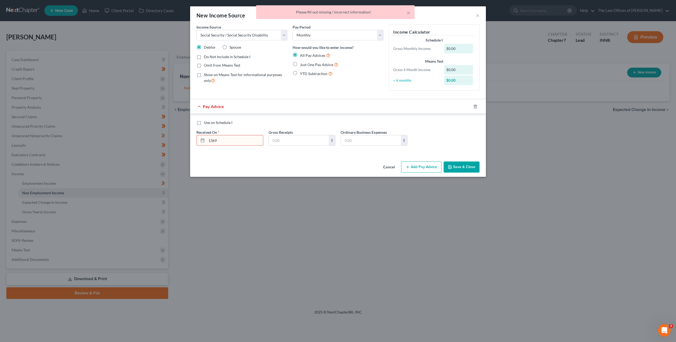
click at [229, 140] on input "1369" at bounding box center [235, 140] width 57 height 10
drag, startPoint x: 217, startPoint y: 140, endPoint x: 178, endPoint y: 135, distance: 39.4
click at [177, 136] on div "New Income Source × Income Source * Select Unemployment Disability (from employ…" at bounding box center [338, 171] width 676 height 342
click at [300, 63] on label "Just One Pay Advice" at bounding box center [319, 65] width 38 height 6
click at [302, 63] on input "Just One Pay Advice" at bounding box center [303, 63] width 3 height 3
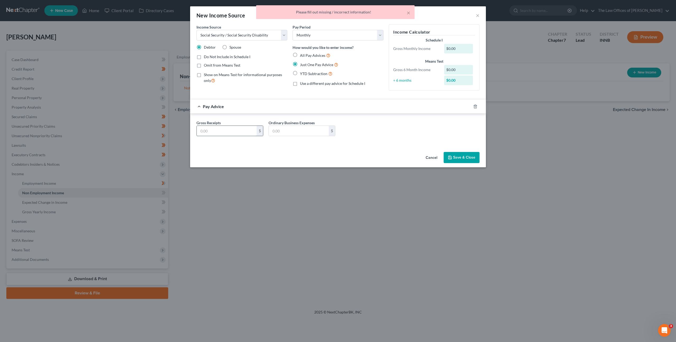
click at [221, 131] on input "text" at bounding box center [227, 131] width 60 height 10
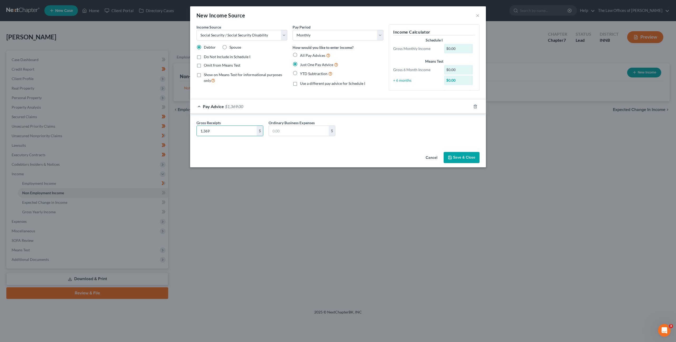
click at [373, 121] on div "Gross Receipts 1,369 $ Ordinary Business Expenses $" at bounding box center [338, 130] width 288 height 20
click at [457, 158] on button "Save & Close" at bounding box center [462, 157] width 36 height 11
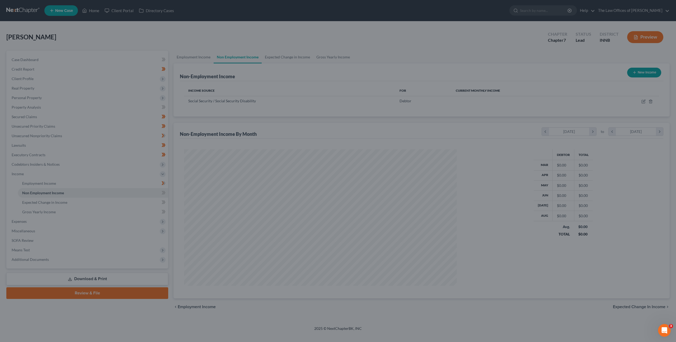
scroll to position [136, 283]
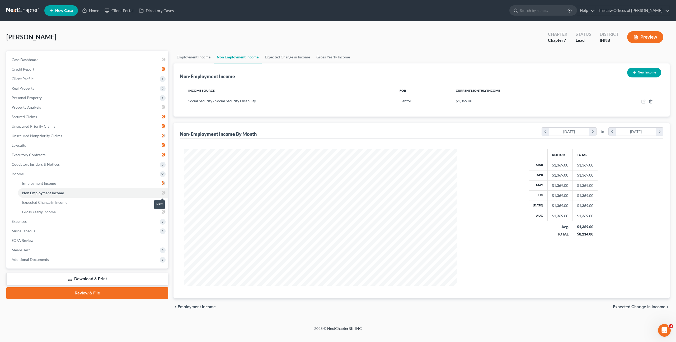
click at [165, 191] on icon at bounding box center [164, 192] width 4 height 7
click at [131, 199] on link "Expected Change in Income" at bounding box center [93, 203] width 150 height 10
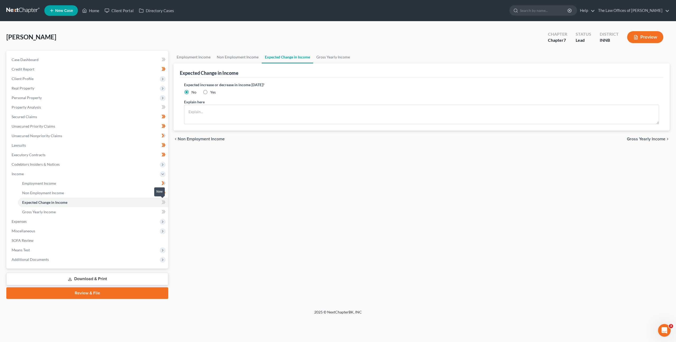
click at [161, 200] on span at bounding box center [163, 203] width 9 height 8
click at [126, 212] on link "Gross Yearly Income" at bounding box center [93, 212] width 150 height 10
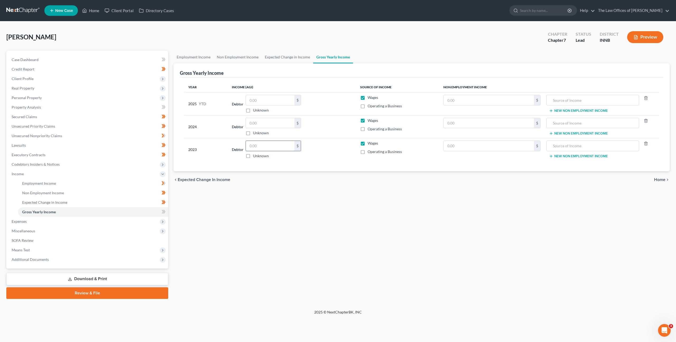
click at [262, 150] on input "text" at bounding box center [270, 146] width 49 height 10
click at [267, 122] on input "text" at bounding box center [270, 123] width 49 height 10
click at [320, 110] on div "Debtor $ Unknown Balance Undetermined $ Unknown" at bounding box center [292, 104] width 120 height 18
drag, startPoint x: 126, startPoint y: 219, endPoint x: 130, endPoint y: 214, distance: 6.2
click at [126, 219] on span "Expenses" at bounding box center [87, 222] width 161 height 10
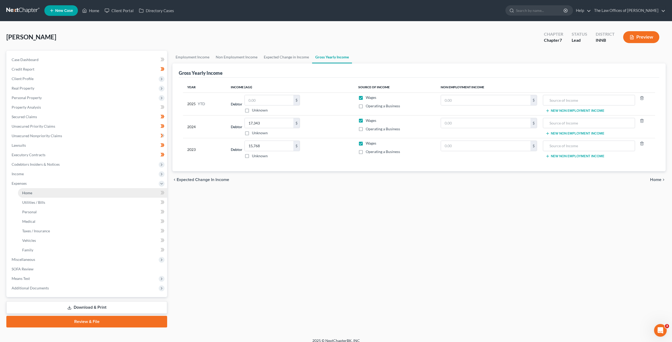
click at [130, 190] on link "Home" at bounding box center [92, 193] width 149 height 10
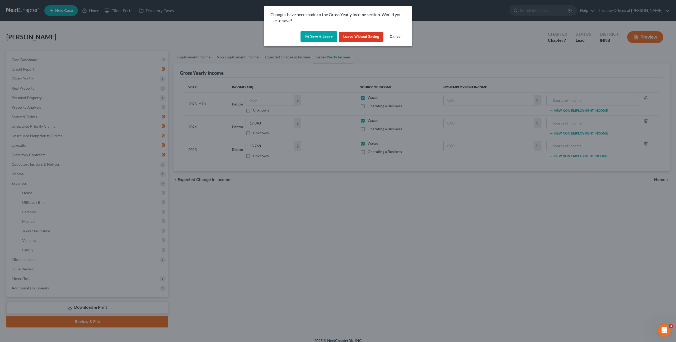
drag, startPoint x: 317, startPoint y: 38, endPoint x: 315, endPoint y: 41, distance: 3.5
click at [317, 38] on button "Save & Leave" at bounding box center [319, 36] width 36 height 11
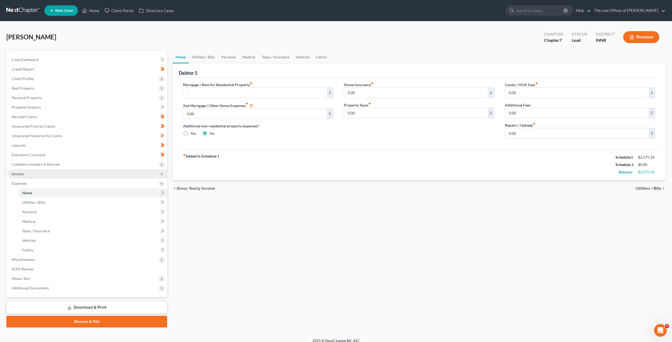
click at [93, 170] on span "Income" at bounding box center [87, 174] width 160 height 10
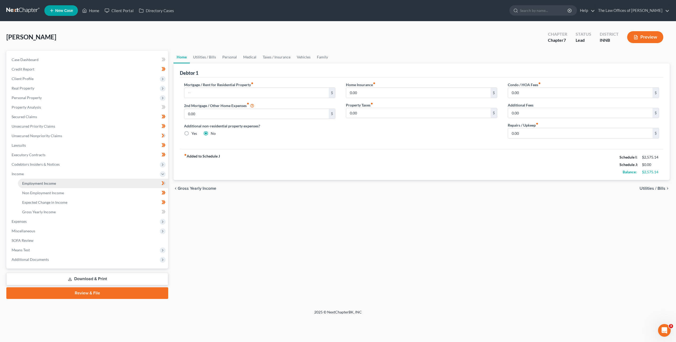
drag, startPoint x: 88, startPoint y: 180, endPoint x: 144, endPoint y: 157, distance: 60.5
click at [88, 180] on link "Employment Income" at bounding box center [93, 184] width 150 height 10
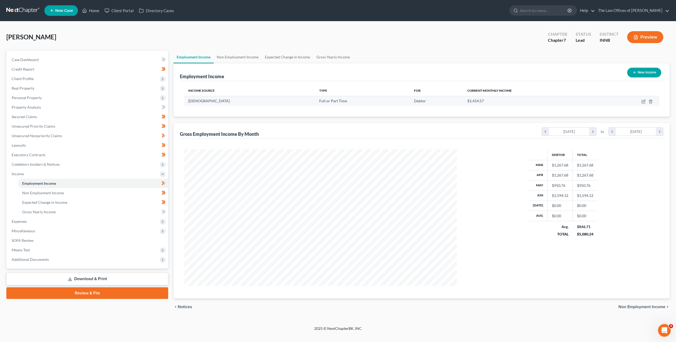
scroll to position [136, 283]
click at [642, 101] on icon "button" at bounding box center [643, 101] width 4 height 4
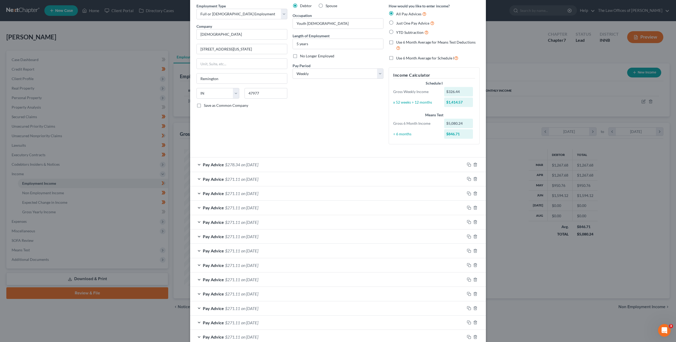
scroll to position [124, 0]
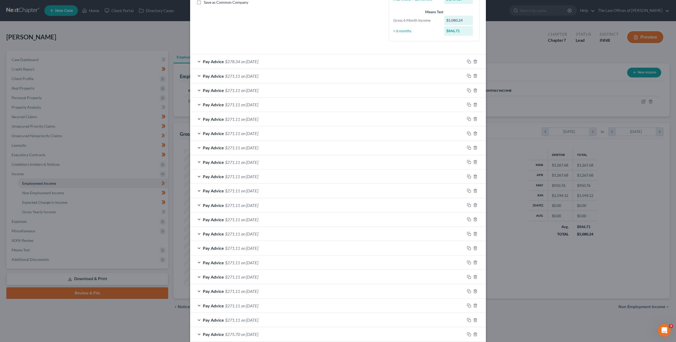
click at [321, 151] on div "Pay Advice $271.11 on [DATE]" at bounding box center [327, 147] width 275 height 14
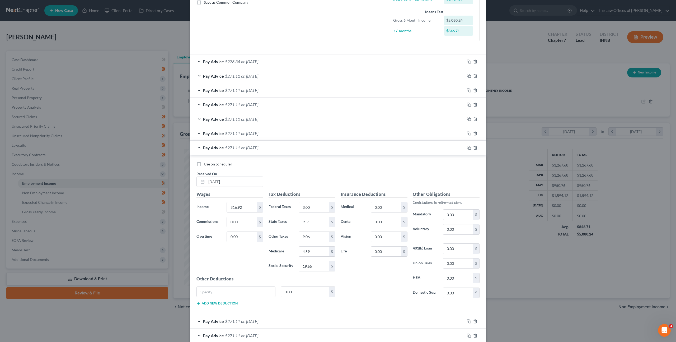
click at [323, 149] on div "Pay Advice $271.11 on [DATE]" at bounding box center [327, 147] width 275 height 14
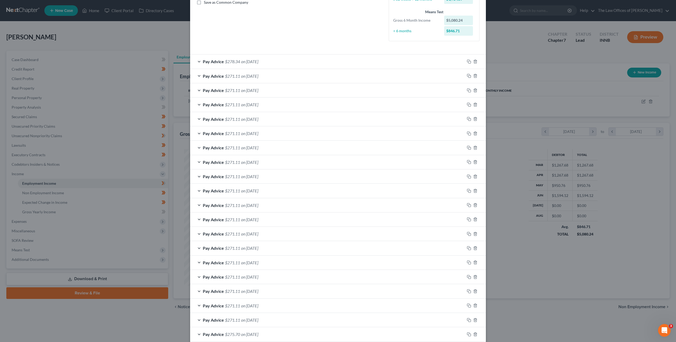
click at [323, 149] on div "Pay Advice $271.11 on [DATE]" at bounding box center [327, 147] width 275 height 14
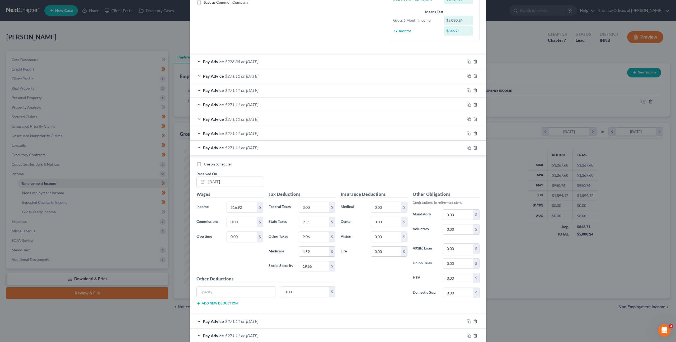
click at [204, 164] on label "Use on Schedule I" at bounding box center [218, 163] width 29 height 5
click at [206, 164] on input "Use on Schedule I" at bounding box center [207, 162] width 3 height 3
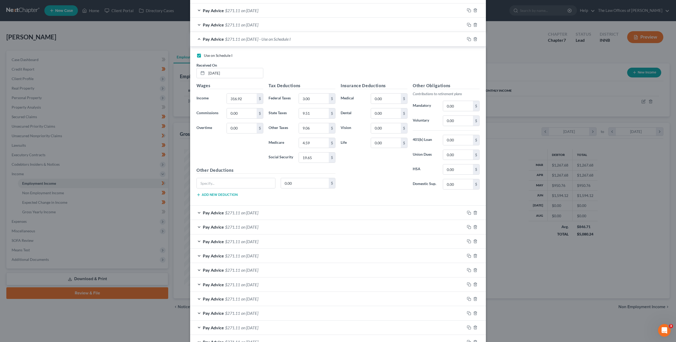
scroll to position [312, 0]
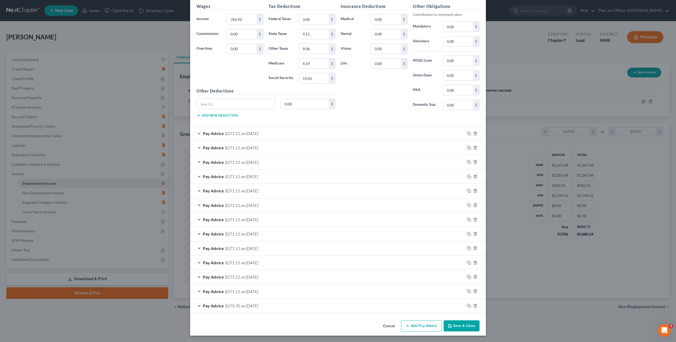
drag, startPoint x: 454, startPoint y: 323, endPoint x: 478, endPoint y: 219, distance: 107.5
click at [454, 323] on button "Save & Close" at bounding box center [462, 325] width 36 height 11
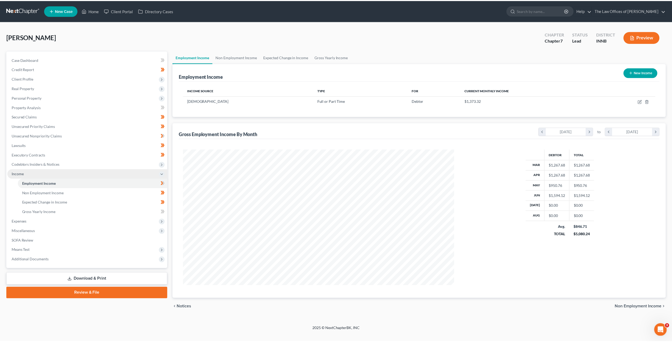
scroll to position [136, 283]
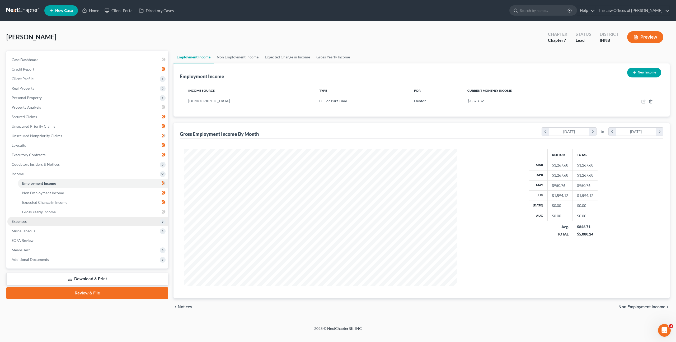
click at [88, 218] on span "Expenses" at bounding box center [87, 222] width 161 height 10
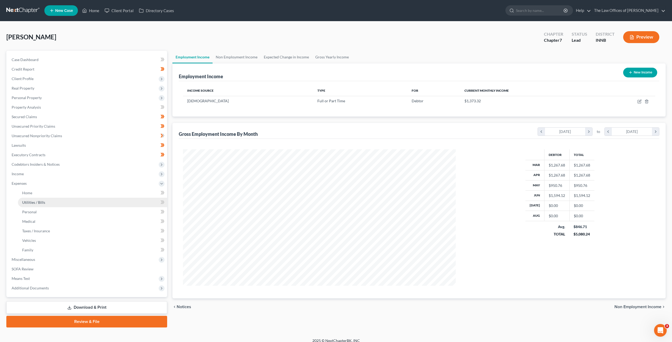
scroll to position [263931, 263785]
drag, startPoint x: 97, startPoint y: 188, endPoint x: 112, endPoint y: 182, distance: 16.0
click at [97, 188] on li "Home" at bounding box center [92, 193] width 149 height 10
drag, startPoint x: 91, startPoint y: 192, endPoint x: 105, endPoint y: 187, distance: 15.5
click at [91, 192] on link "Home" at bounding box center [92, 193] width 149 height 10
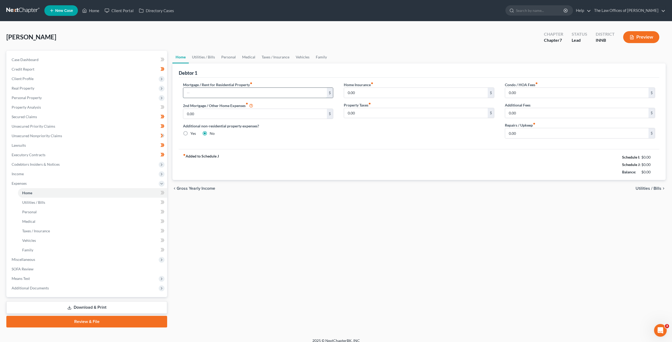
drag, startPoint x: 259, startPoint y: 94, endPoint x: 285, endPoint y: 90, distance: 26.6
click at [258, 94] on input "text" at bounding box center [254, 93] width 143 height 10
click at [382, 133] on div "Home Insurance fiber_manual_record 0.00 $ Property Taxes fiber_manual_record 0.…" at bounding box center [419, 112] width 161 height 61
click at [524, 133] on input "0.00" at bounding box center [576, 133] width 143 height 10
click at [433, 133] on div "Home Insurance fiber_manual_record 0.00 $ Property Taxes fiber_manual_record 0.…" at bounding box center [419, 112] width 161 height 61
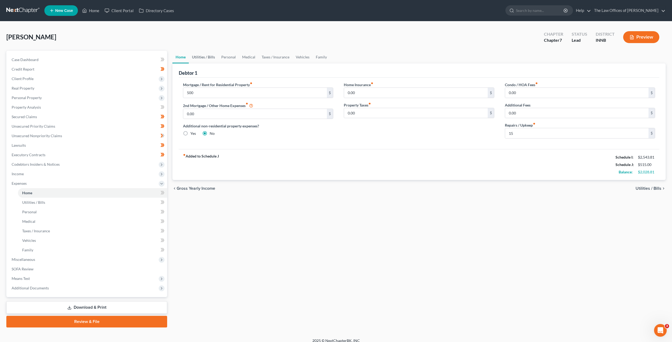
click at [204, 57] on link "Utilities / Bills" at bounding box center [203, 57] width 29 height 13
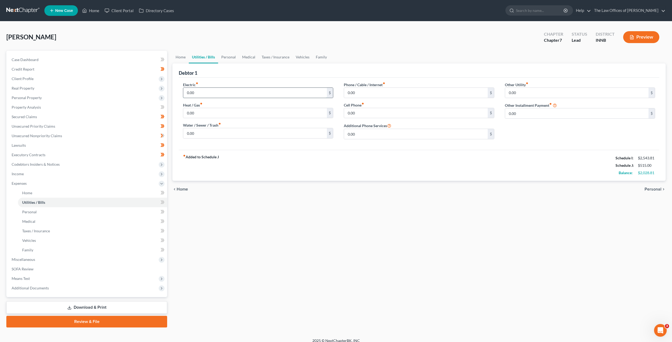
drag, startPoint x: 199, startPoint y: 90, endPoint x: 262, endPoint y: 93, distance: 62.9
click at [200, 91] on input "0.00" at bounding box center [254, 93] width 143 height 10
click at [228, 111] on input "0.00" at bounding box center [254, 113] width 143 height 10
click at [239, 133] on input "0.00" at bounding box center [254, 133] width 143 height 10
click at [240, 117] on input "0.00" at bounding box center [254, 113] width 143 height 10
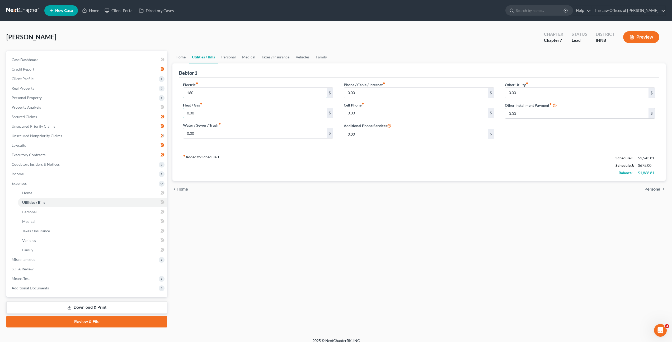
drag, startPoint x: 222, startPoint y: 93, endPoint x: 170, endPoint y: 86, distance: 52.3
click at [161, 84] on div "Petition Navigation Case Dashboard Payments Invoices Payments Payments Credit R…" at bounding box center [336, 189] width 665 height 276
drag, startPoint x: 204, startPoint y: 116, endPoint x: 350, endPoint y: 126, distance: 146.7
click at [206, 115] on input "0.00" at bounding box center [254, 113] width 143 height 10
drag, startPoint x: 204, startPoint y: 133, endPoint x: 253, endPoint y: 144, distance: 50.6
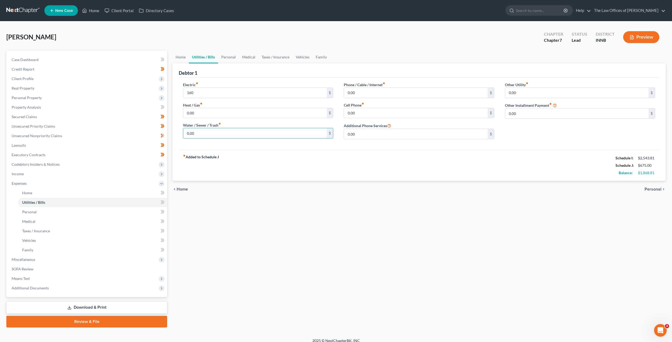
click at [204, 133] on input "0.00" at bounding box center [254, 133] width 143 height 10
drag, startPoint x: 353, startPoint y: 95, endPoint x: 358, endPoint y: 94, distance: 5.4
click at [354, 95] on input "0.00" at bounding box center [415, 93] width 143 height 10
click at [396, 93] on input "0.00" at bounding box center [415, 93] width 143 height 10
click at [364, 115] on input "0.00" at bounding box center [415, 113] width 143 height 10
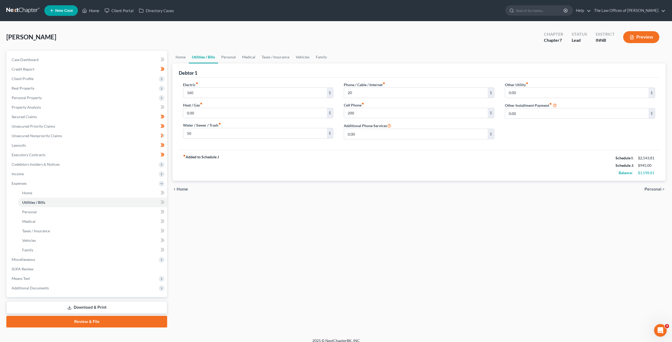
click at [405, 172] on div "fiber_manual_record Added to Schedule J Schedule I: $2,543.81 Schedule J: $945.…" at bounding box center [419, 165] width 481 height 31
click at [231, 56] on link "Personal" at bounding box center [228, 57] width 21 height 13
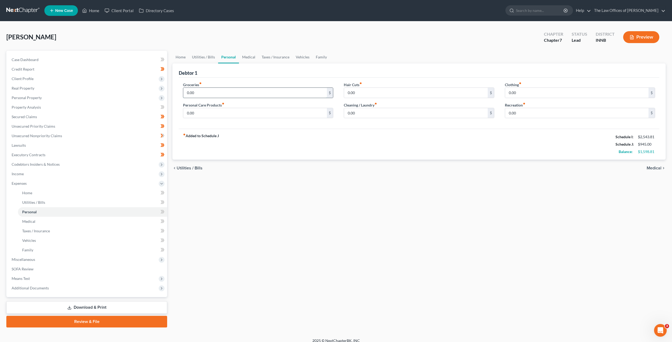
drag, startPoint x: 228, startPoint y: 92, endPoint x: 260, endPoint y: 97, distance: 32.3
click at [228, 92] on input "0.00" at bounding box center [254, 93] width 143 height 10
drag, startPoint x: 240, startPoint y: 114, endPoint x: 304, endPoint y: 113, distance: 63.9
click at [240, 114] on input "0.00" at bounding box center [254, 113] width 143 height 10
click at [385, 108] on input "0.00" at bounding box center [415, 113] width 143 height 10
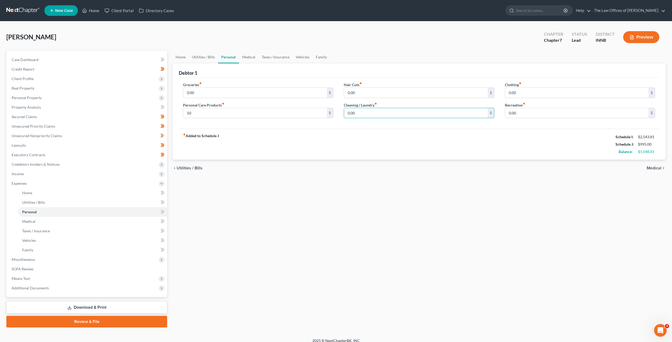
drag, startPoint x: 384, startPoint y: 113, endPoint x: 300, endPoint y: 100, distance: 85.3
click at [286, 95] on div "Groceries fiber_manual_record 0.00 $ Personal Care Products fiber_manual_record…" at bounding box center [419, 102] width 483 height 41
drag, startPoint x: 384, startPoint y: 95, endPoint x: 395, endPoint y: 93, distance: 11.6
click at [384, 95] on input "0.00" at bounding box center [415, 93] width 143 height 10
click at [240, 89] on input "0.00" at bounding box center [254, 93] width 143 height 10
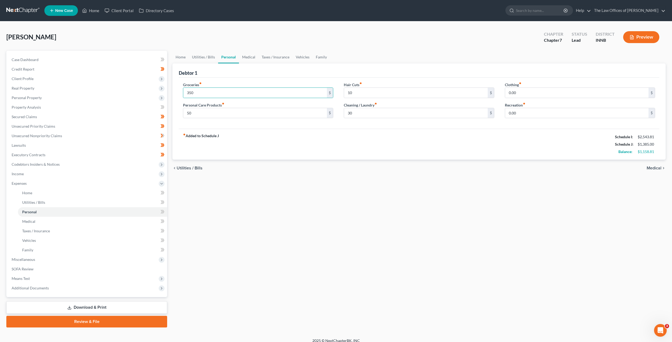
click at [534, 86] on div "Clothing fiber_manual_record 0.00 $" at bounding box center [580, 90] width 150 height 16
click at [531, 92] on input "0.00" at bounding box center [576, 93] width 143 height 10
drag, startPoint x: 515, startPoint y: 114, endPoint x: 523, endPoint y: 114, distance: 7.4
click at [515, 114] on input "0.00" at bounding box center [576, 113] width 143 height 10
click at [246, 57] on link "Medical" at bounding box center [249, 57] width 20 height 13
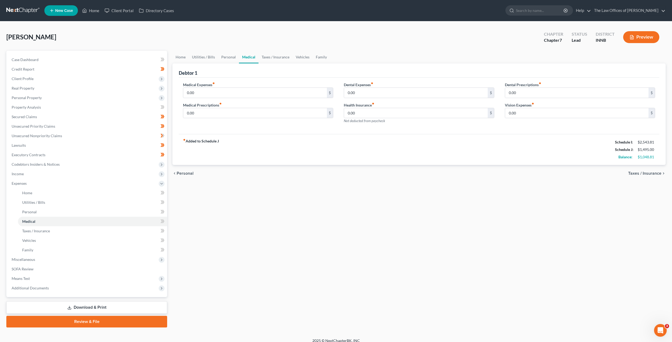
click at [231, 98] on div "Medical Expenses fiber_manual_record 0.00 $ Medical Prescriptions fiber_manual_…" at bounding box center [258, 105] width 161 height 46
click at [447, 166] on div "chevron_left Personal Taxes / Insurance chevron_right" at bounding box center [418, 173] width 493 height 17
click at [270, 114] on input "0.00" at bounding box center [254, 113] width 143 height 10
click at [245, 112] on input "0.00" at bounding box center [254, 113] width 143 height 10
drag, startPoint x: 240, startPoint y: 116, endPoint x: 105, endPoint y: 101, distance: 136.3
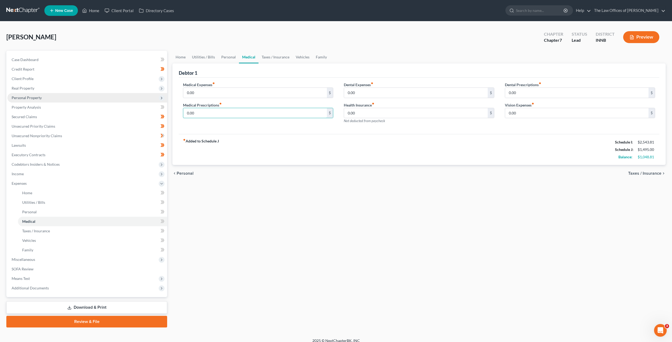
click at [90, 98] on div "Petition Navigation Case Dashboard Payments Invoices Payments Payments Credit R…" at bounding box center [336, 189] width 665 height 276
click at [351, 144] on div "fiber_manual_record Added to Schedule J Schedule I: $2,543.81 Schedule J: $1,74…" at bounding box center [419, 149] width 481 height 31
click at [261, 90] on input "0.00" at bounding box center [254, 93] width 143 height 10
drag, startPoint x: 349, startPoint y: 136, endPoint x: 448, endPoint y: 133, distance: 99.9
click at [349, 136] on div "fiber_manual_record Added to Schedule J Schedule I: $2,543.81 Schedule J: $1,77…" at bounding box center [419, 149] width 481 height 31
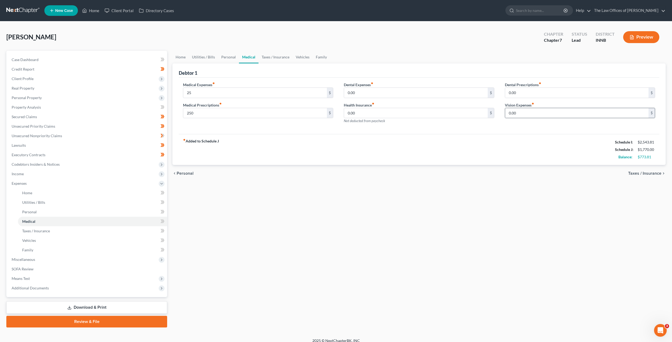
click at [553, 118] on div "0.00 $" at bounding box center [580, 113] width 150 height 11
click at [525, 111] on input "0.00" at bounding box center [576, 113] width 143 height 10
click at [279, 58] on link "Taxes / Insurance" at bounding box center [276, 57] width 34 height 13
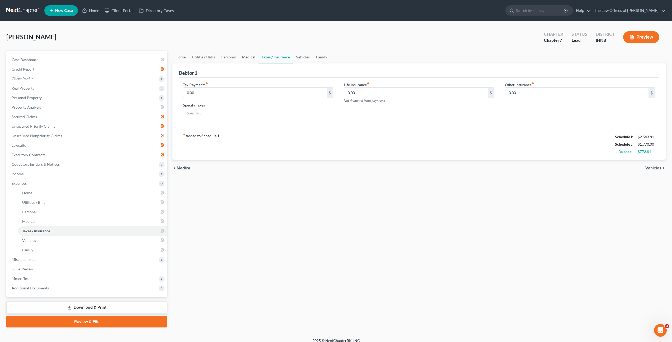
click at [242, 56] on link "Medical" at bounding box center [249, 57] width 20 height 13
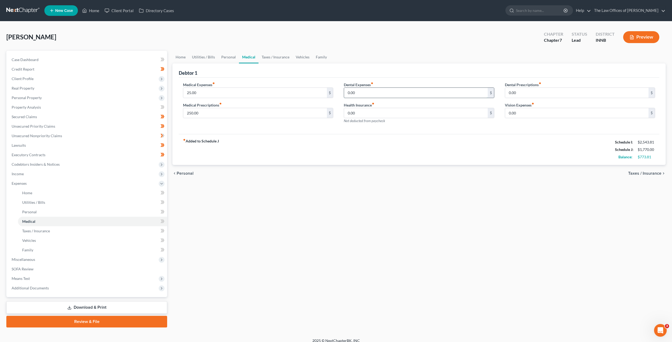
drag, startPoint x: 373, startPoint y: 92, endPoint x: 402, endPoint y: 91, distance: 29.3
click at [373, 92] on input "0.00" at bounding box center [415, 93] width 143 height 10
drag, startPoint x: 524, startPoint y: 116, endPoint x: 527, endPoint y: 115, distance: 3.5
click at [524, 115] on input "0.00" at bounding box center [576, 113] width 143 height 10
click at [470, 152] on div "fiber_manual_record Added to Schedule J Schedule I: $2,543.81 Schedule J: $1,78…" at bounding box center [419, 149] width 481 height 31
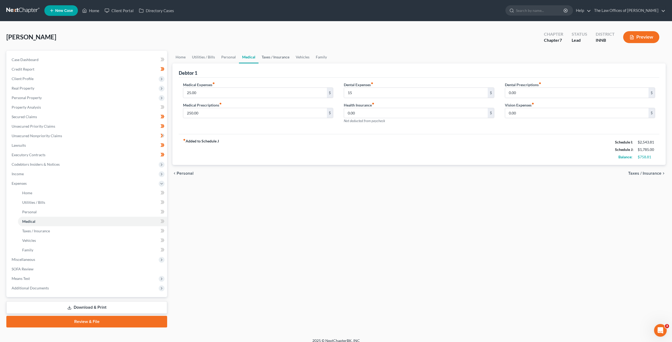
drag, startPoint x: 269, startPoint y: 53, endPoint x: 277, endPoint y: 63, distance: 12.6
click at [269, 53] on link "Taxes / Insurance" at bounding box center [276, 57] width 34 height 13
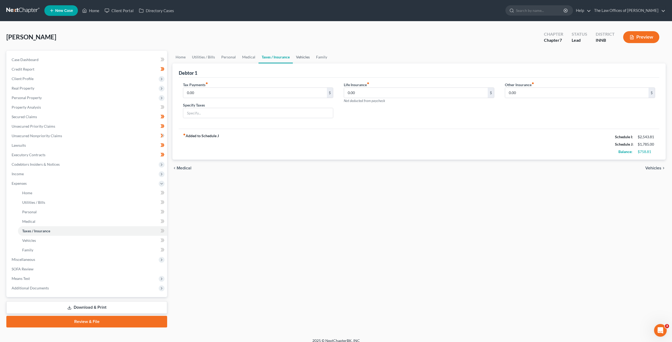
click at [294, 60] on link "Vehicles" at bounding box center [303, 57] width 20 height 13
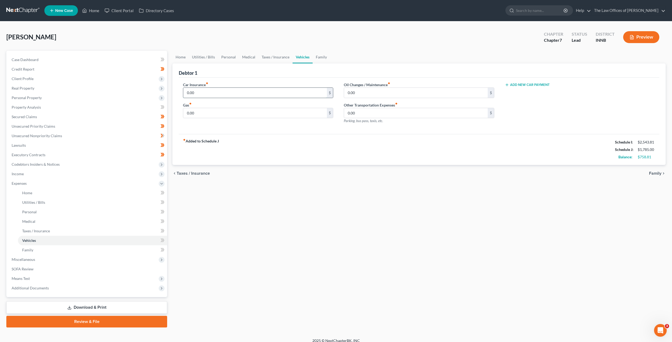
click at [248, 94] on input "0.00" at bounding box center [254, 93] width 143 height 10
click at [268, 112] on input "0.00" at bounding box center [254, 113] width 143 height 10
click at [384, 86] on label "Oil Changes / Maintenance fiber_manual_record" at bounding box center [367, 85] width 46 height 6
click at [378, 91] on input "0.00" at bounding box center [415, 93] width 143 height 10
click at [370, 134] on div "fiber_manual_record Added to Schedule J Schedule I: $2,543.81 Schedule J: $1,96…" at bounding box center [419, 149] width 481 height 31
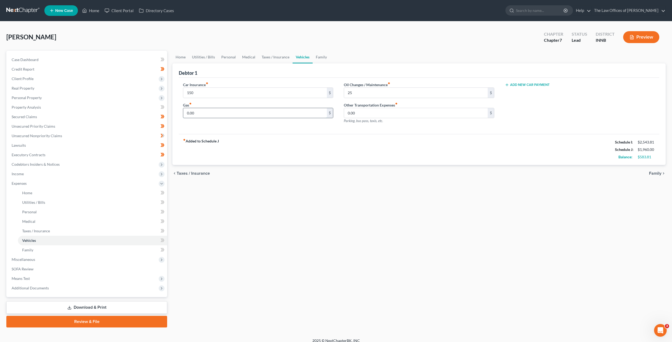
click at [265, 112] on input "0.00" at bounding box center [254, 113] width 143 height 10
click at [347, 139] on div "fiber_manual_record Added to Schedule J Schedule I: $2,543.81 Schedule J: $2,31…" at bounding box center [419, 149] width 481 height 31
click at [321, 54] on link "Family" at bounding box center [321, 57] width 17 height 13
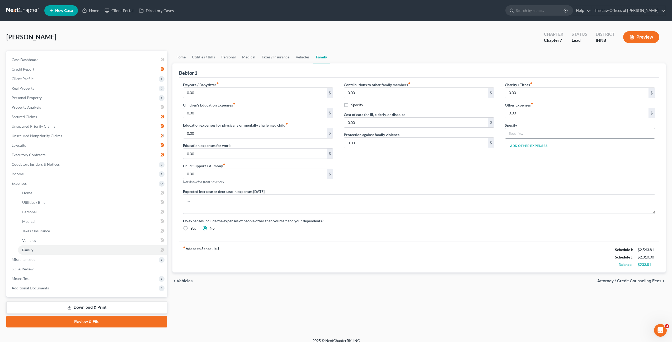
drag, startPoint x: 564, startPoint y: 136, endPoint x: 612, endPoint y: 157, distance: 52.2
click at [564, 137] on input "text" at bounding box center [580, 133] width 150 height 10
click at [594, 179] on div "Charity / Tithes fiber_manual_record 0.00 $ Other Expenses fiber_manual_record …" at bounding box center [580, 135] width 161 height 107
click at [544, 114] on input "0.00" at bounding box center [576, 113] width 143 height 10
click at [514, 173] on div "Charity / Tithes fiber_manual_record 0.00 $ Other Expenses fiber_manual_record …" at bounding box center [580, 135] width 161 height 107
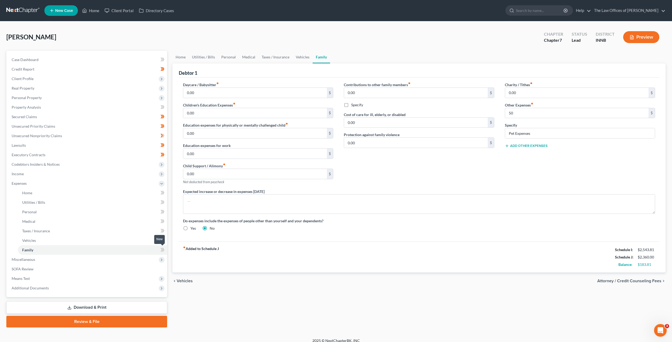
click at [161, 250] on icon at bounding box center [163, 249] width 4 height 7
click at [162, 241] on icon at bounding box center [163, 240] width 4 height 7
click at [161, 233] on icon at bounding box center [163, 230] width 4 height 7
click at [162, 214] on icon at bounding box center [163, 211] width 4 height 7
click at [163, 222] on icon at bounding box center [163, 221] width 2 height 4
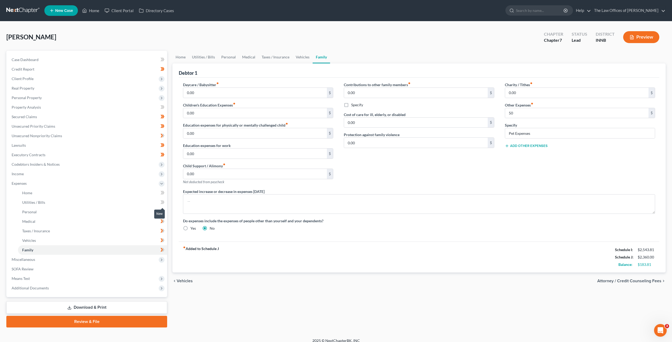
click at [163, 199] on icon at bounding box center [163, 202] width 4 height 7
click at [162, 194] on icon at bounding box center [163, 192] width 4 height 7
click at [105, 268] on link "SOFA Review" at bounding box center [87, 269] width 160 height 10
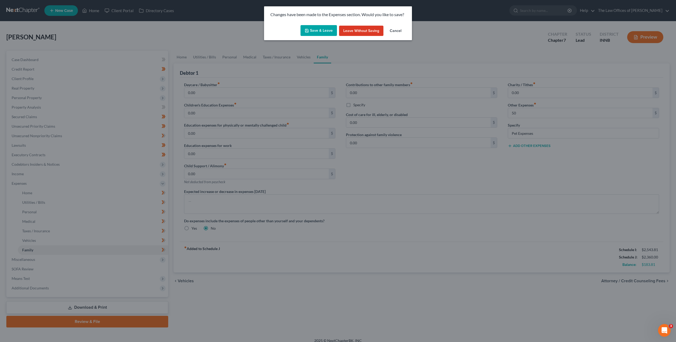
click at [317, 32] on button "Save & Leave" at bounding box center [319, 30] width 36 height 11
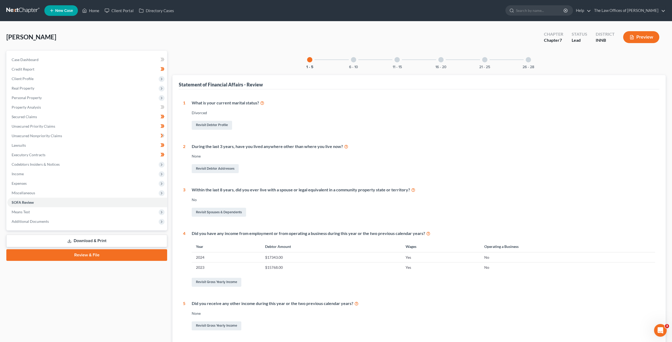
click at [348, 60] on div "6 - 10" at bounding box center [354, 60] width 18 height 18
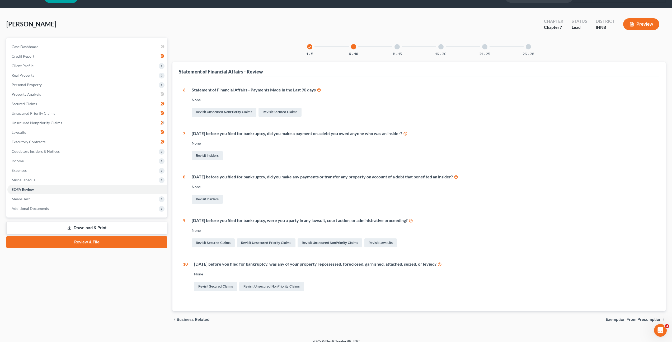
scroll to position [19, 0]
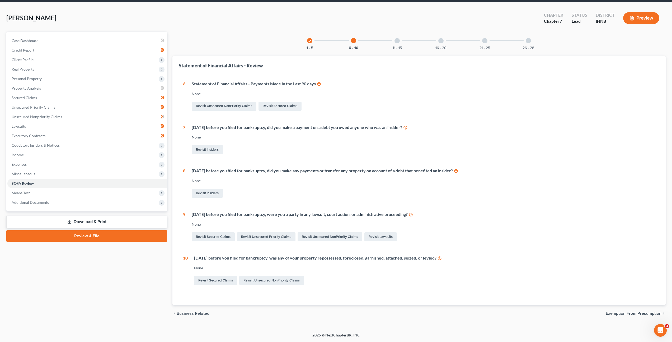
click at [397, 41] on div at bounding box center [397, 40] width 5 height 5
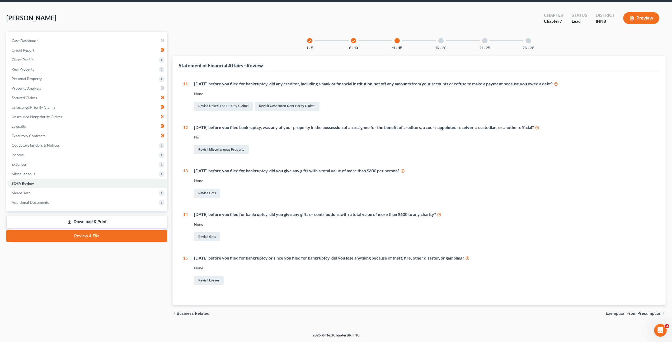
click at [439, 45] on div "16 - 20" at bounding box center [441, 41] width 18 height 18
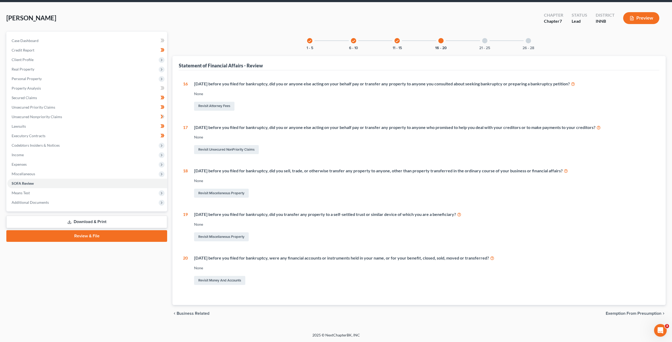
click at [482, 43] on div "21 - 25" at bounding box center [485, 41] width 18 height 18
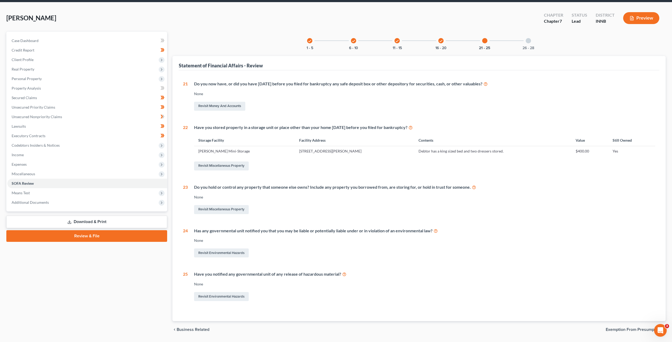
click at [528, 41] on div at bounding box center [528, 40] width 5 height 5
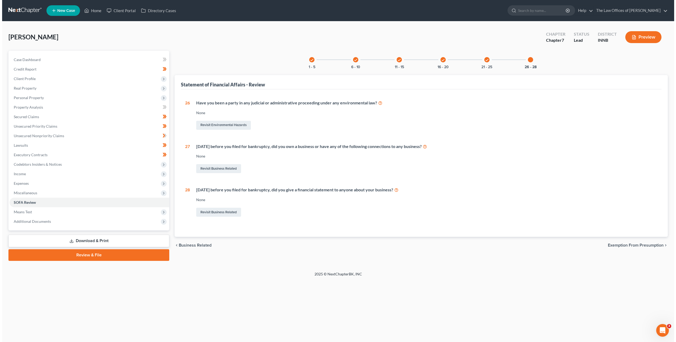
scroll to position [0, 0]
click at [19, 8] on link at bounding box center [23, 11] width 34 height 10
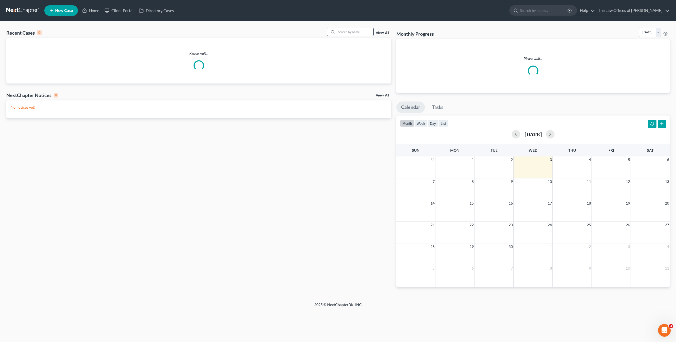
click at [348, 31] on input "search" at bounding box center [354, 32] width 37 height 8
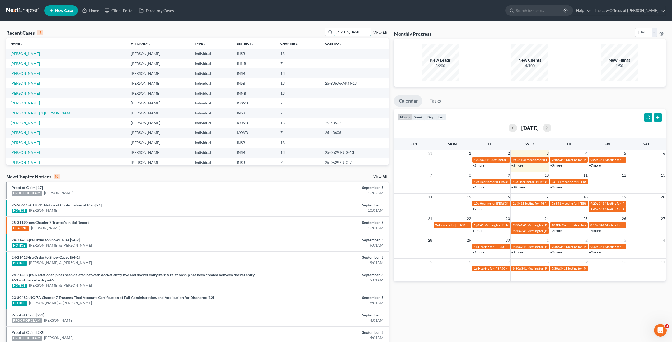
type input "Daniel Sands"
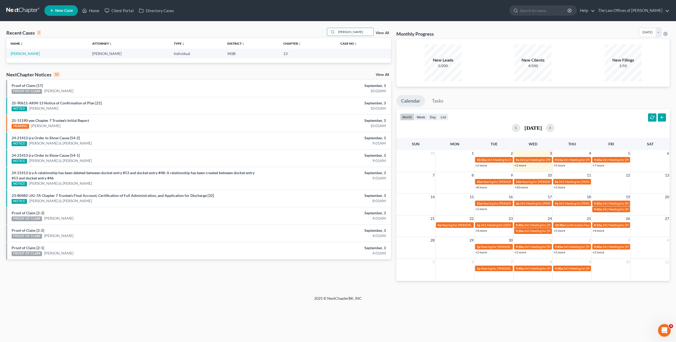
click at [26, 56] on td "Sands, Daniel" at bounding box center [47, 54] width 82 height 10
click at [27, 53] on link "Sands, Daniel" at bounding box center [25, 53] width 29 height 4
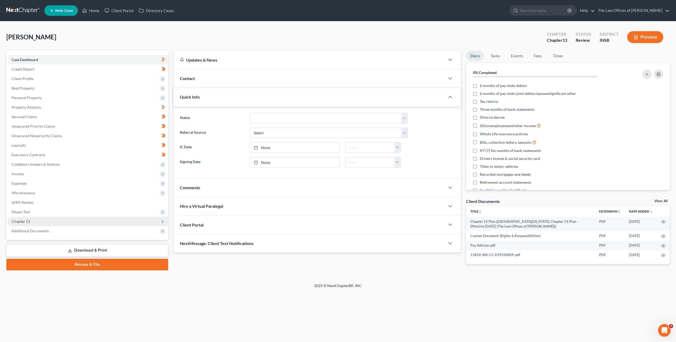
click at [57, 219] on span "Chapter 13" at bounding box center [87, 222] width 161 height 10
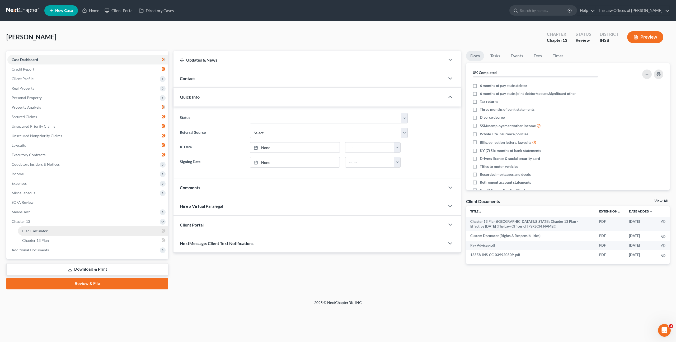
click at [56, 228] on link "Plan Calculator" at bounding box center [93, 231] width 150 height 10
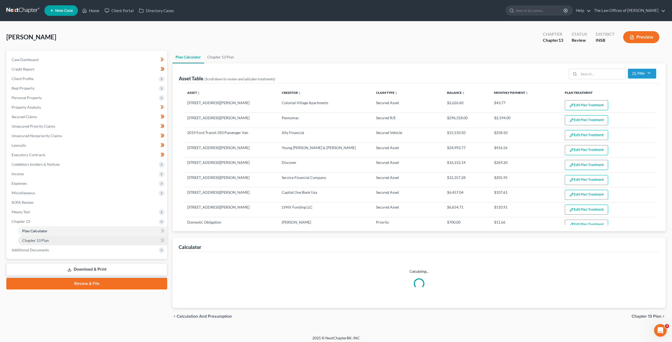
select select "59"
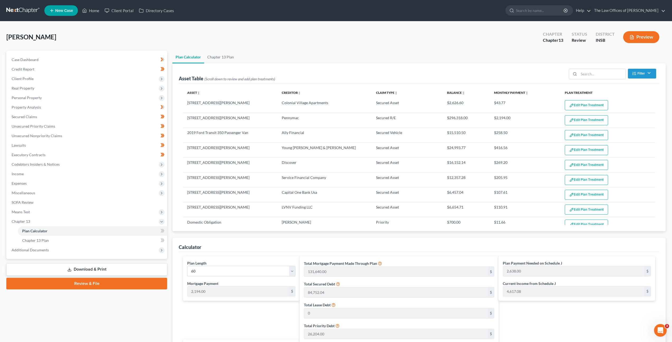
click at [21, 15] on link at bounding box center [23, 11] width 34 height 10
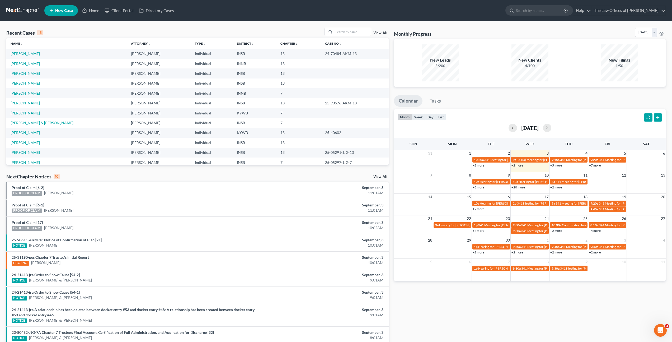
click at [27, 94] on link "Fout, Rodney" at bounding box center [25, 93] width 29 height 4
